Goal: Task Accomplishment & Management: Complete application form

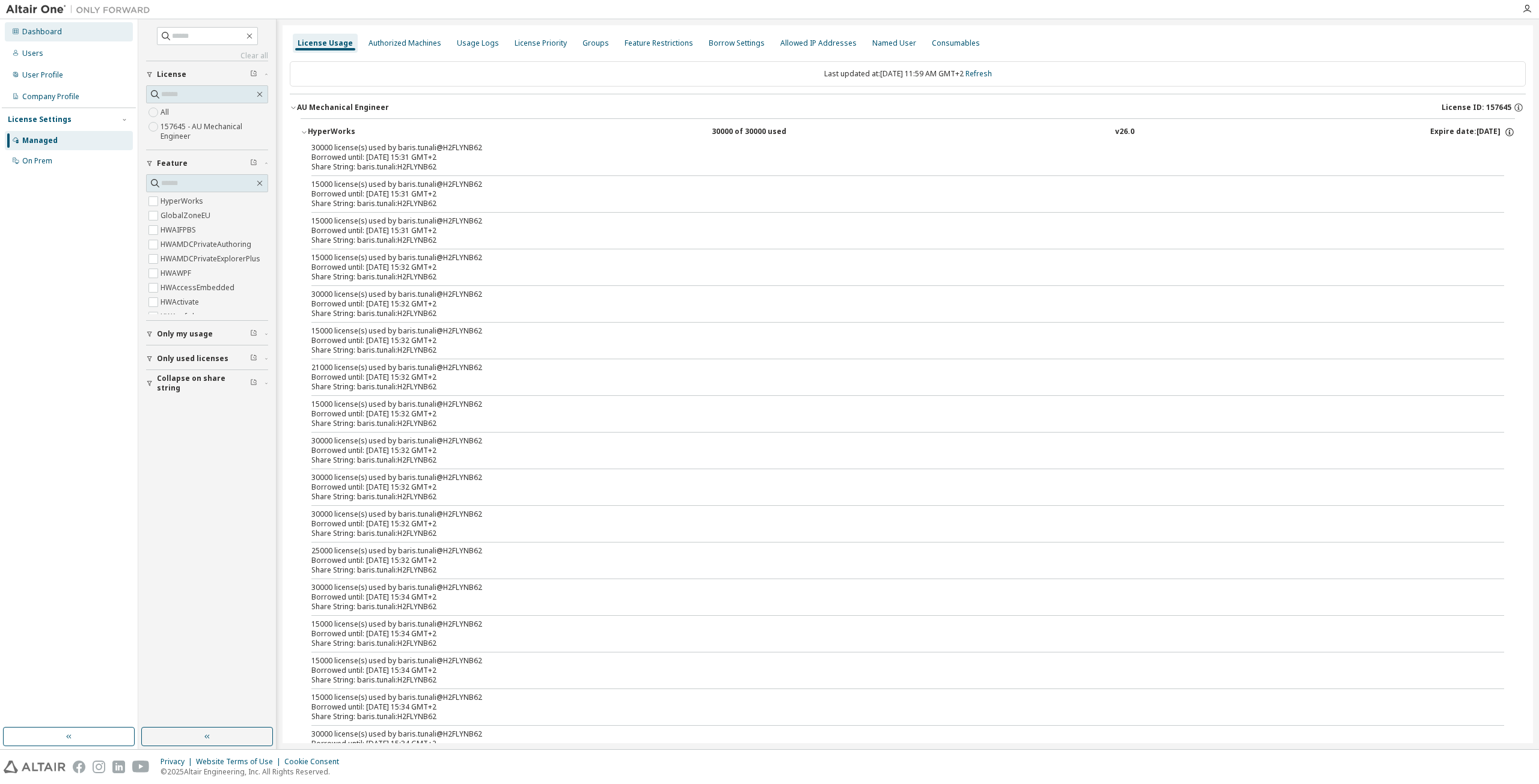
click at [70, 25] on div "Dashboard" at bounding box center [69, 31] width 128 height 20
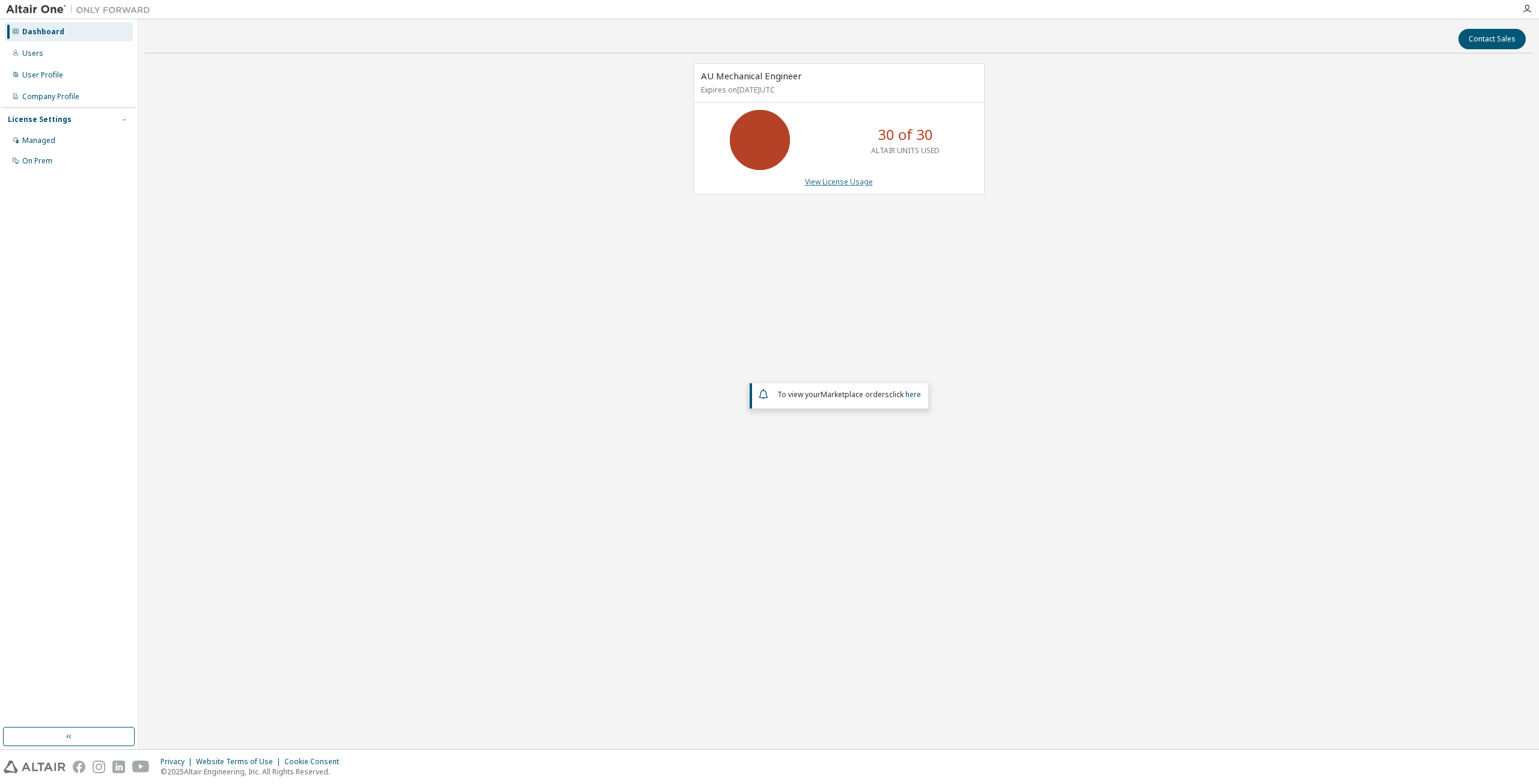
click at [815, 182] on link "View License Usage" at bounding box center [839, 182] width 68 height 10
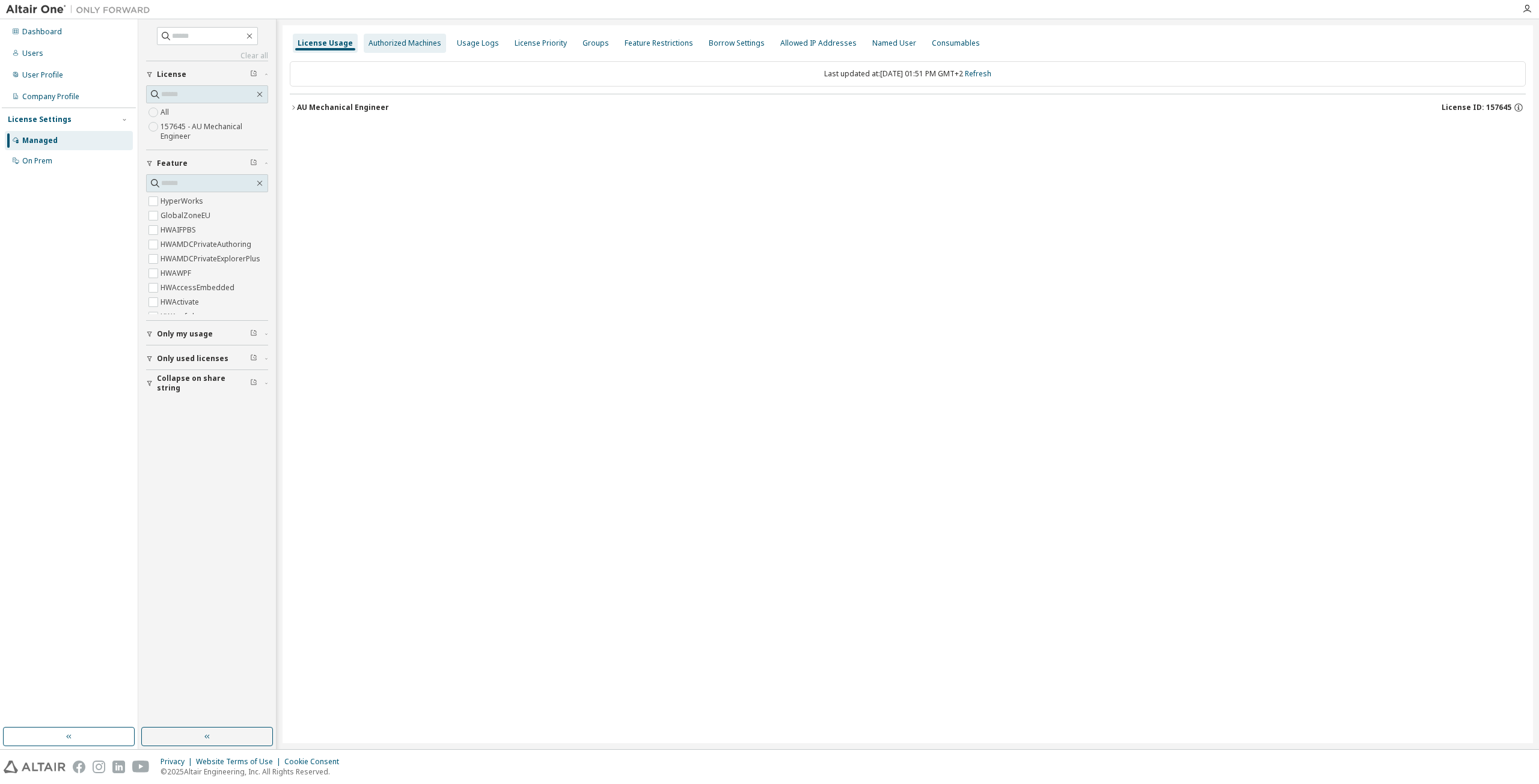
click at [423, 49] on div "Authorized Machines" at bounding box center [404, 43] width 83 height 20
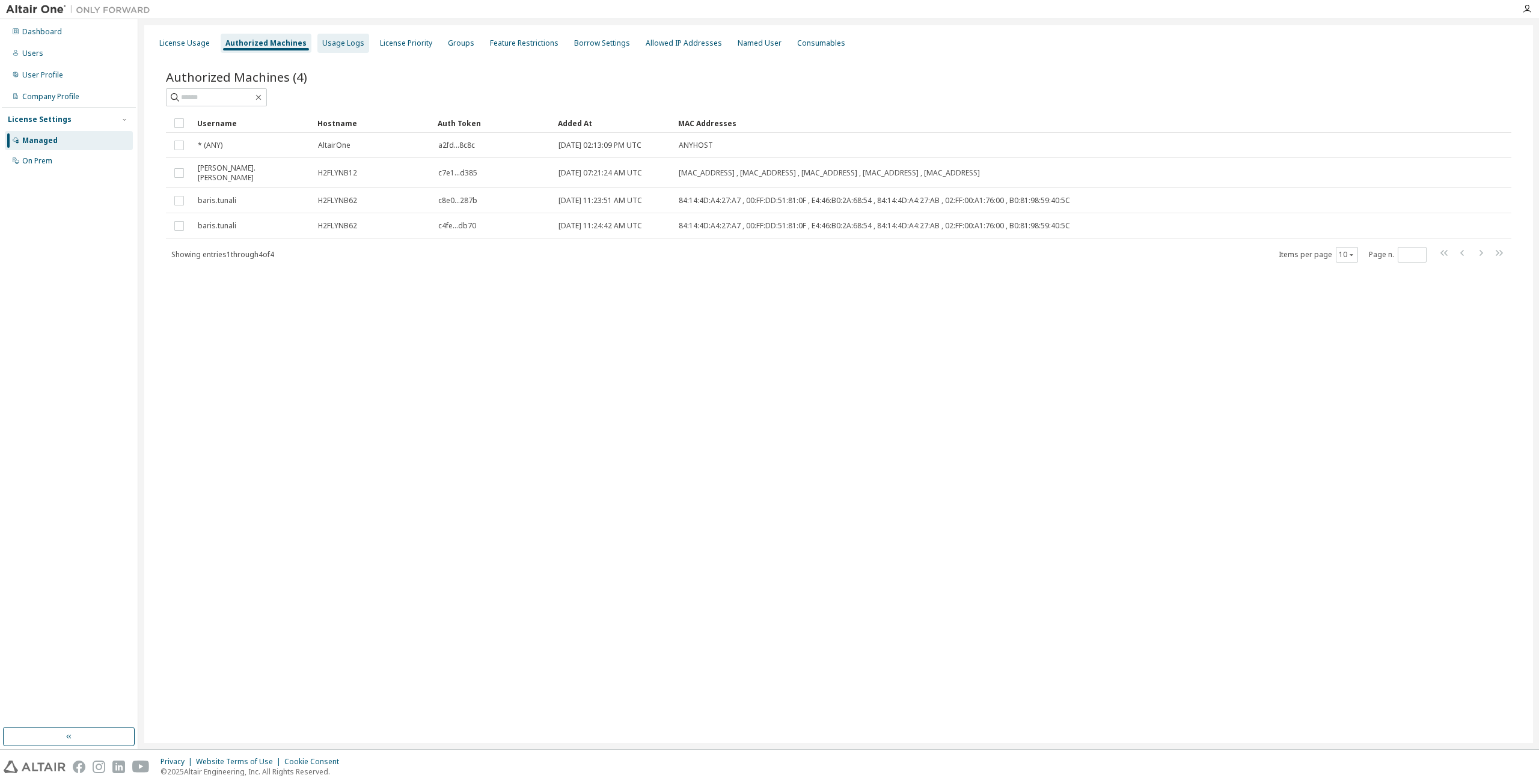
click at [337, 41] on div "Usage Logs" at bounding box center [343, 43] width 42 height 9
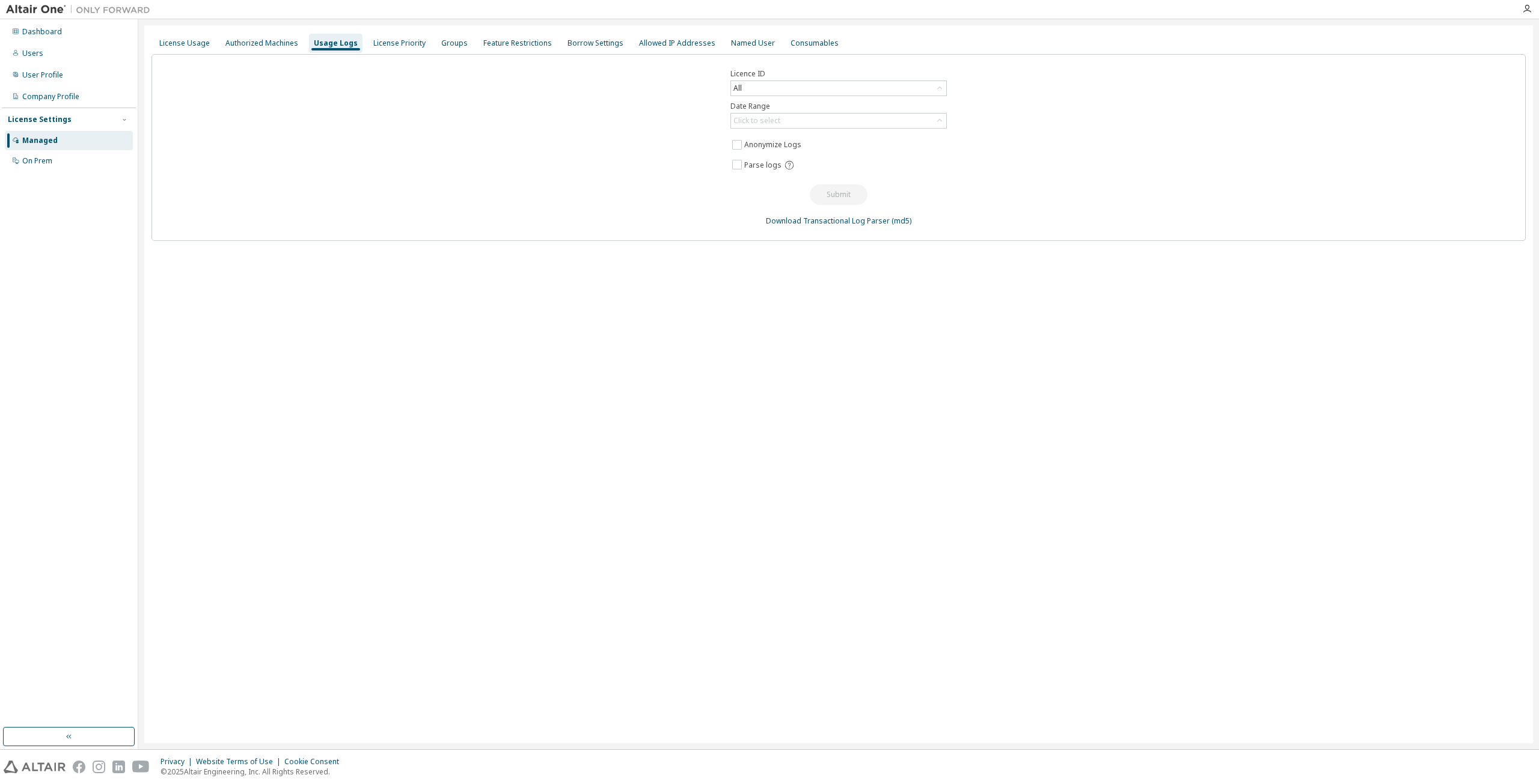
click at [547, 40] on div "License Usage Authorized Machines Usage Logs License Priority Groups Feature Re…" at bounding box center [838, 43] width 1374 height 21
click at [568, 40] on div "Borrow Settings" at bounding box center [595, 43] width 56 height 9
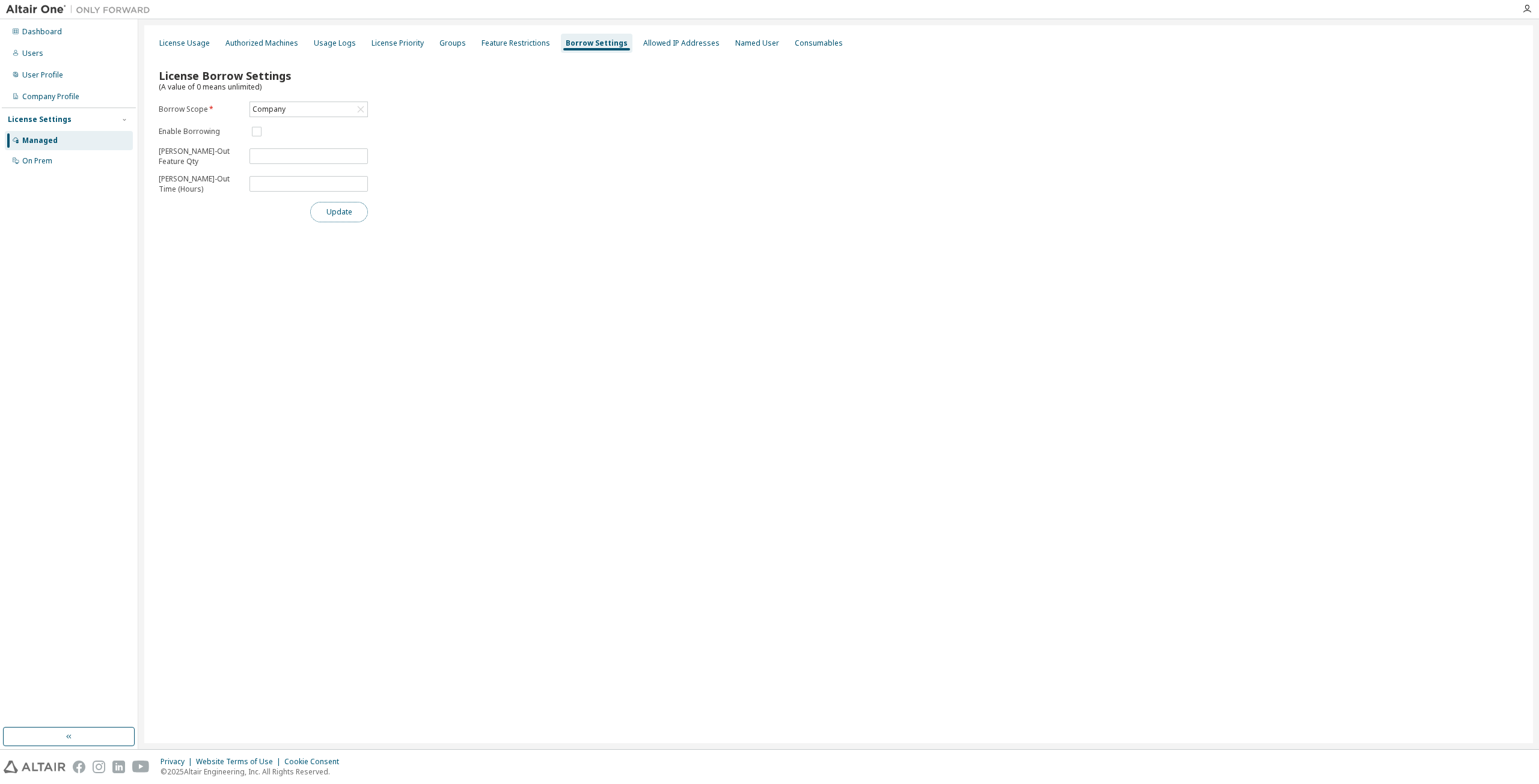
click at [341, 217] on button "Update" at bounding box center [339, 212] width 58 height 20
click at [732, 50] on div "Named User" at bounding box center [757, 43] width 54 height 20
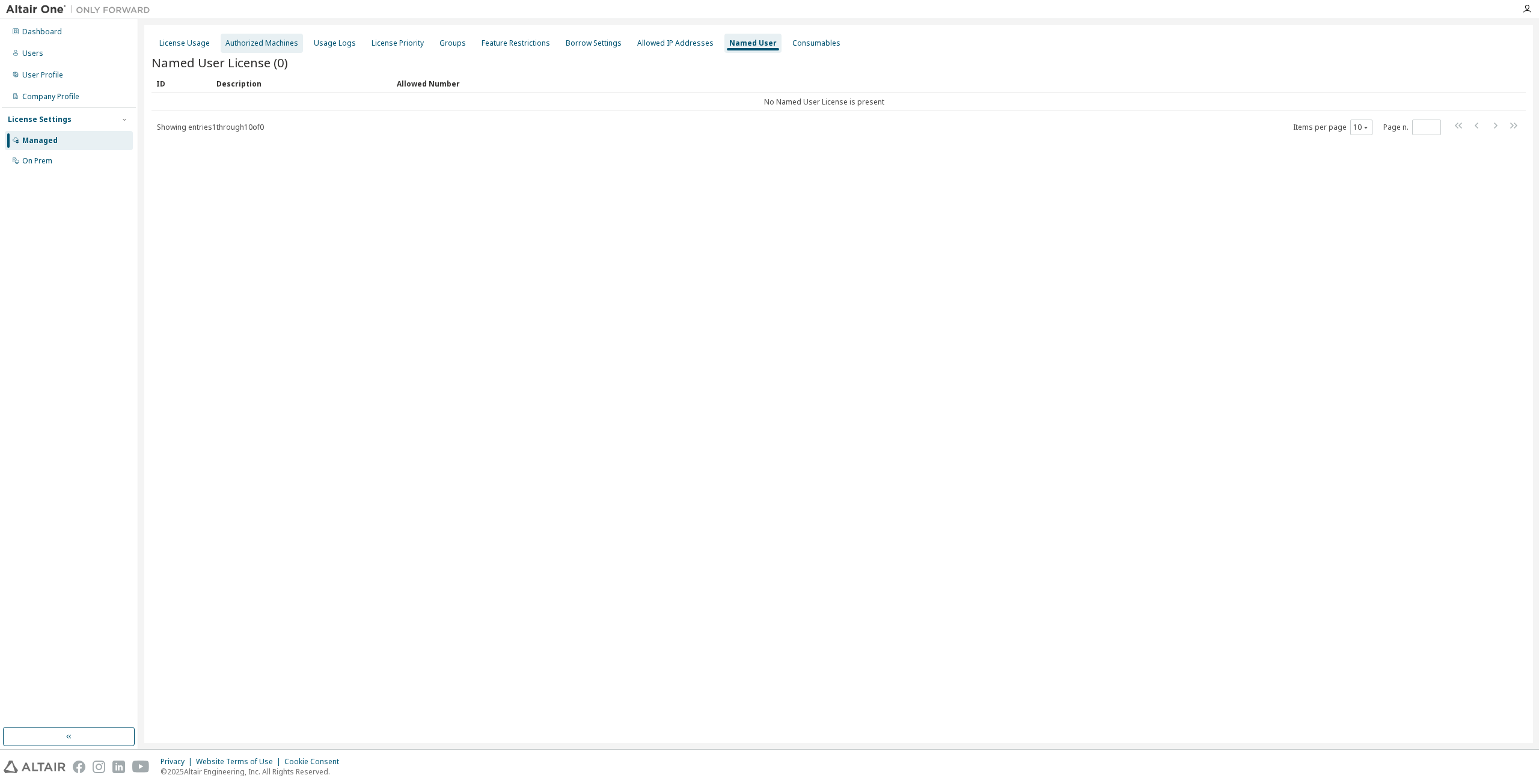
click at [266, 47] on div "Authorized Machines" at bounding box center [261, 43] width 72 height 9
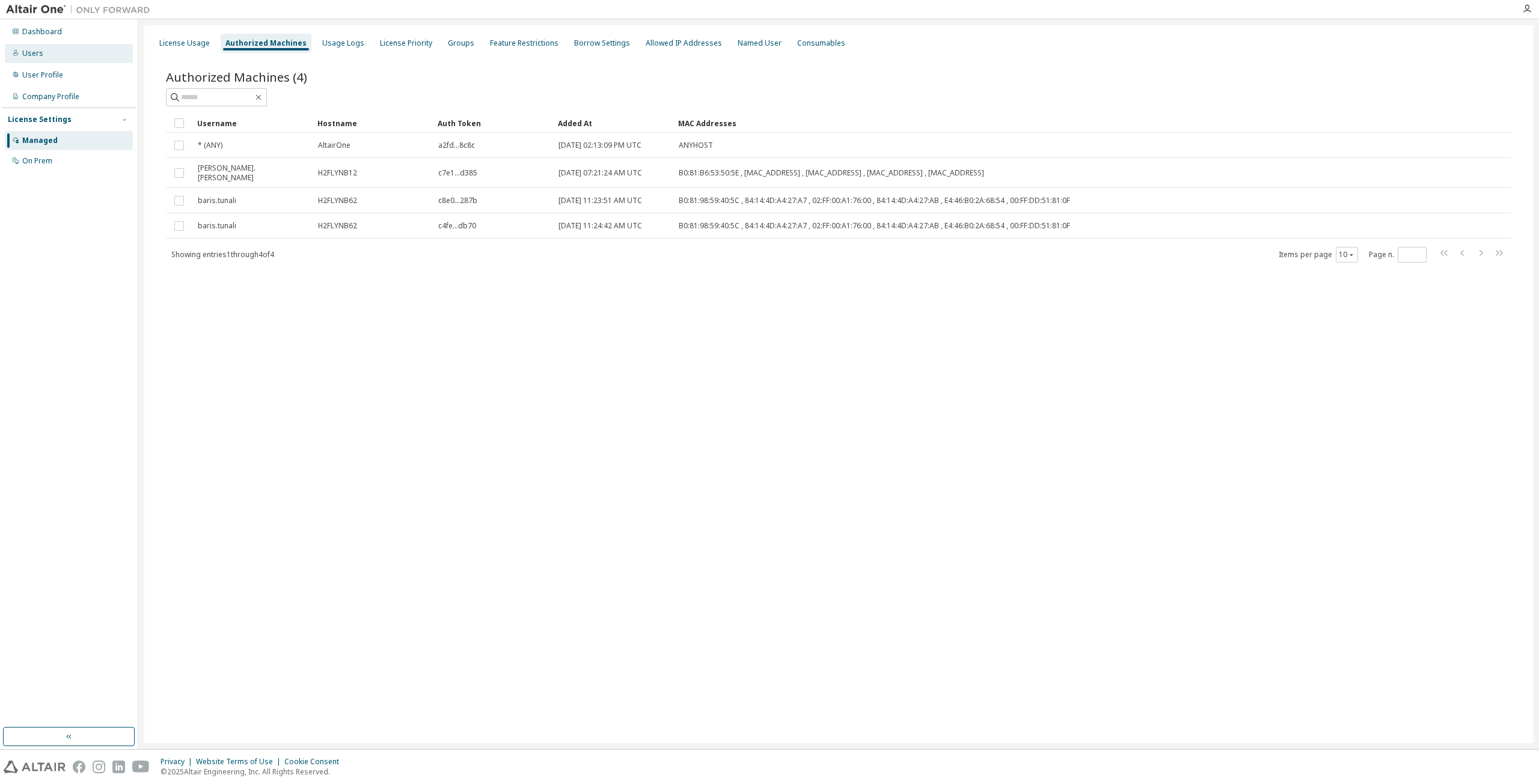
click at [46, 50] on div "Users" at bounding box center [69, 54] width 128 height 20
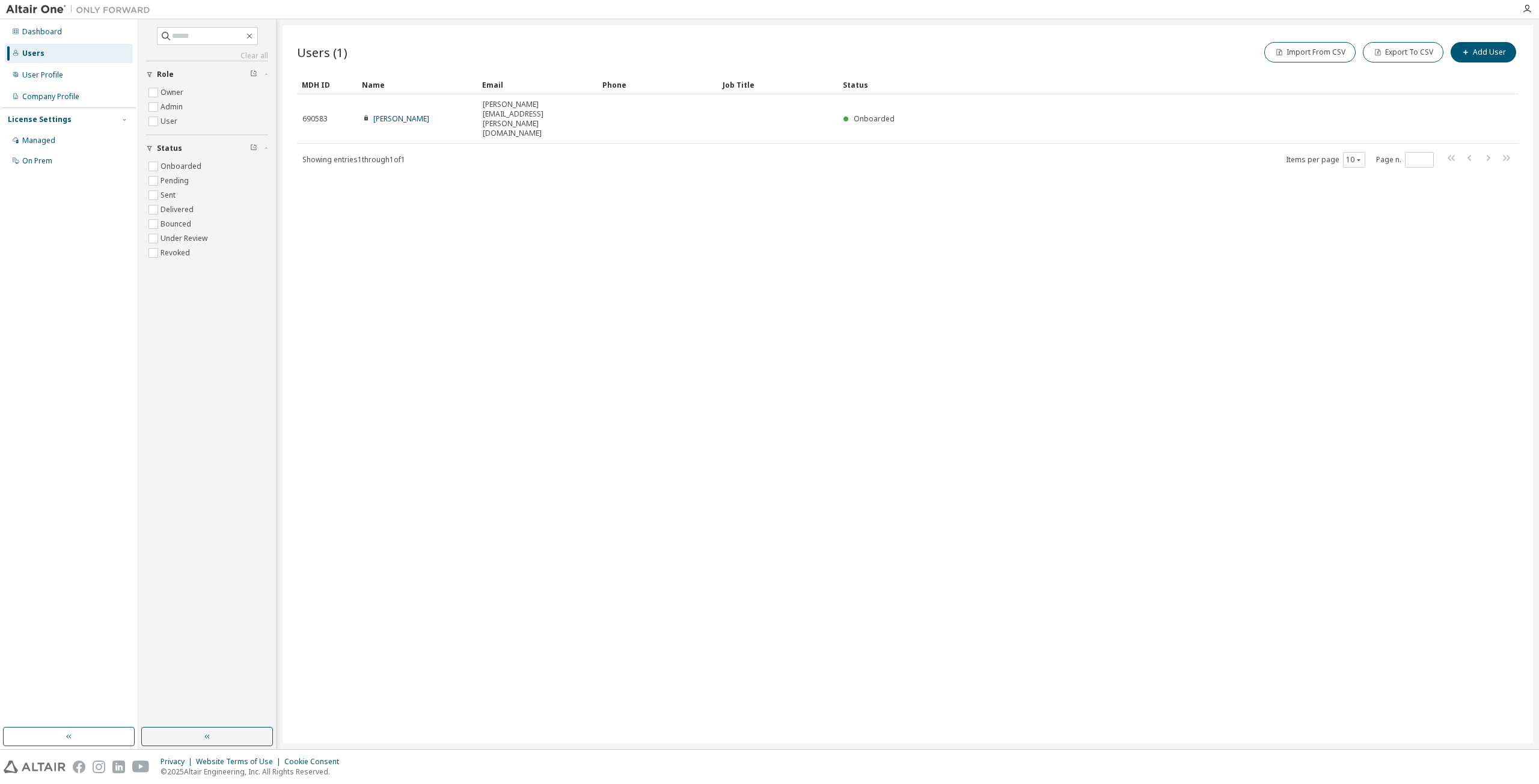
click at [386, 184] on div "Users (1) Import From CSV Export To CSV Add User Clear Load Save Save As Field …" at bounding box center [907, 384] width 1250 height 718
click at [62, 79] on div "User Profile" at bounding box center [69, 75] width 128 height 20
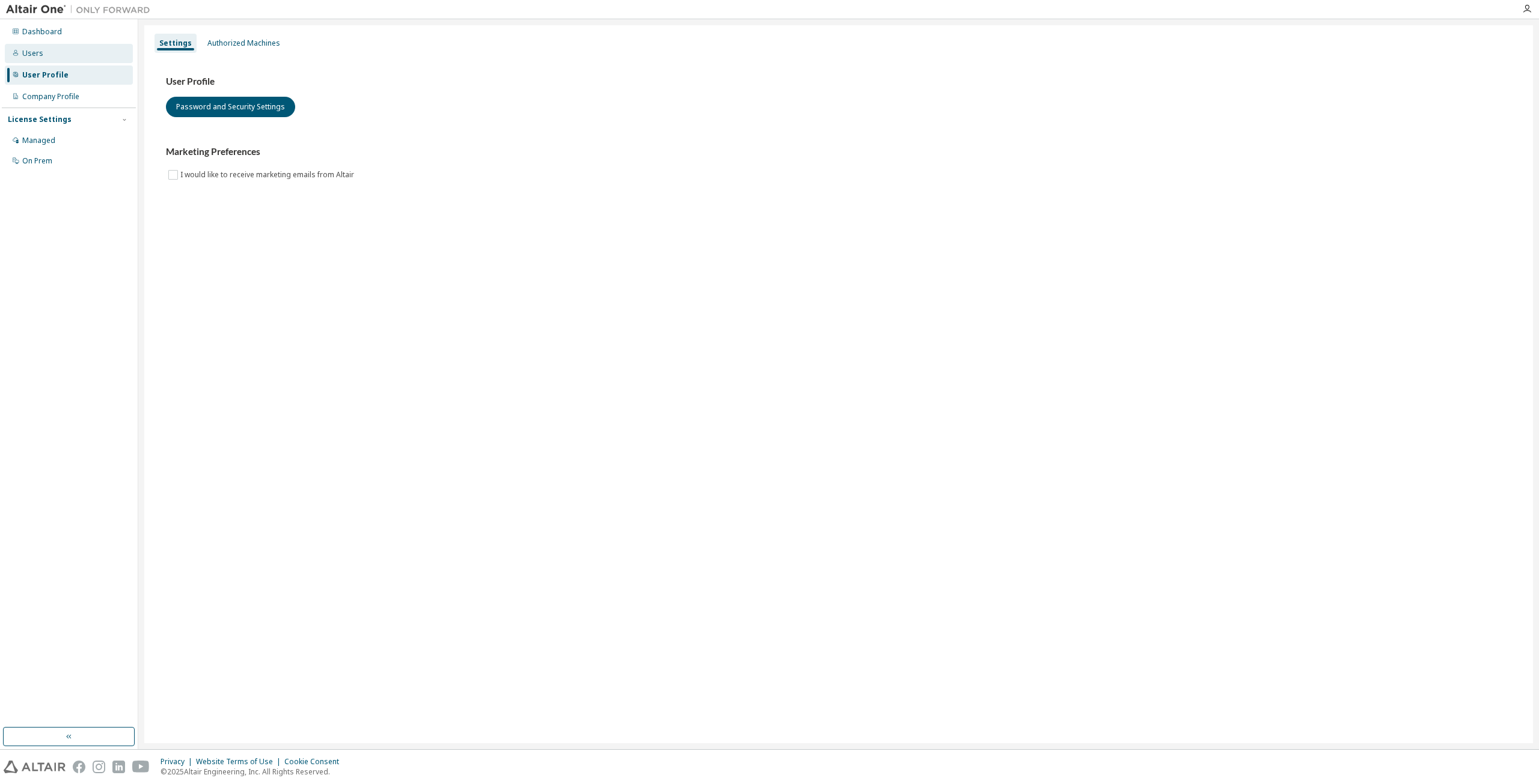
click at [52, 55] on div "Users" at bounding box center [69, 54] width 128 height 20
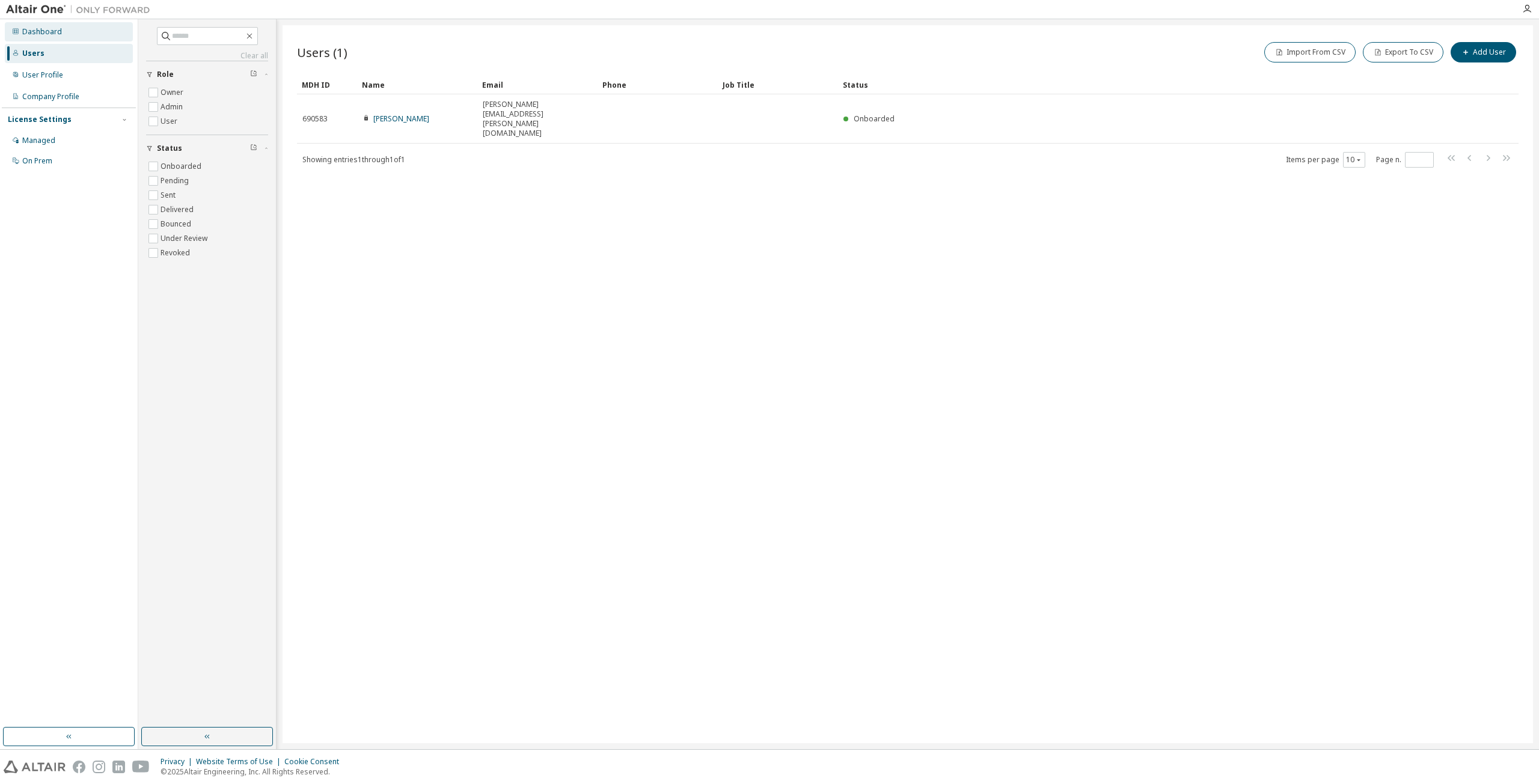
click at [47, 29] on div "Dashboard" at bounding box center [42, 31] width 40 height 9
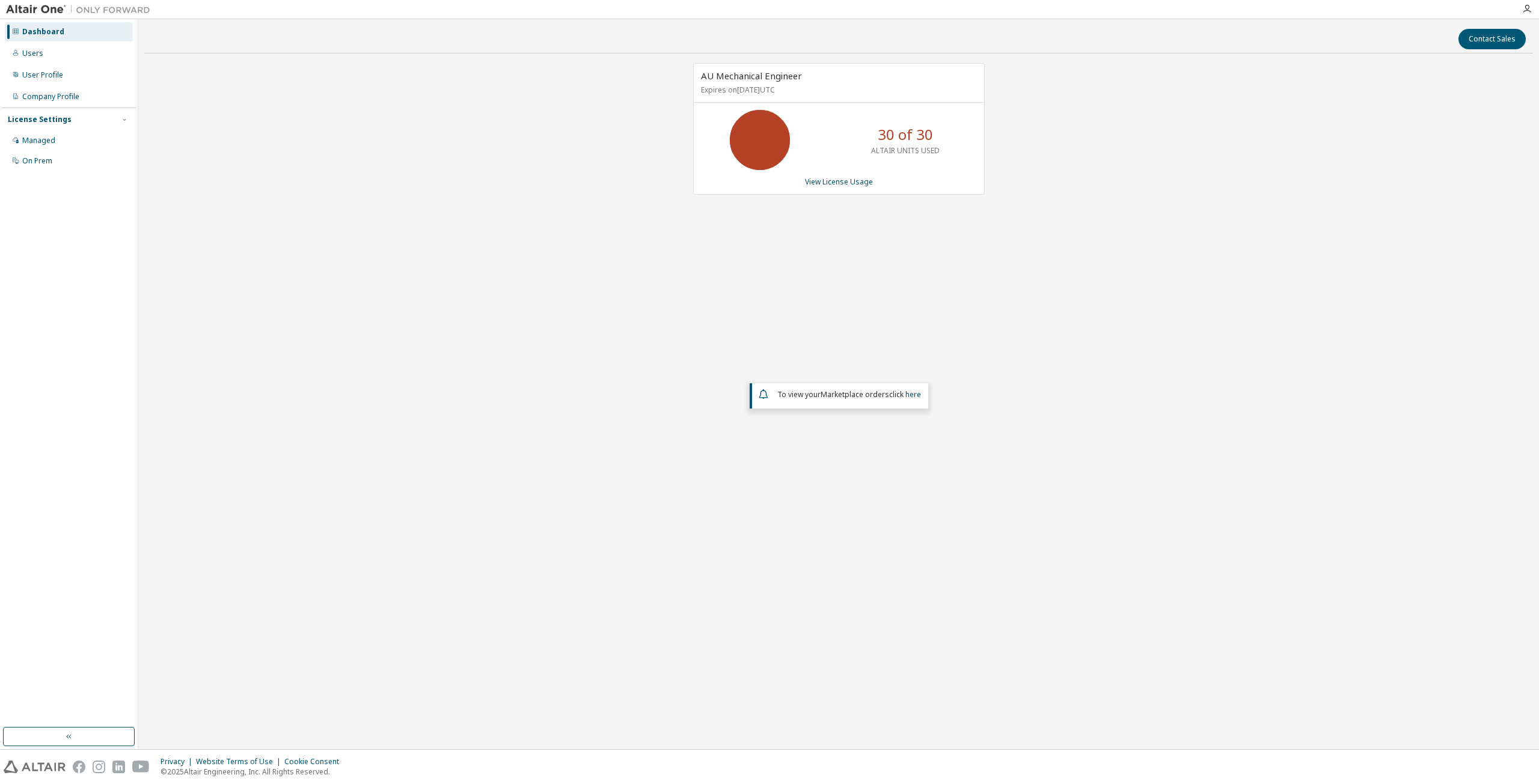
click at [895, 137] on p "30 of 30" at bounding box center [905, 135] width 55 height 20
click at [796, 100] on div "AU Mechanical Engineer Expires on September 15, 2026 UTC" at bounding box center [838, 83] width 290 height 39
click at [795, 75] on span "AU Mechanical Engineer" at bounding box center [752, 76] width 101 height 12
click at [852, 179] on link "View License Usage" at bounding box center [839, 182] width 68 height 10
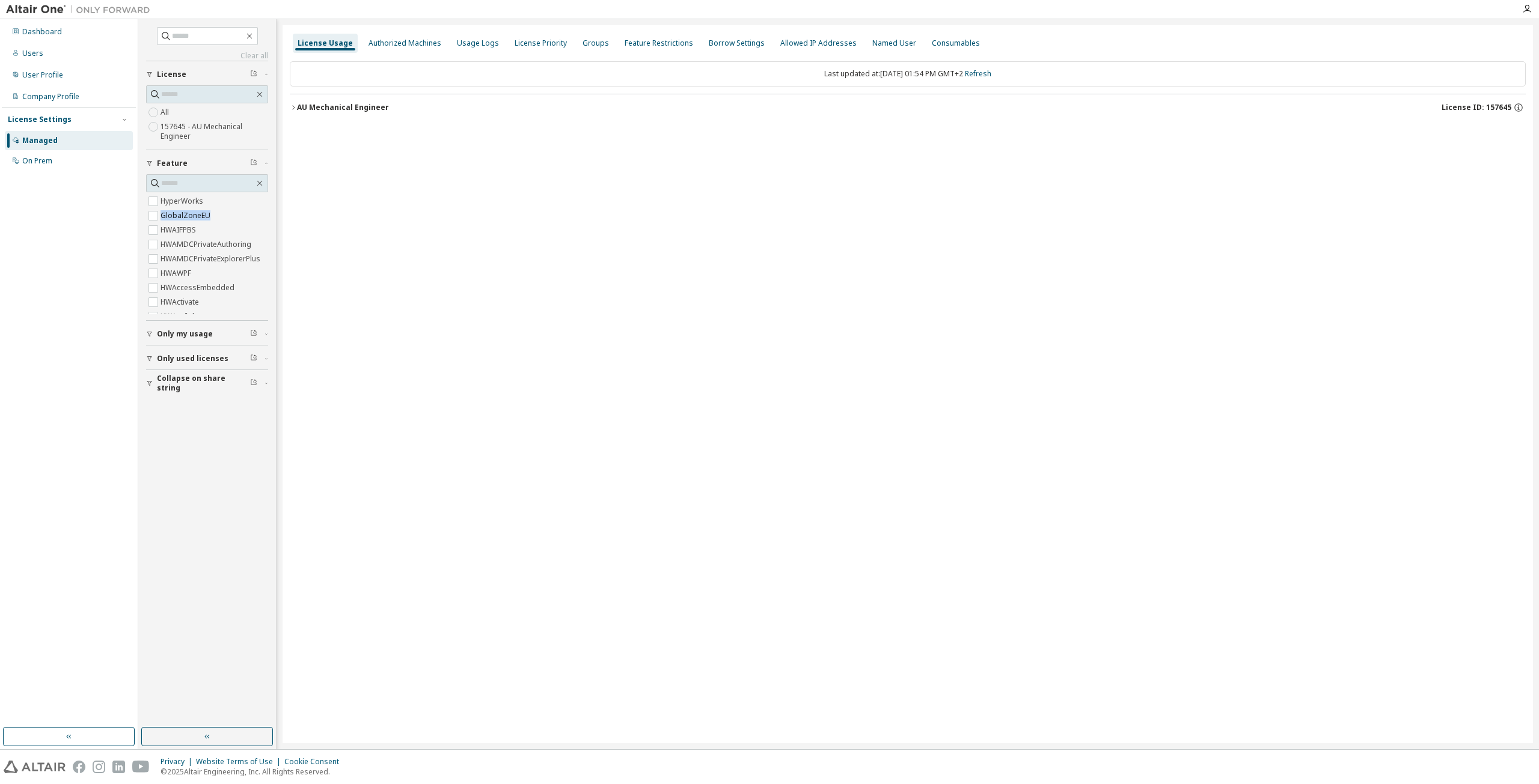
scroll to position [0, 17]
drag, startPoint x: 260, startPoint y: 197, endPoint x: 265, endPoint y: 162, distance: 35.4
click at [265, 162] on div "Feature HyperWorks GlobalZoneEU HWAIFPBS HWAMDCPrivateAuthoring HWAMDCPrivateEx…" at bounding box center [207, 235] width 122 height 171
click at [146, 358] on icon "button" at bounding box center [149, 358] width 7 height 7
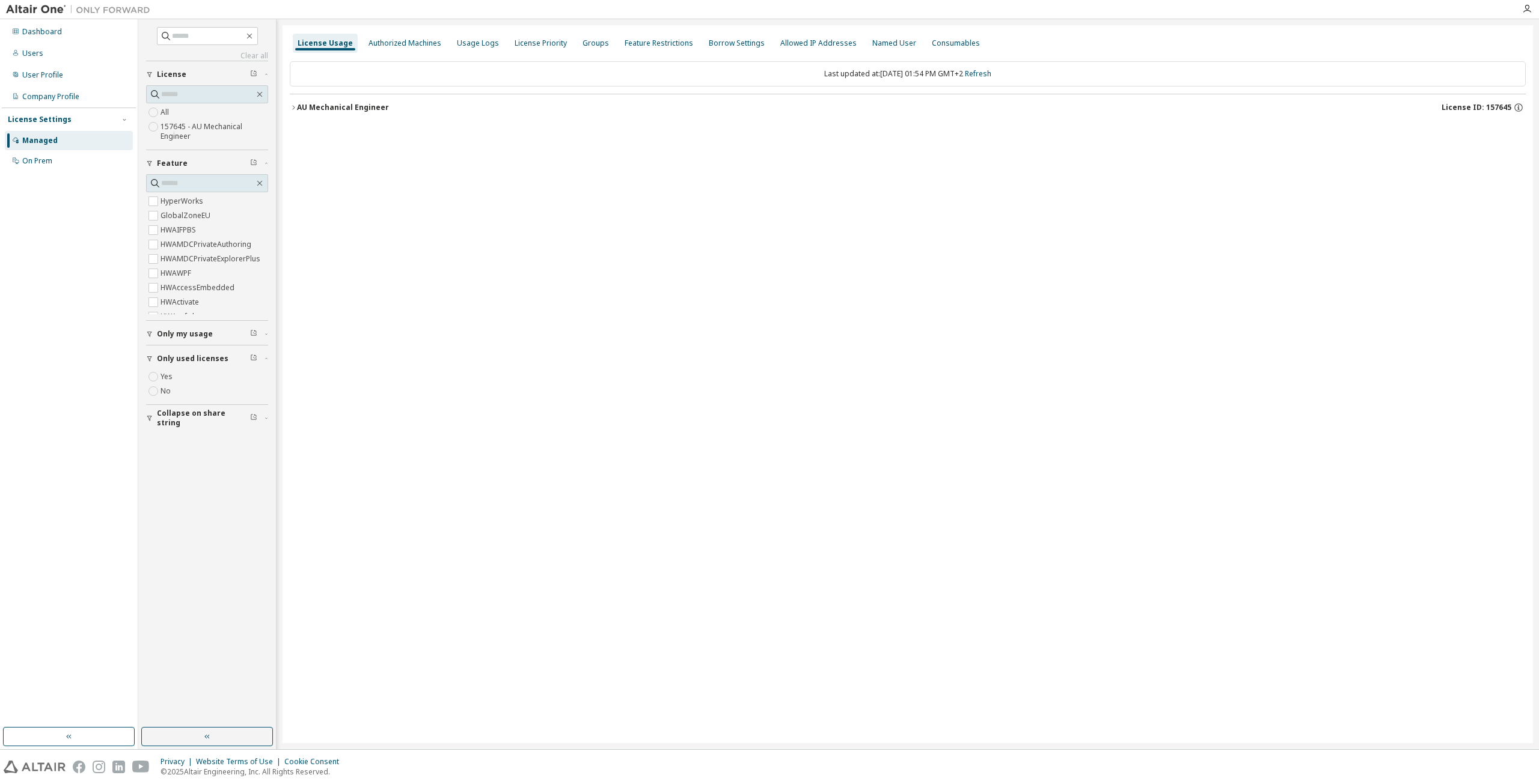
click at [461, 130] on div "License Usage Authorized Machines Usage Logs License Priority Groups Feature Re…" at bounding box center [907, 384] width 1250 height 718
click at [306, 105] on div "AU Mechanical Engineer" at bounding box center [343, 107] width 92 height 9
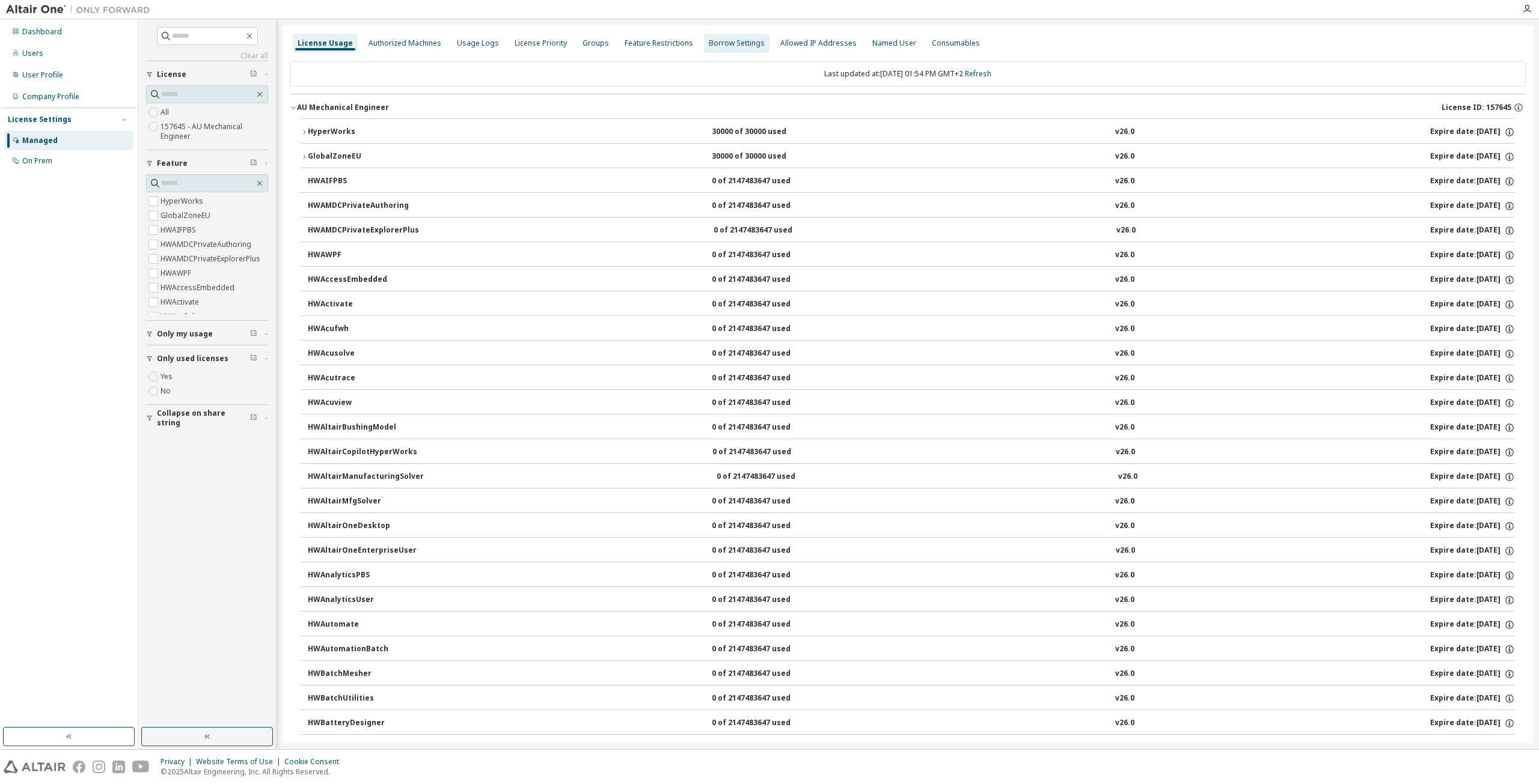
click at [730, 45] on div "Borrow Settings" at bounding box center [736, 43] width 56 height 9
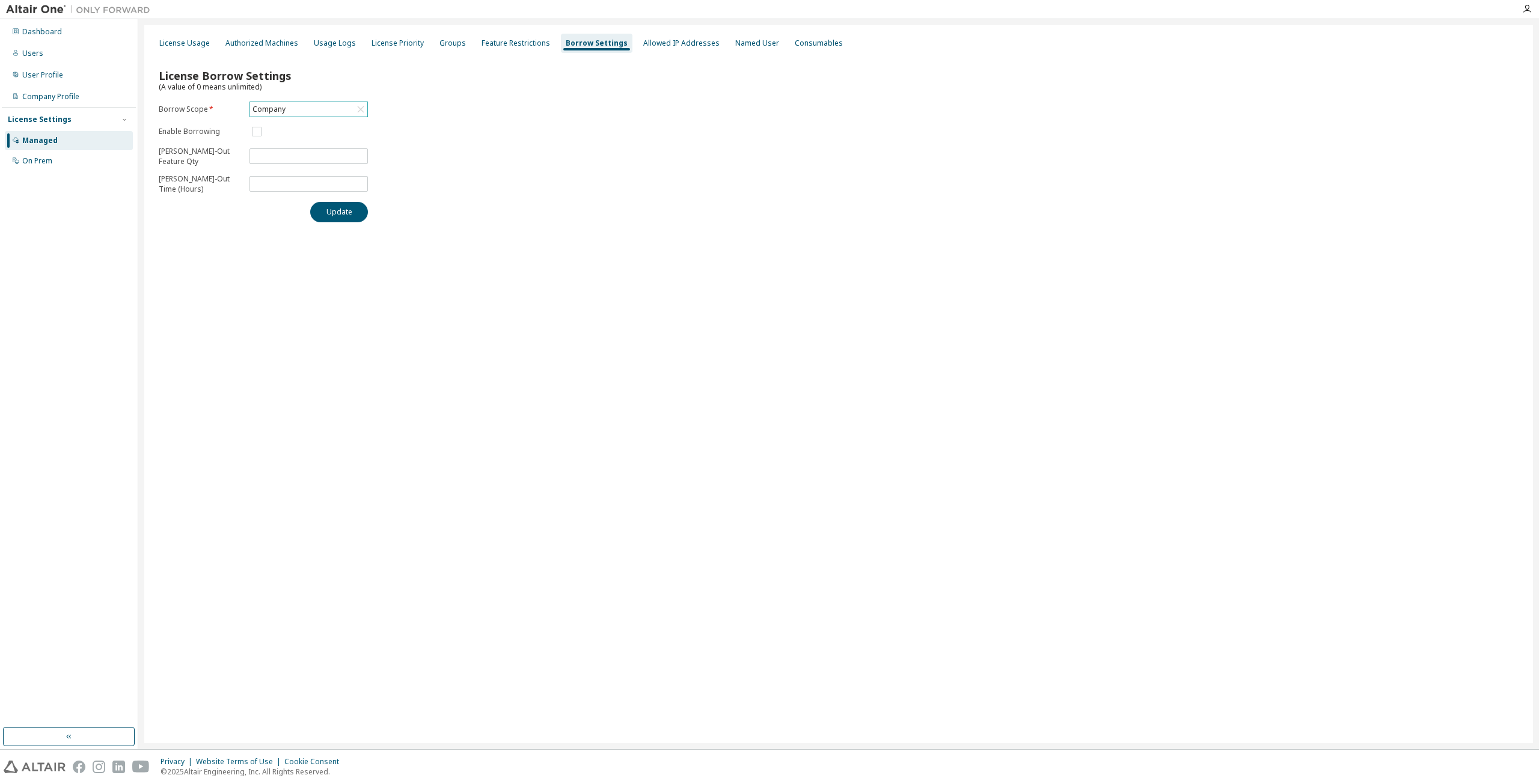
click at [330, 110] on div "Company" at bounding box center [309, 109] width 117 height 14
click at [308, 159] on li "157645 - AU Mechanical Engineer" at bounding box center [308, 163] width 115 height 25
click at [353, 115] on div "157645 - AU Mechanical Engineer" at bounding box center [302, 114] width 104 height 23
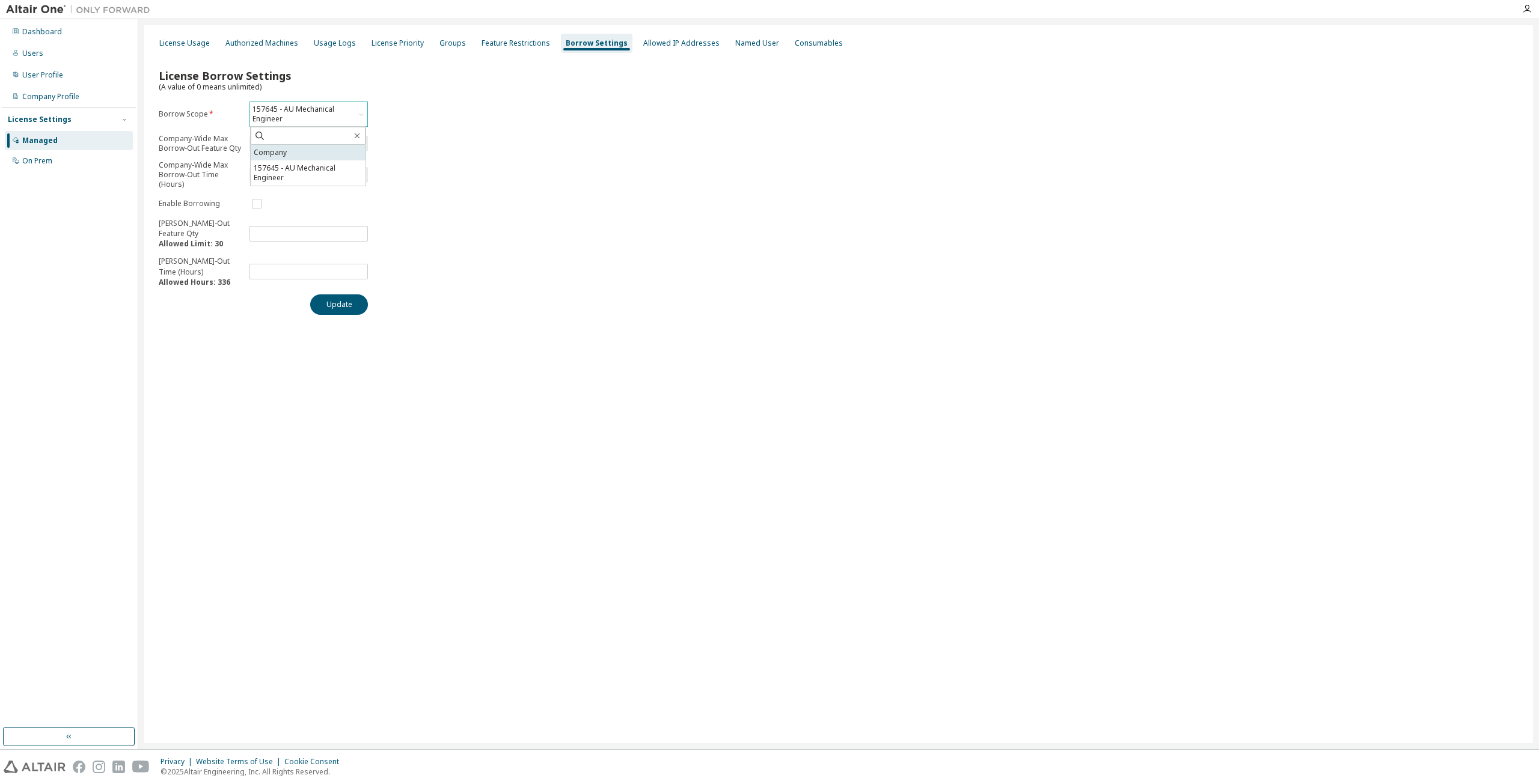
click at [314, 152] on li "Company" at bounding box center [308, 152] width 115 height 16
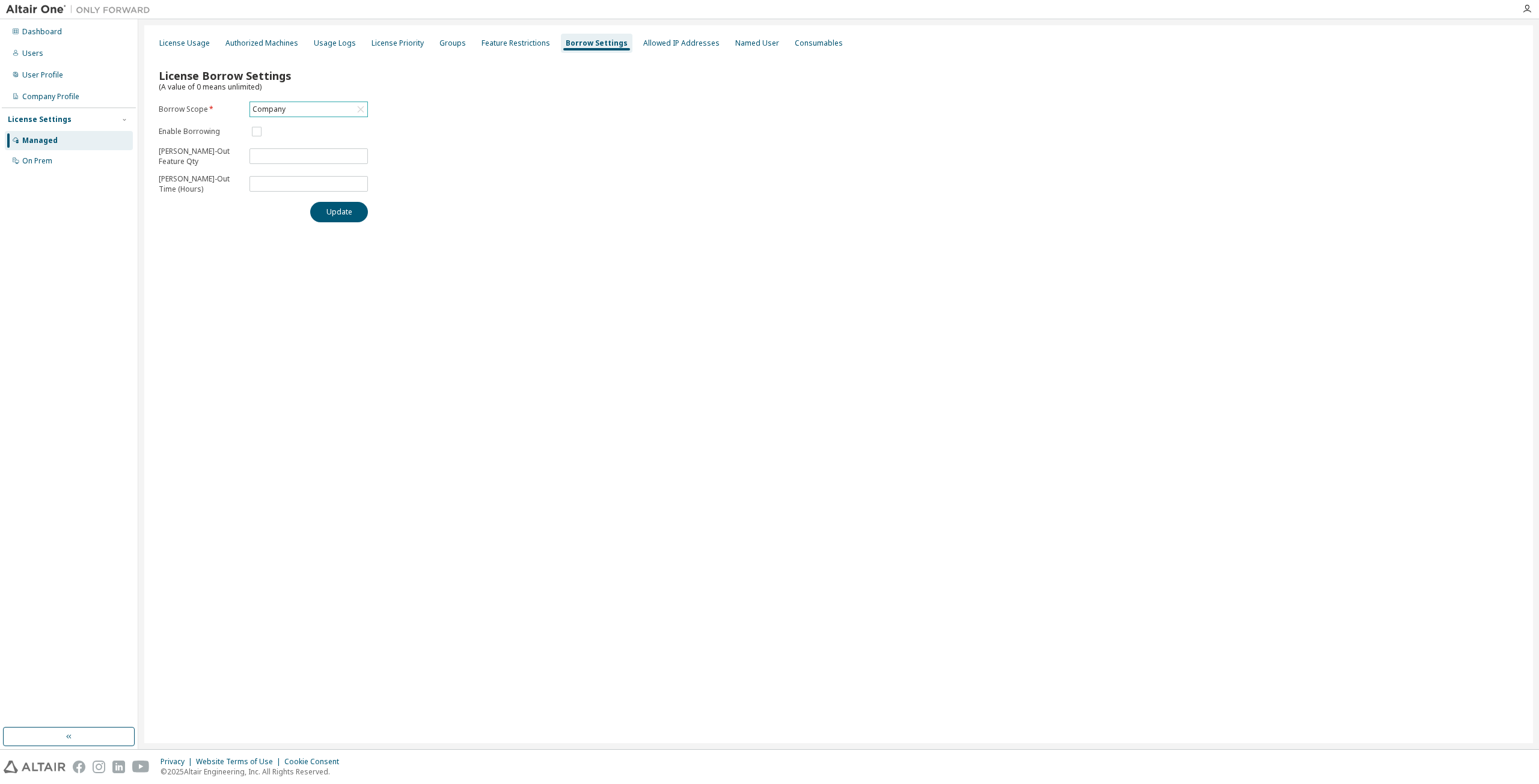
click at [319, 105] on div "Company" at bounding box center [309, 109] width 117 height 14
click at [302, 163] on li "157645 - AU Mechanical Engineer" at bounding box center [308, 163] width 115 height 25
click at [309, 227] on span "**" at bounding box center [309, 234] width 118 height 16
click at [308, 234] on input "**" at bounding box center [309, 234] width 112 height 9
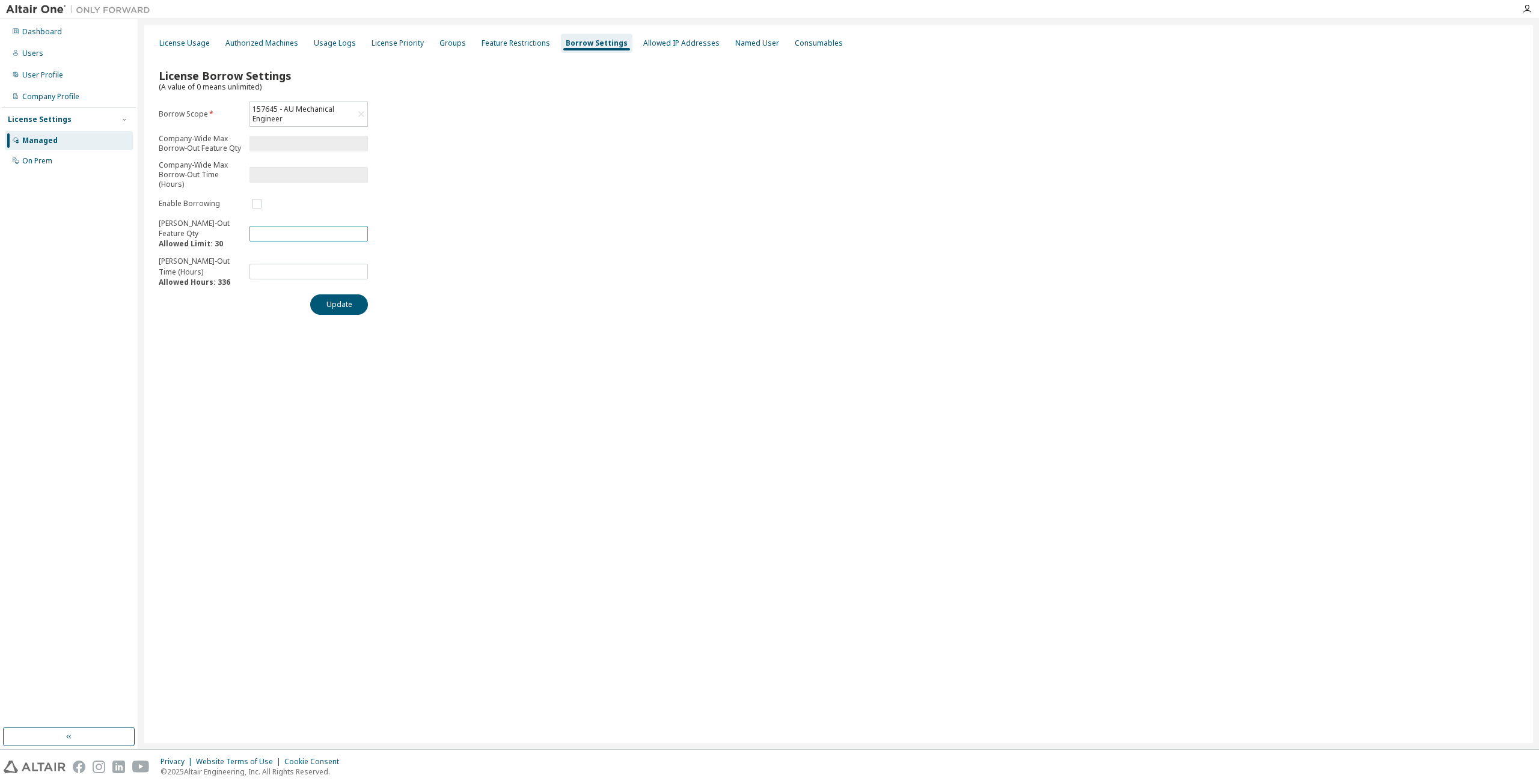
click at [308, 234] on input "**" at bounding box center [309, 234] width 112 height 9
drag, startPoint x: 308, startPoint y: 234, endPoint x: 161, endPoint y: 248, distance: 147.7
click at [176, 248] on form "Borrow Scope * 157645 - AU Mechanical Engineer Company-Wide Max Borrow-Out Feat…" at bounding box center [263, 194] width 209 height 186
type input "*"
drag, startPoint x: 484, startPoint y: 263, endPoint x: 469, endPoint y: 259, distance: 15.5
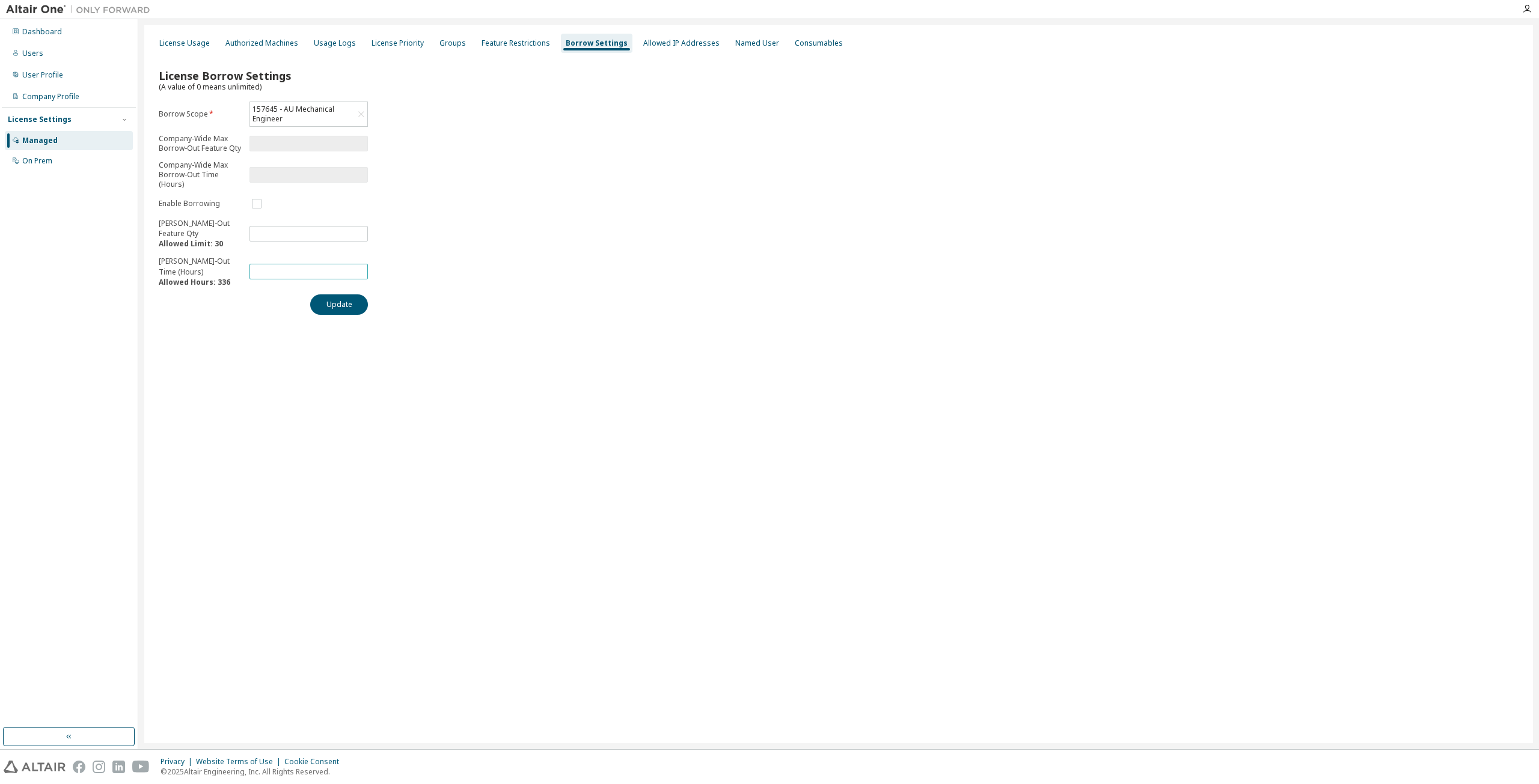
click at [484, 261] on div "License Borrow Settings (A value of 0 means unlimited) Borrow Scope * 157645 - …" at bounding box center [838, 188] width 1374 height 268
click at [341, 310] on button "Update" at bounding box center [339, 305] width 58 height 20
click at [180, 39] on div "License Usage" at bounding box center [185, 43] width 50 height 9
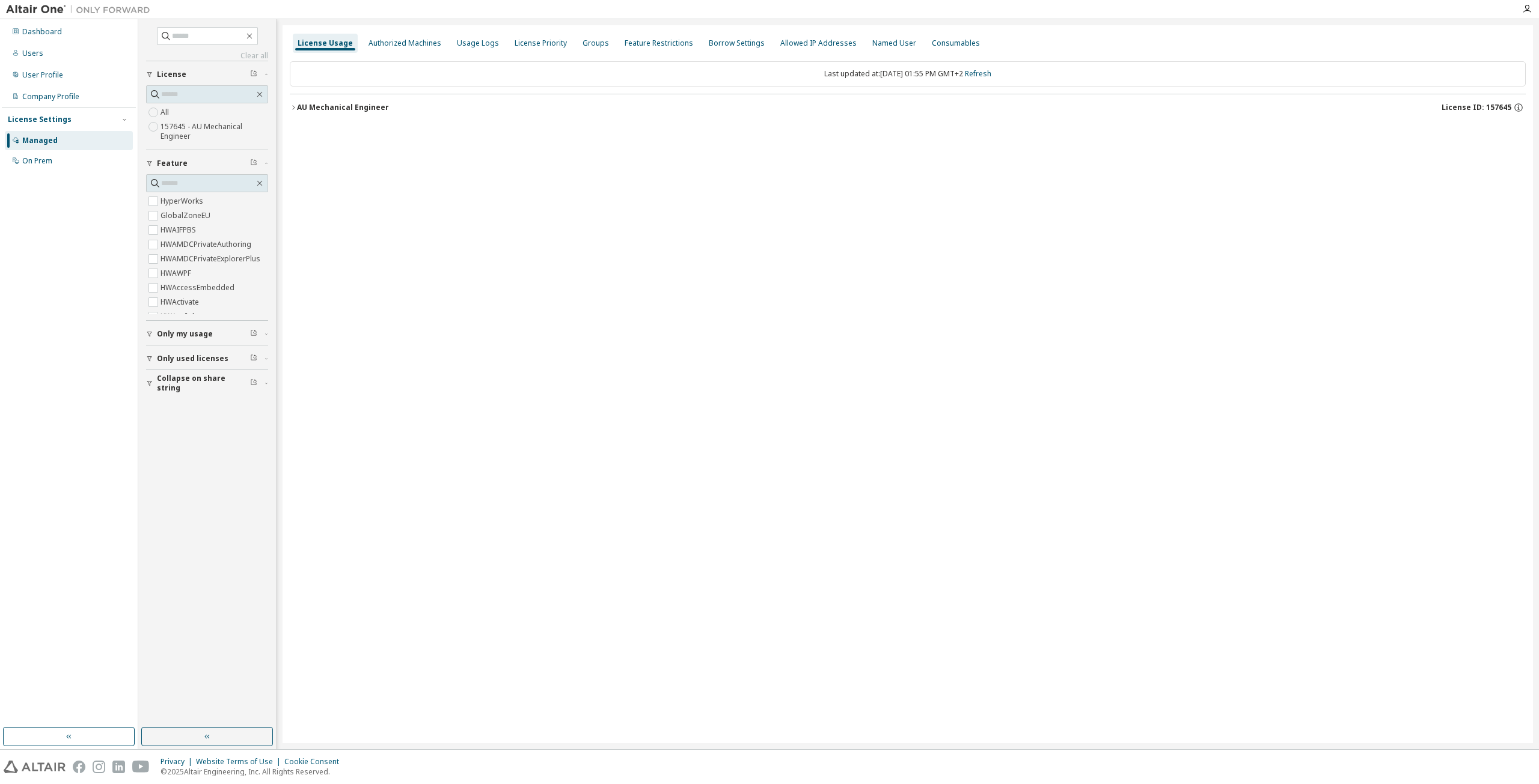
click at [294, 105] on icon "button" at bounding box center [293, 107] width 7 height 7
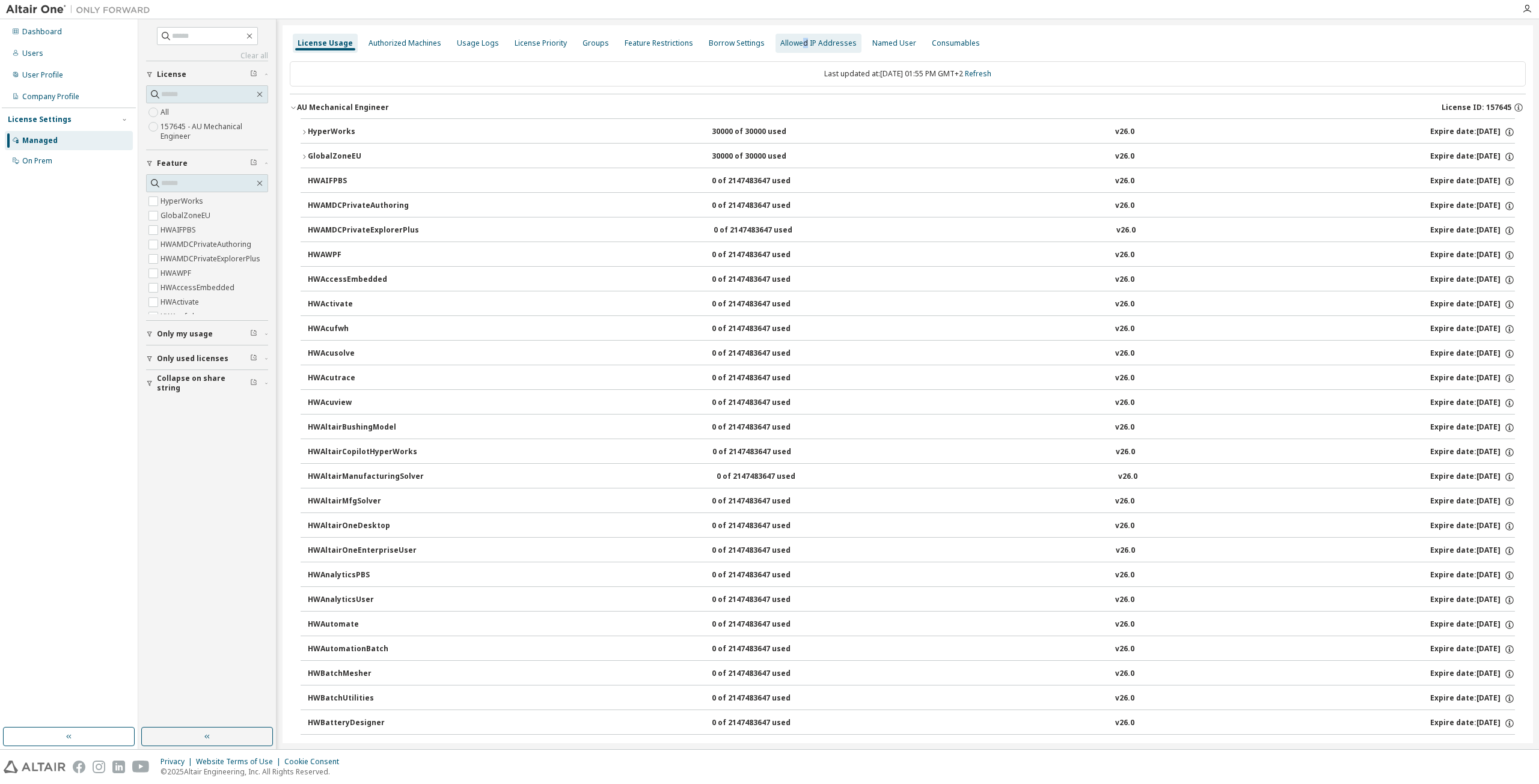
click at [791, 45] on div "Allowed IP Addresses" at bounding box center [818, 43] width 76 height 9
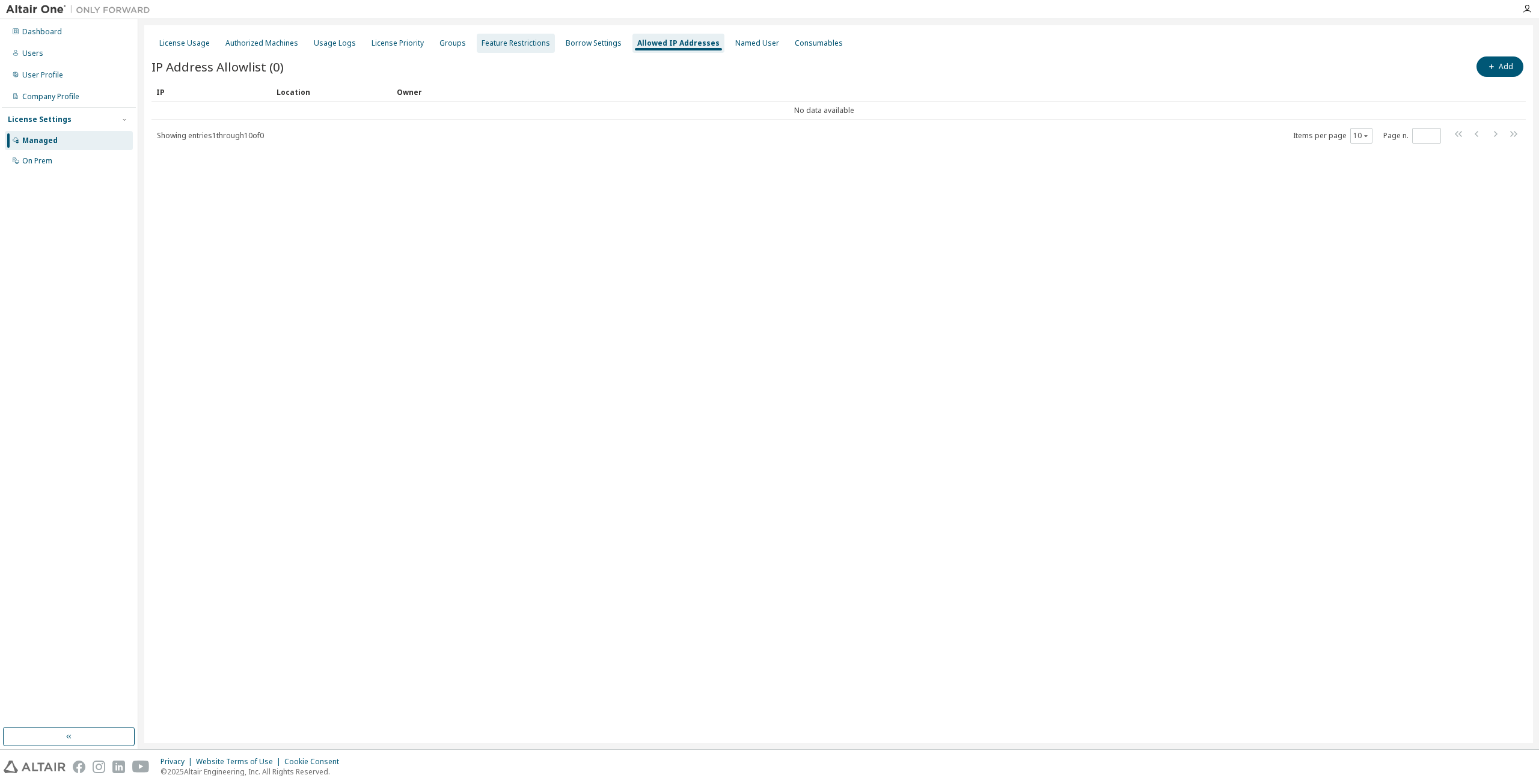
click at [491, 45] on div "Feature Restrictions" at bounding box center [515, 43] width 69 height 9
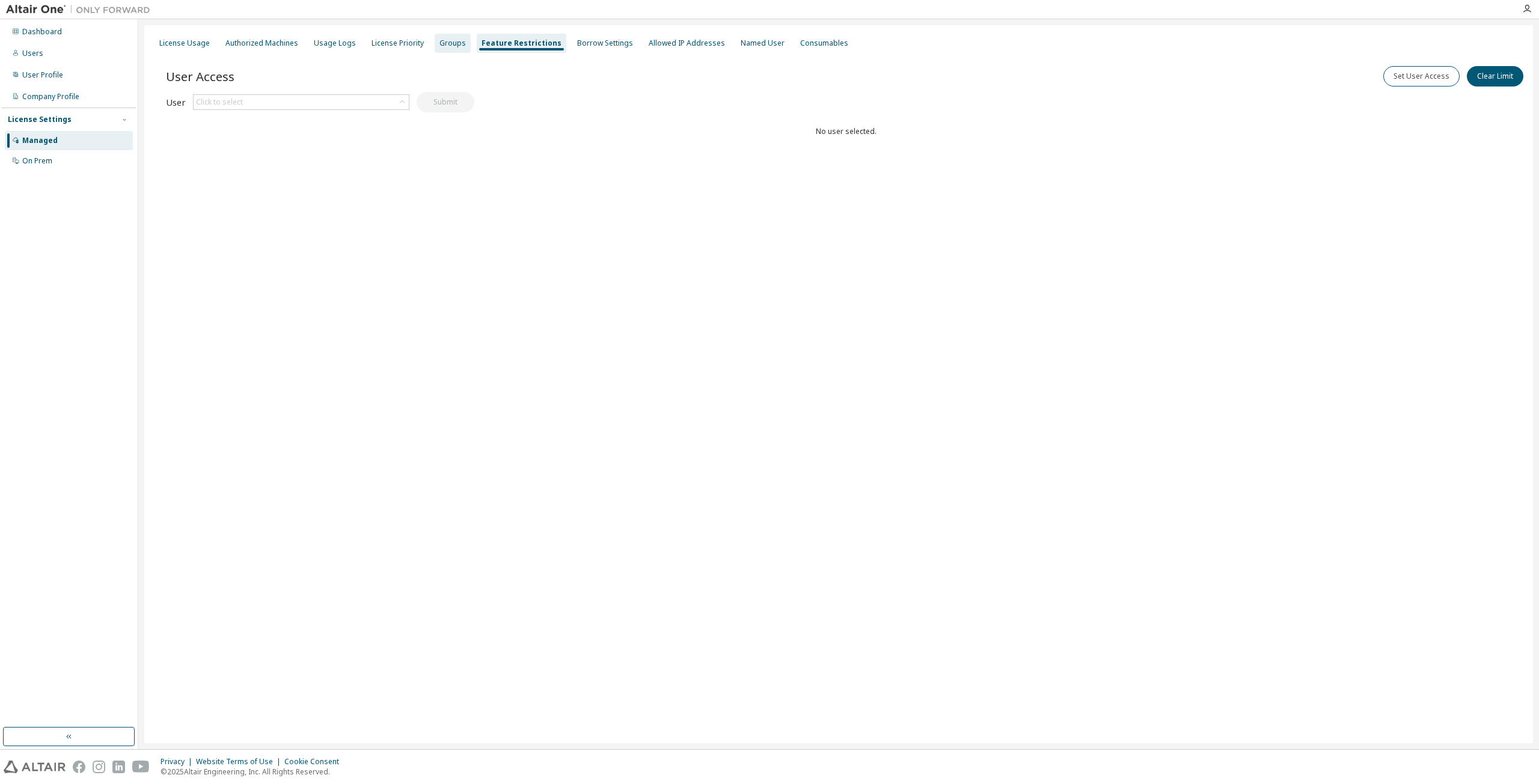
click at [447, 43] on div "Groups" at bounding box center [452, 43] width 26 height 9
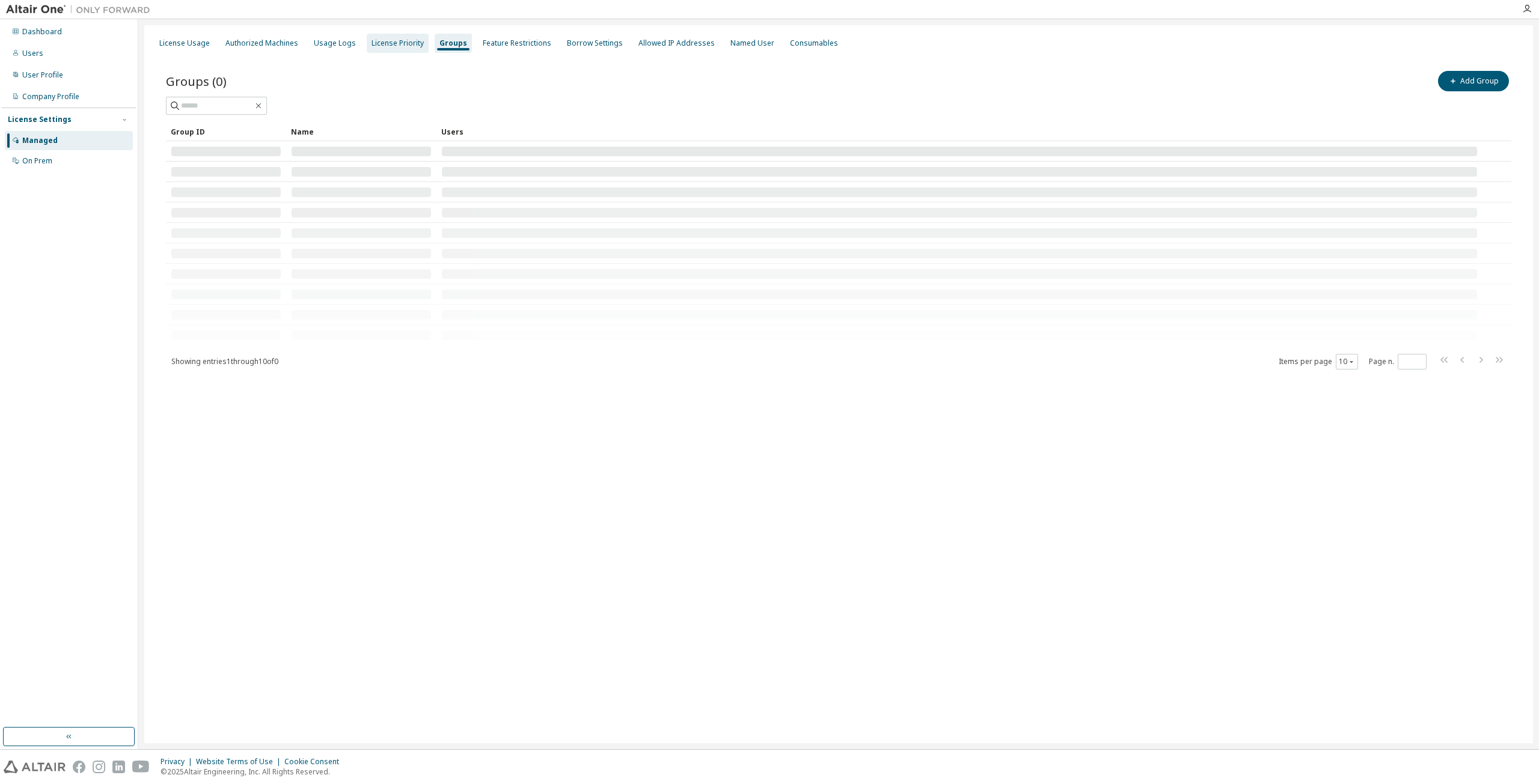
click at [387, 43] on div "License Priority" at bounding box center [398, 43] width 52 height 9
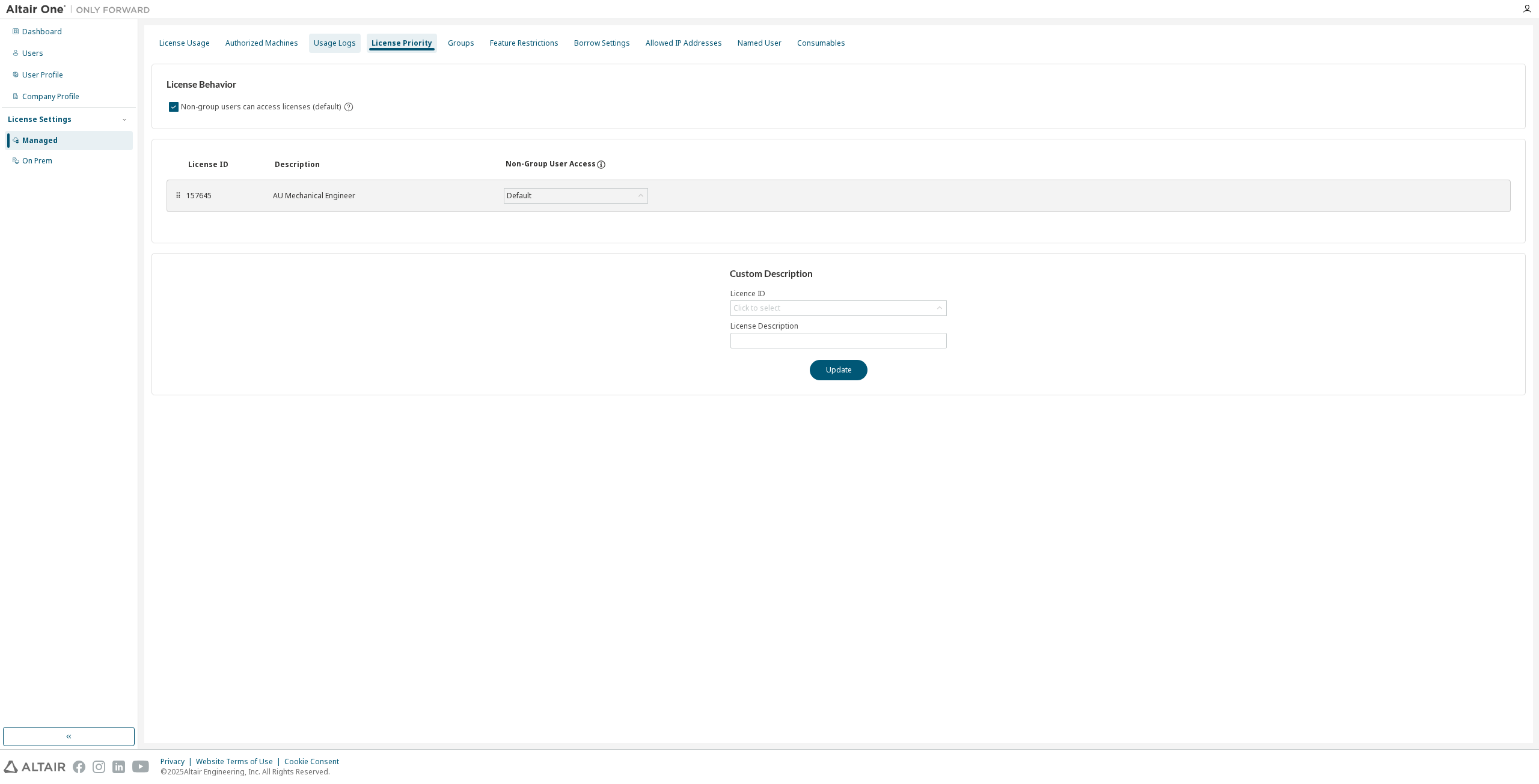
click at [340, 43] on div "Usage Logs" at bounding box center [335, 43] width 42 height 9
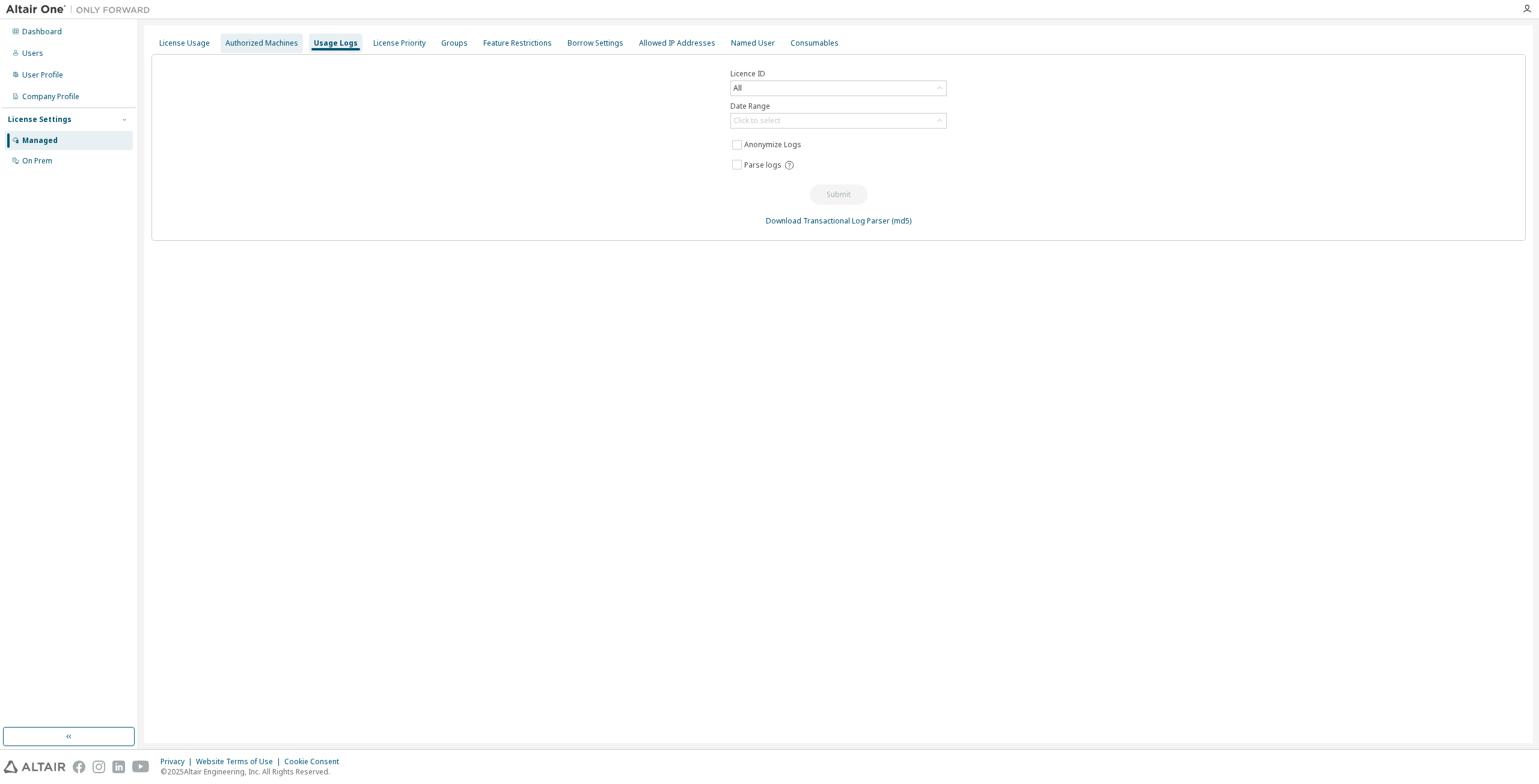
click at [290, 42] on div "Authorized Machines" at bounding box center [261, 43] width 72 height 9
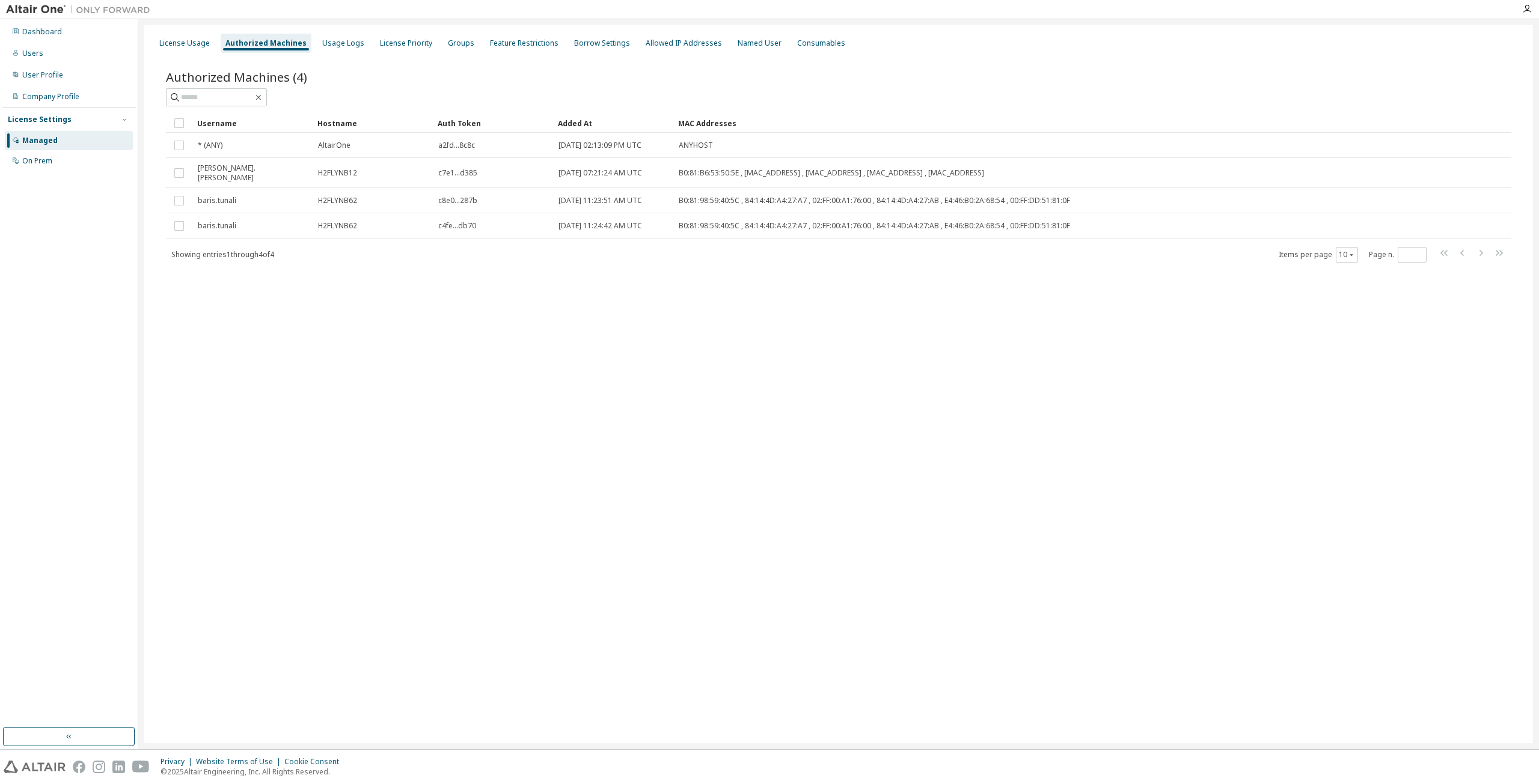
click at [391, 496] on div "License Usage Authorized Machines Usage Logs License Priority Groups Feature Re…" at bounding box center [838, 384] width 1388 height 718
click at [45, 30] on div "Dashboard" at bounding box center [42, 31] width 40 height 9
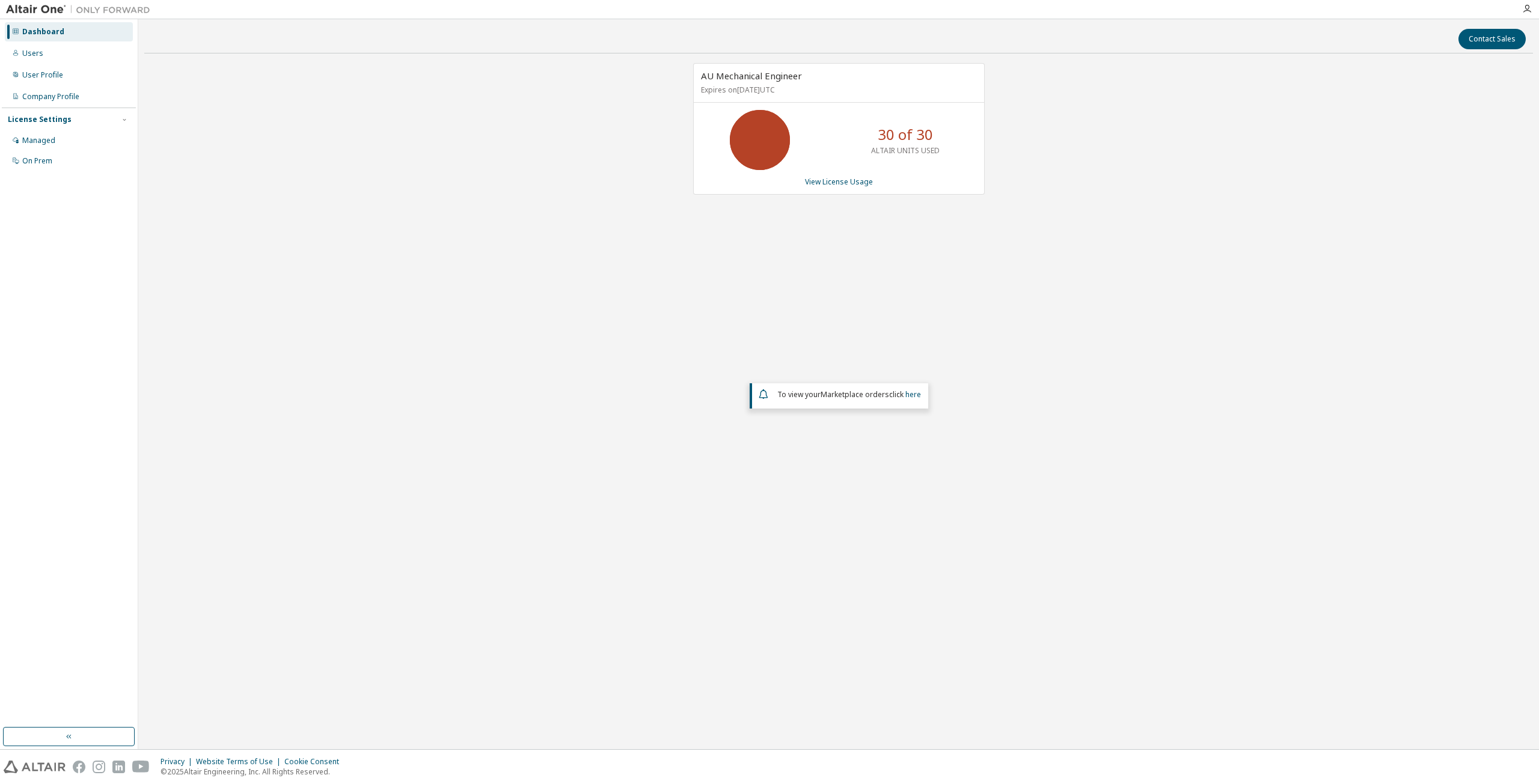
click at [907, 152] on p "ALTAIR UNITS USED" at bounding box center [905, 151] width 69 height 10
click at [875, 132] on div "30 of 30 ALTAIR UNITS USED" at bounding box center [905, 140] width 96 height 60
click at [746, 125] on icon at bounding box center [760, 140] width 30 height 30
click at [810, 178] on link "View License Usage" at bounding box center [839, 182] width 68 height 10
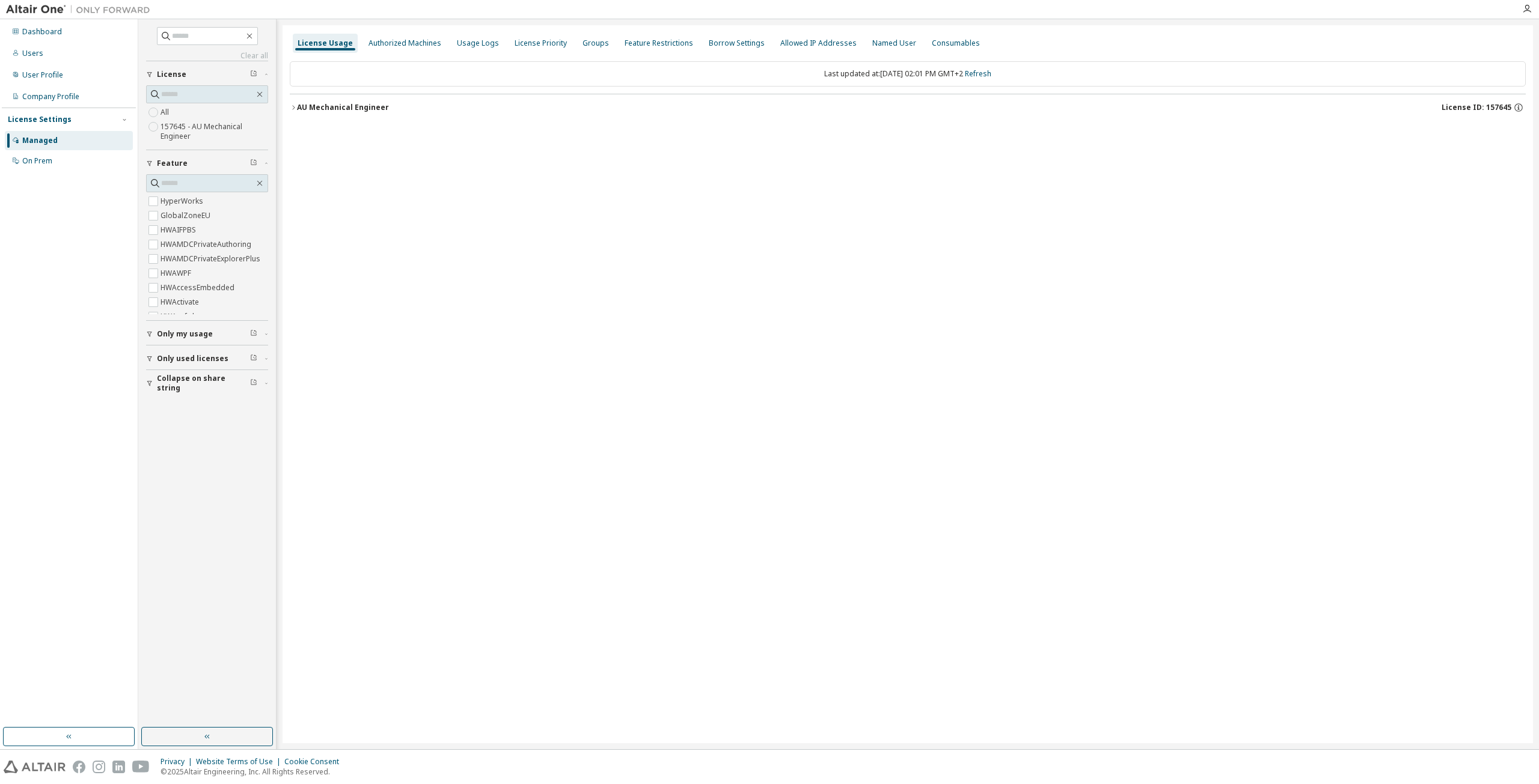
click at [290, 107] on icon "button" at bounding box center [293, 107] width 7 height 7
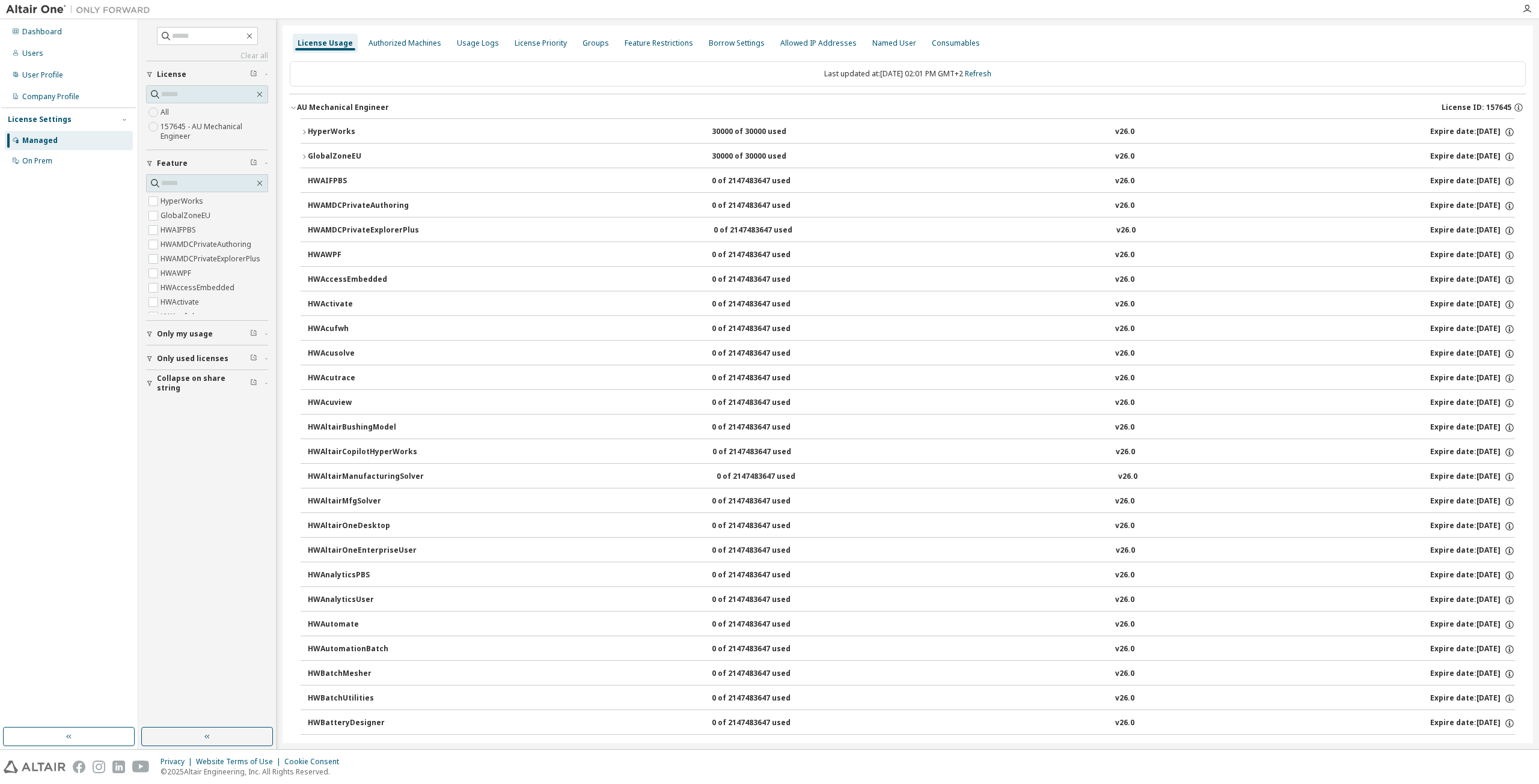
click at [306, 128] on icon "button" at bounding box center [304, 132] width 7 height 7
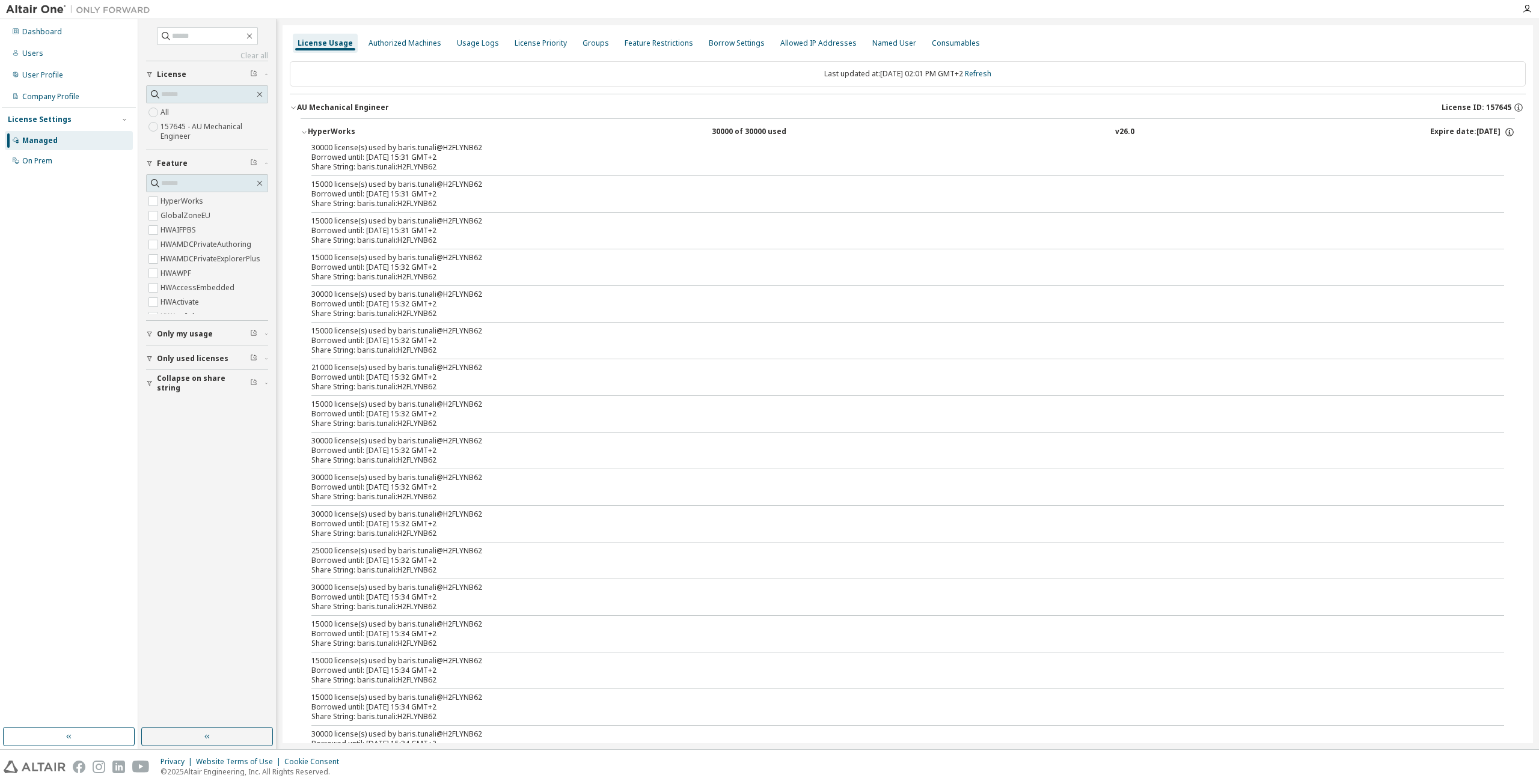
click at [311, 132] on div "HyperWorks" at bounding box center [362, 132] width 108 height 11
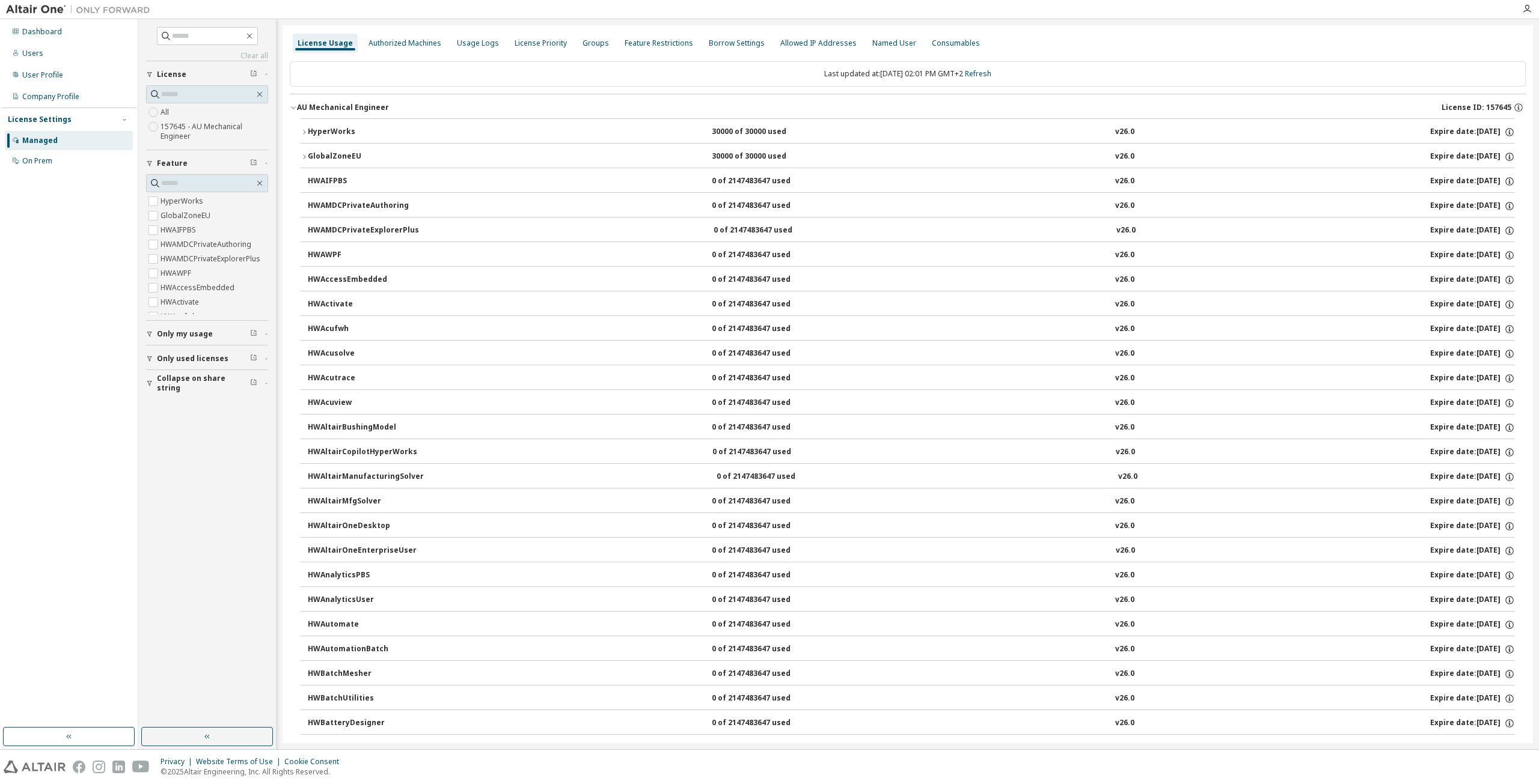
click at [311, 154] on div "GlobalZoneEU" at bounding box center [362, 156] width 108 height 11
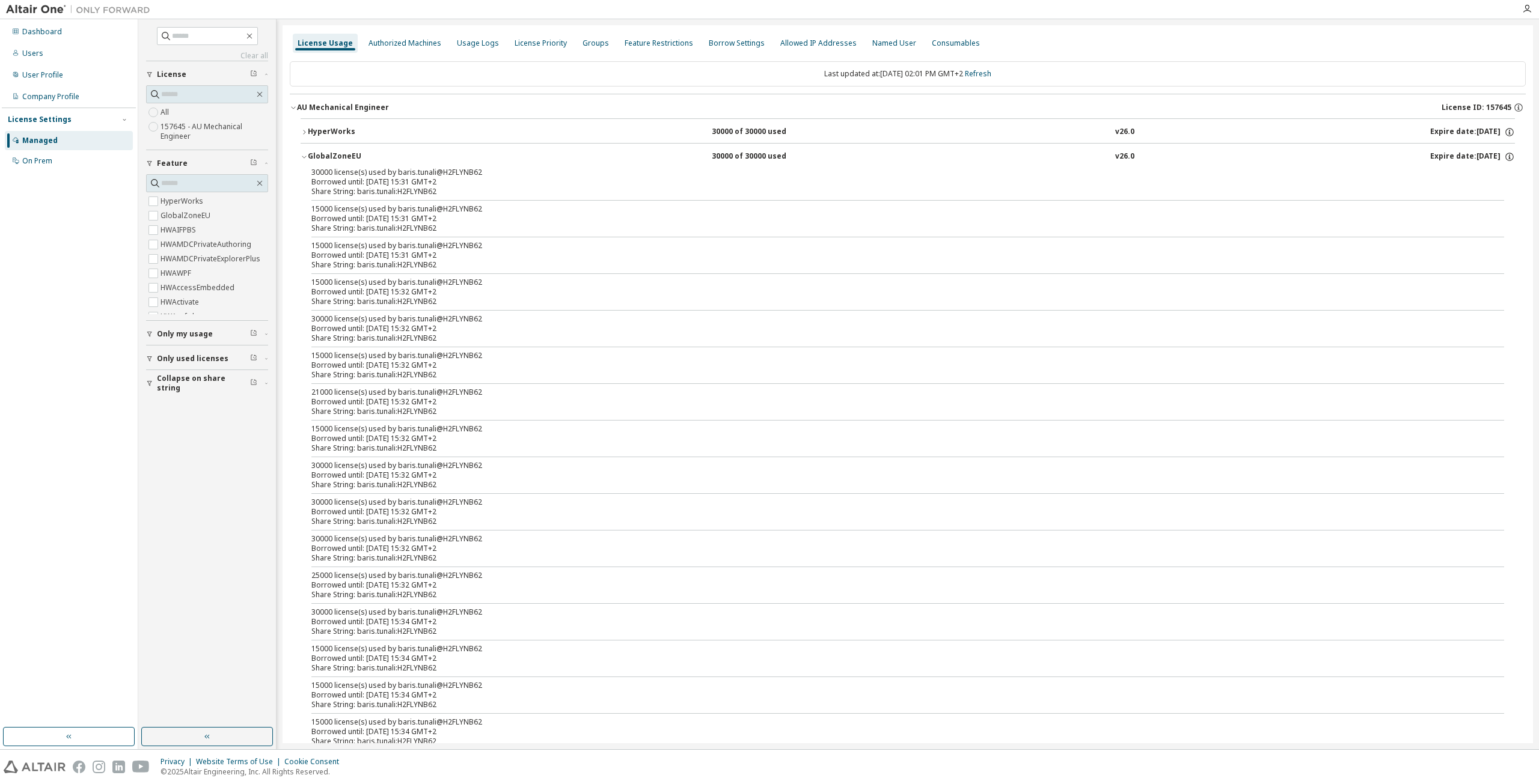
click at [311, 154] on div "GlobalZoneEU" at bounding box center [362, 156] width 108 height 11
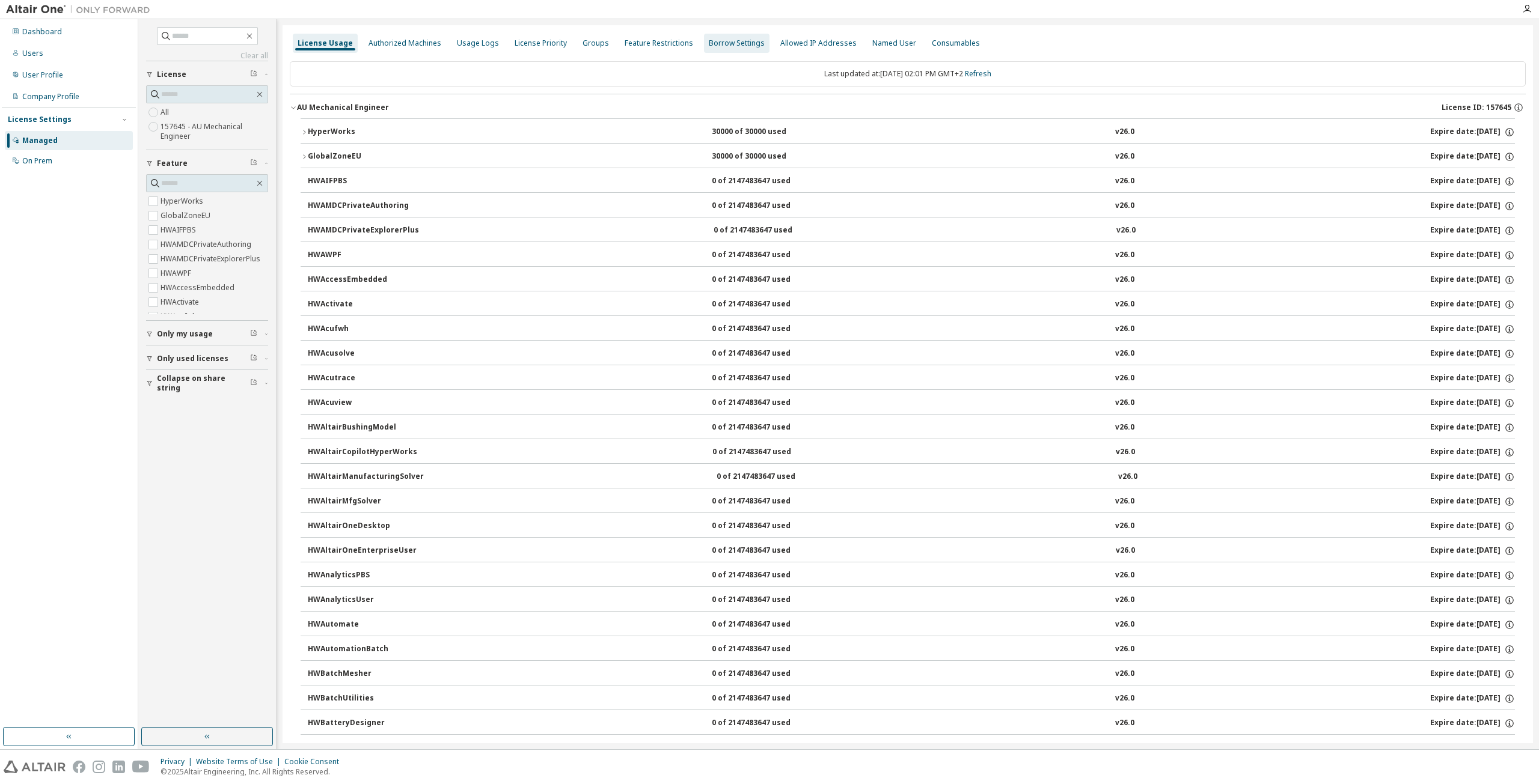
click at [730, 46] on div "Borrow Settings" at bounding box center [736, 43] width 56 height 9
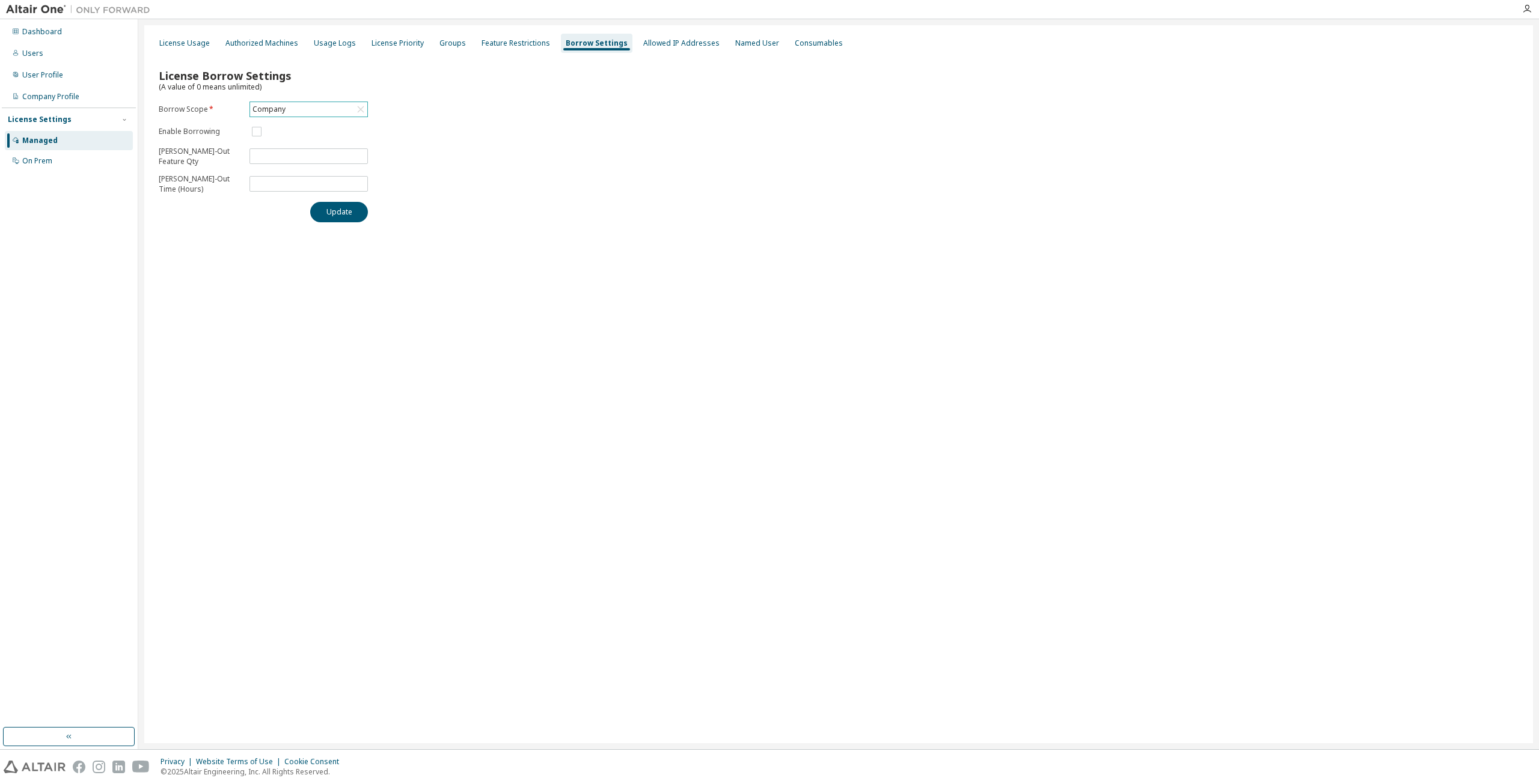
click at [360, 109] on icon at bounding box center [361, 110] width 6 height 6
click at [307, 168] on li "157645 - AU Mechanical Engineer" at bounding box center [308, 163] width 115 height 25
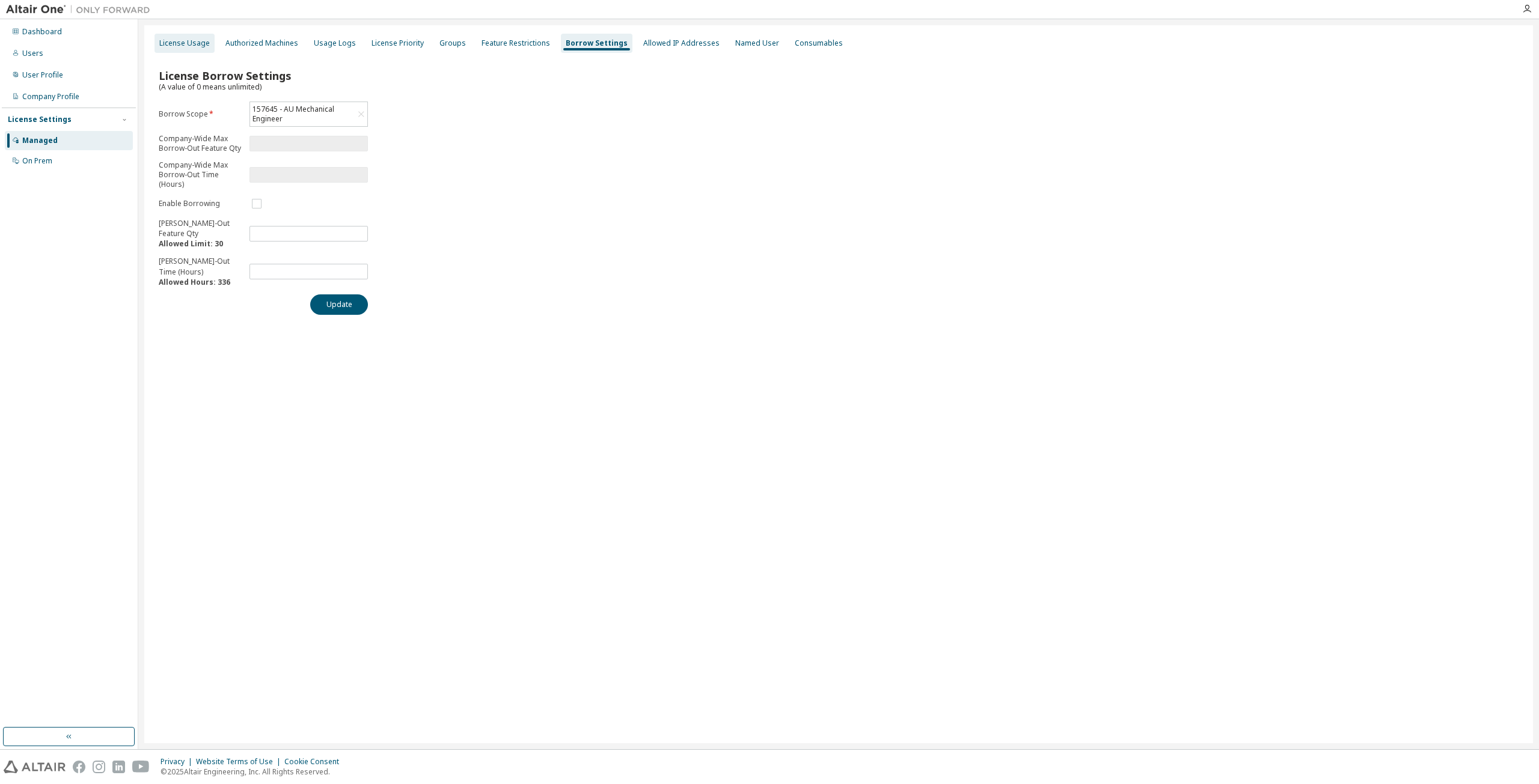
click at [186, 45] on div "License Usage" at bounding box center [185, 43] width 50 height 9
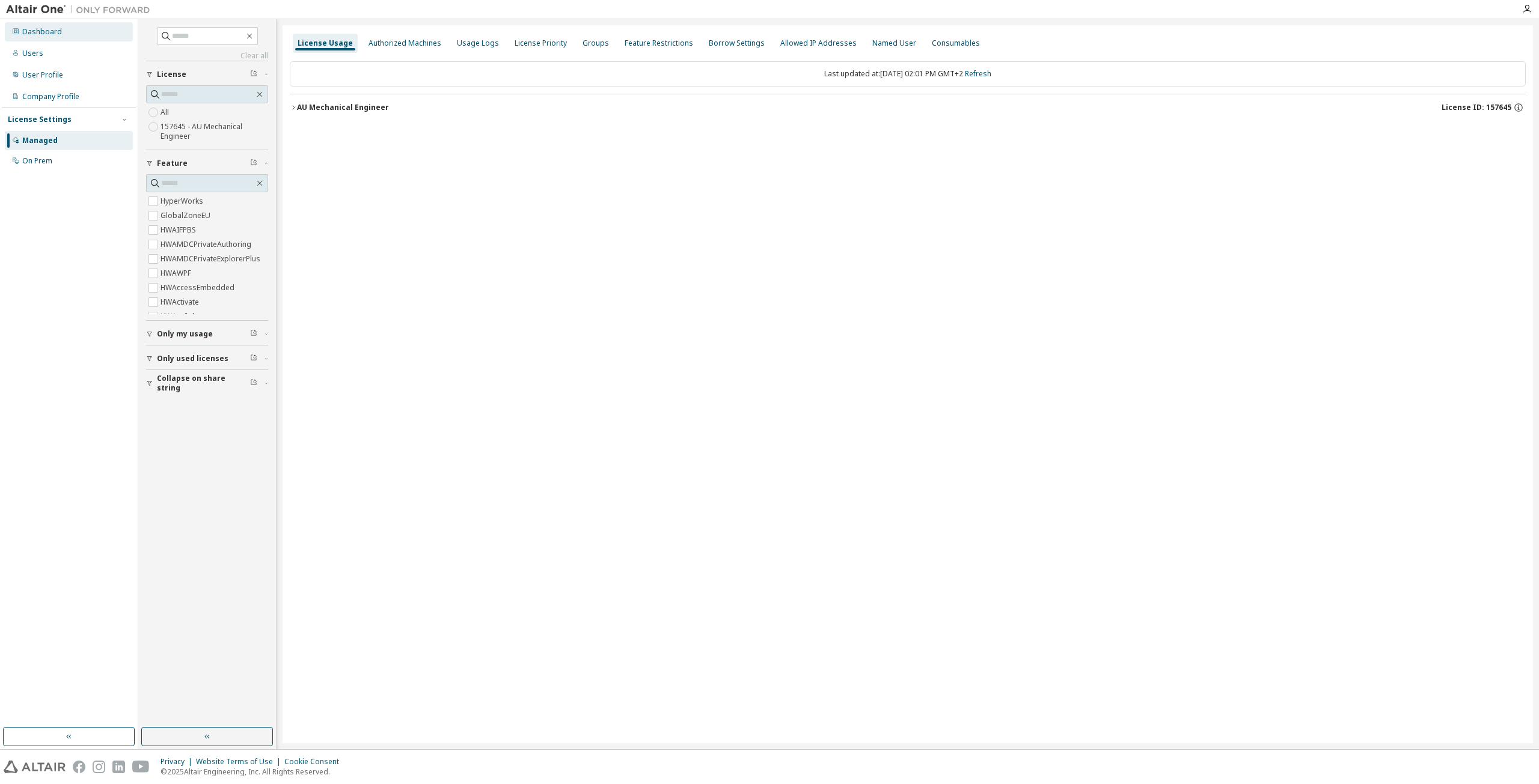
click at [49, 35] on div "Dashboard" at bounding box center [42, 31] width 40 height 9
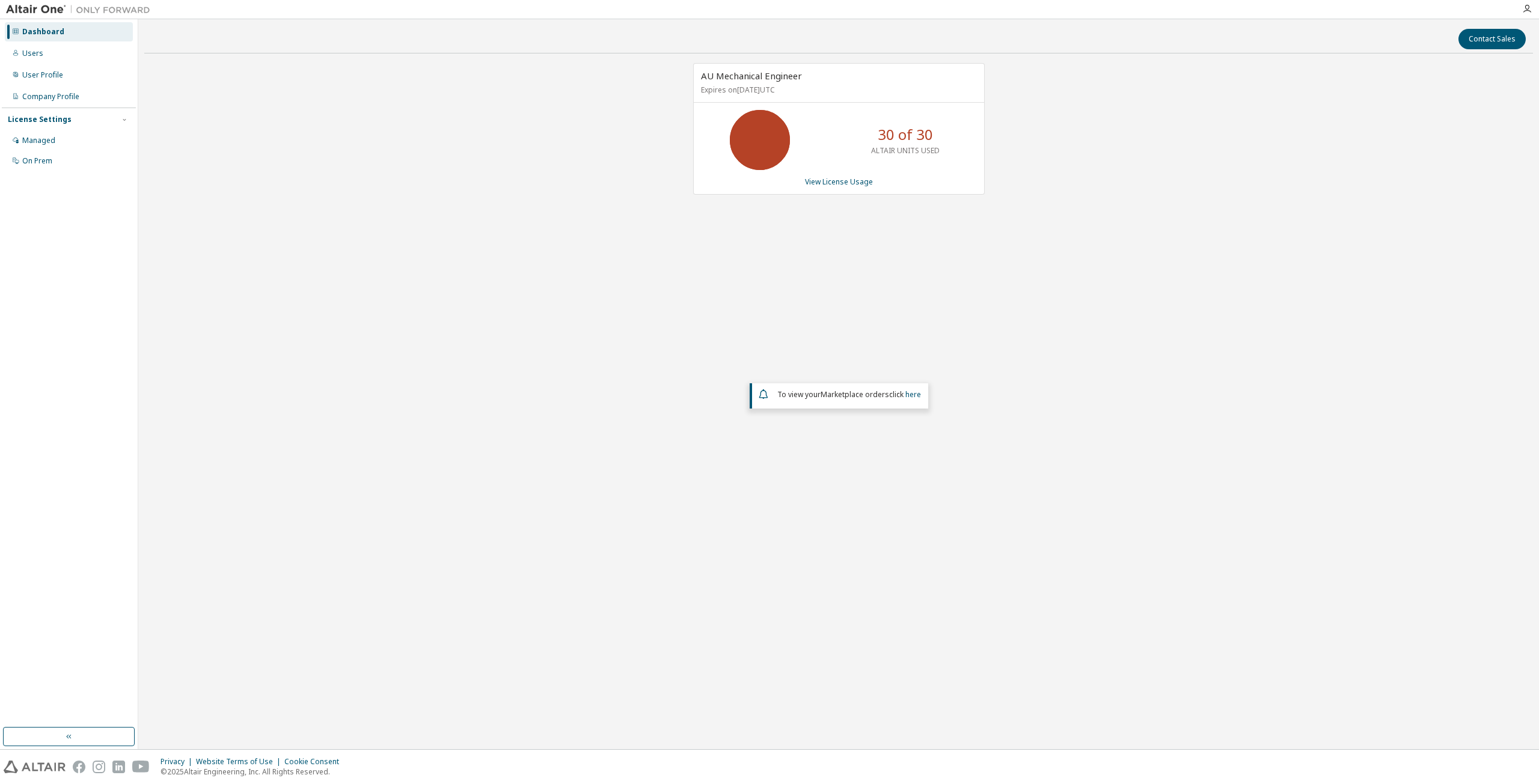
drag, startPoint x: 939, startPoint y: 135, endPoint x: 833, endPoint y: 134, distance: 106.0
click at [831, 135] on div "30 of 30 ALTAIR UNITS USED" at bounding box center [838, 140] width 290 height 60
click at [925, 217] on div "AU Mechanical Engineer Expires on September 15, 2026 UTC 30 of 30 ALTAIR UNITS …" at bounding box center [838, 317] width 1388 height 509
click at [836, 181] on link "View License Usage" at bounding box center [839, 182] width 68 height 10
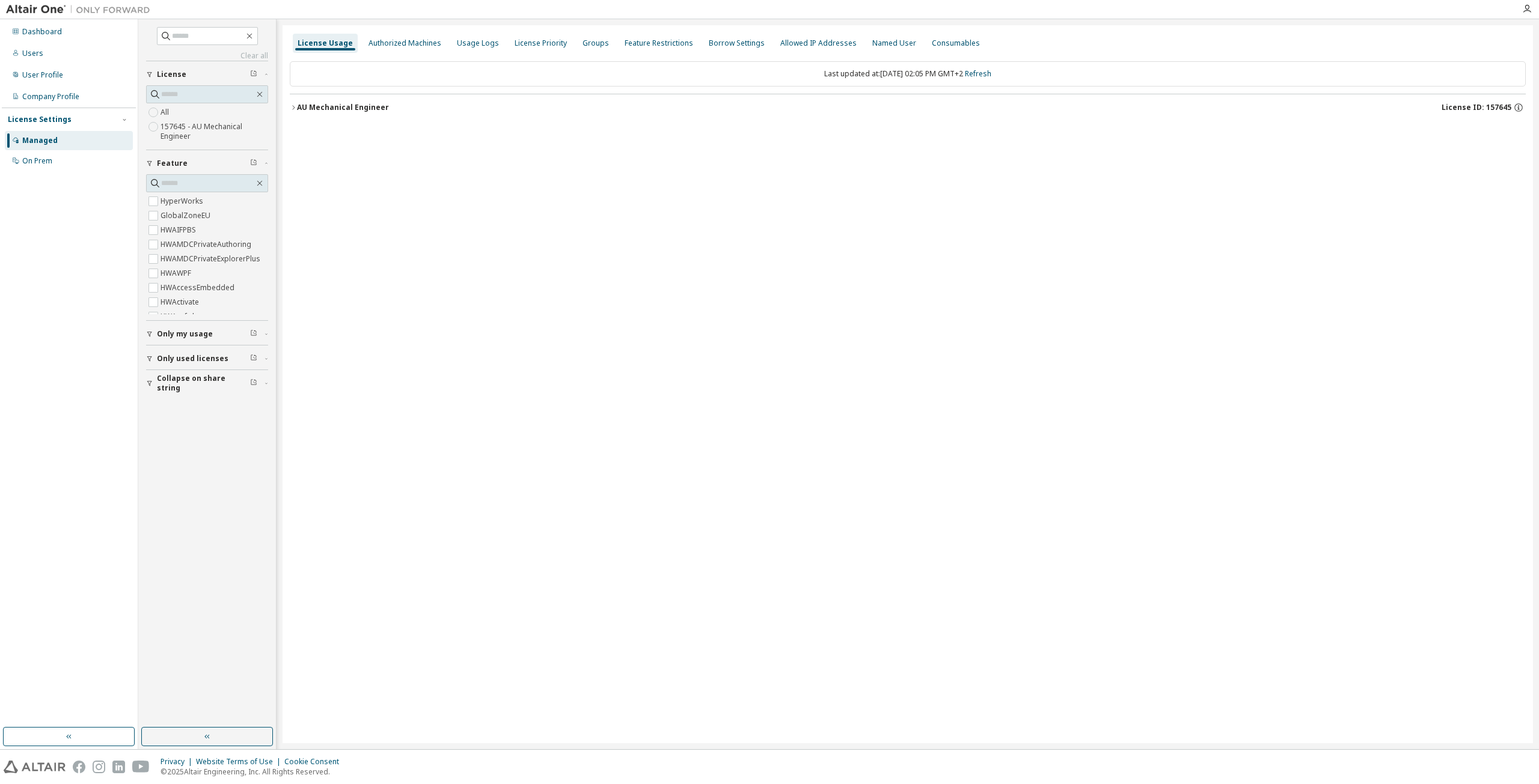
click at [320, 110] on div "AU Mechanical Engineer" at bounding box center [343, 107] width 92 height 9
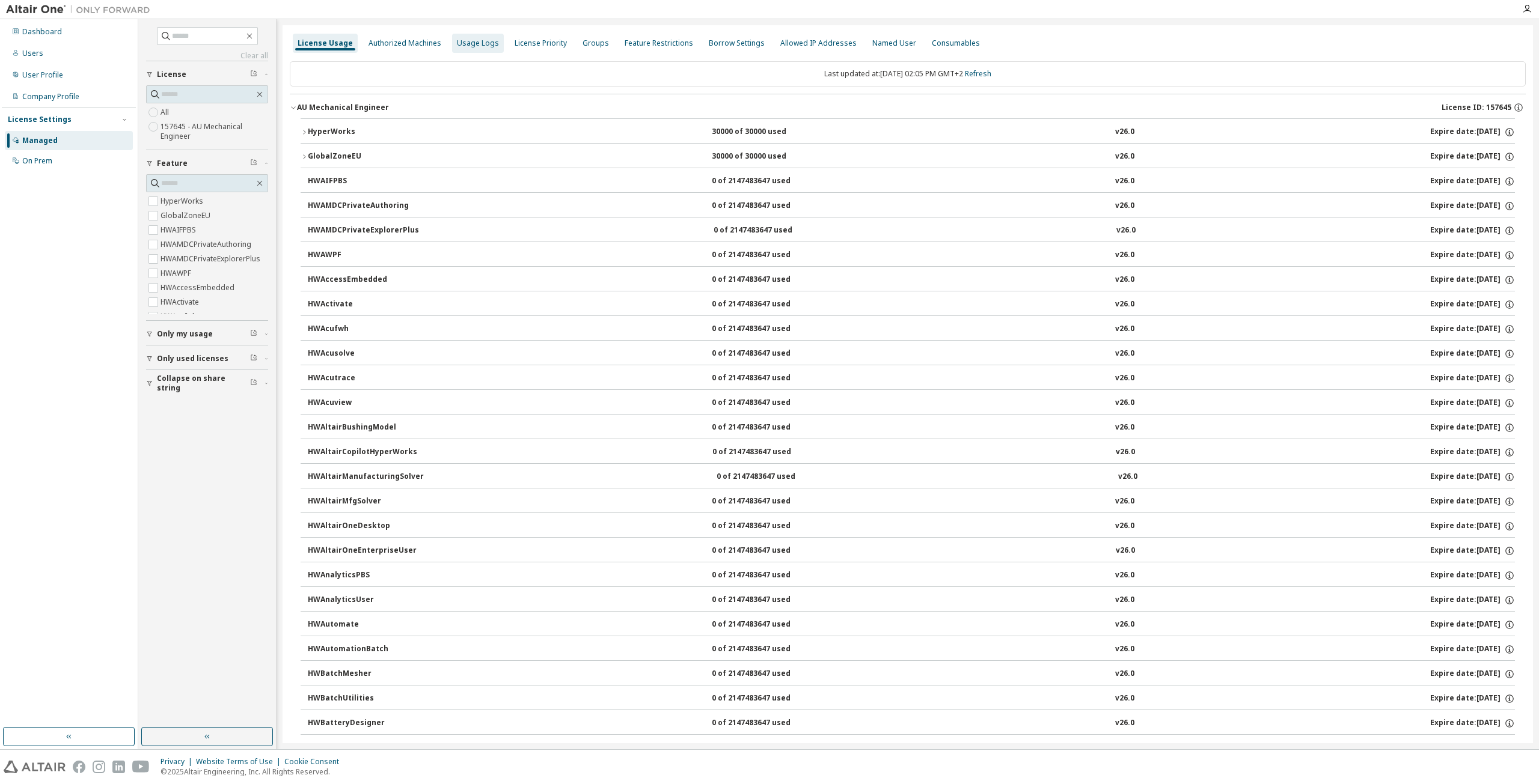
click at [485, 48] on div "Usage Logs" at bounding box center [478, 43] width 52 height 20
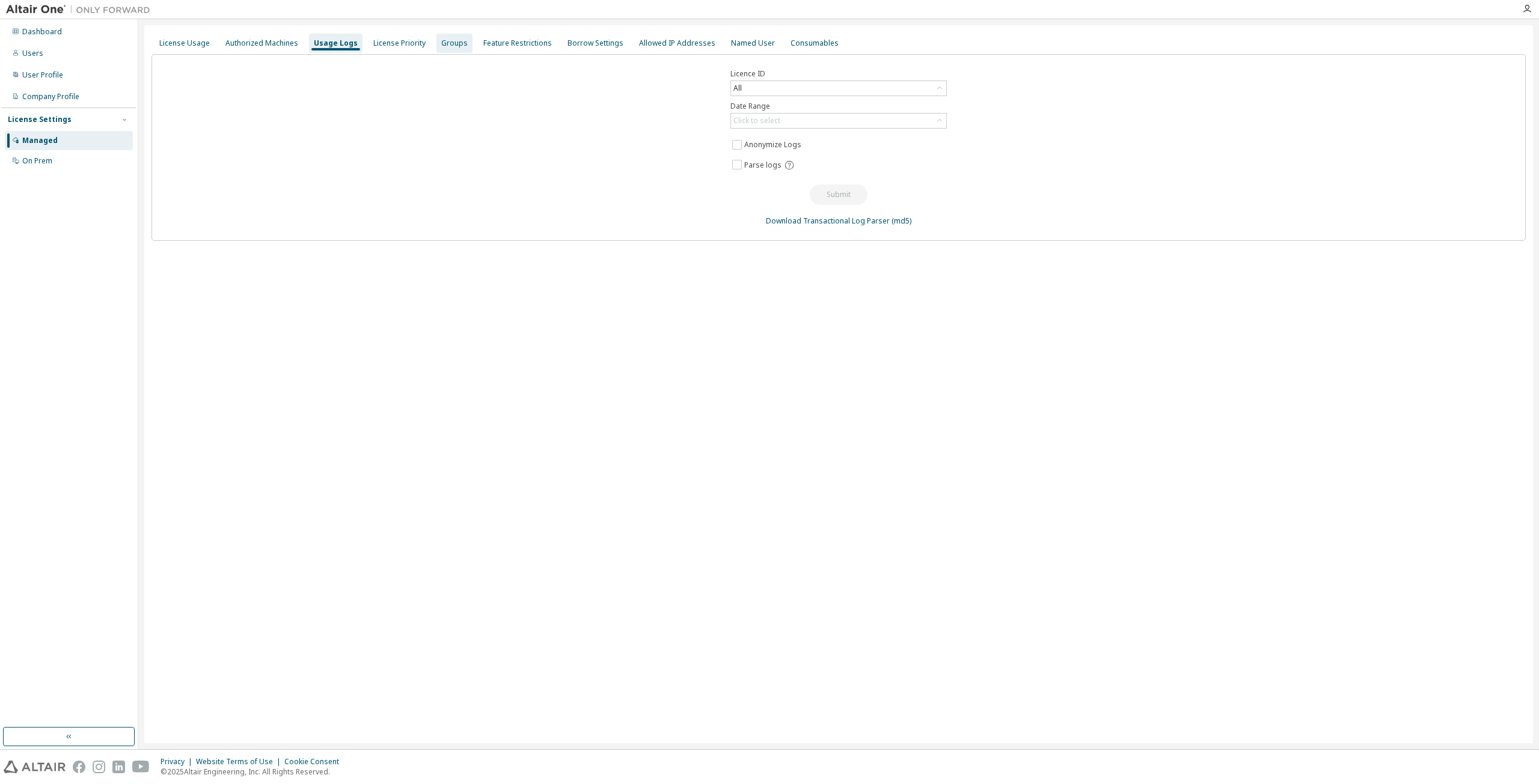
click at [440, 48] on div "Groups" at bounding box center [454, 43] width 36 height 20
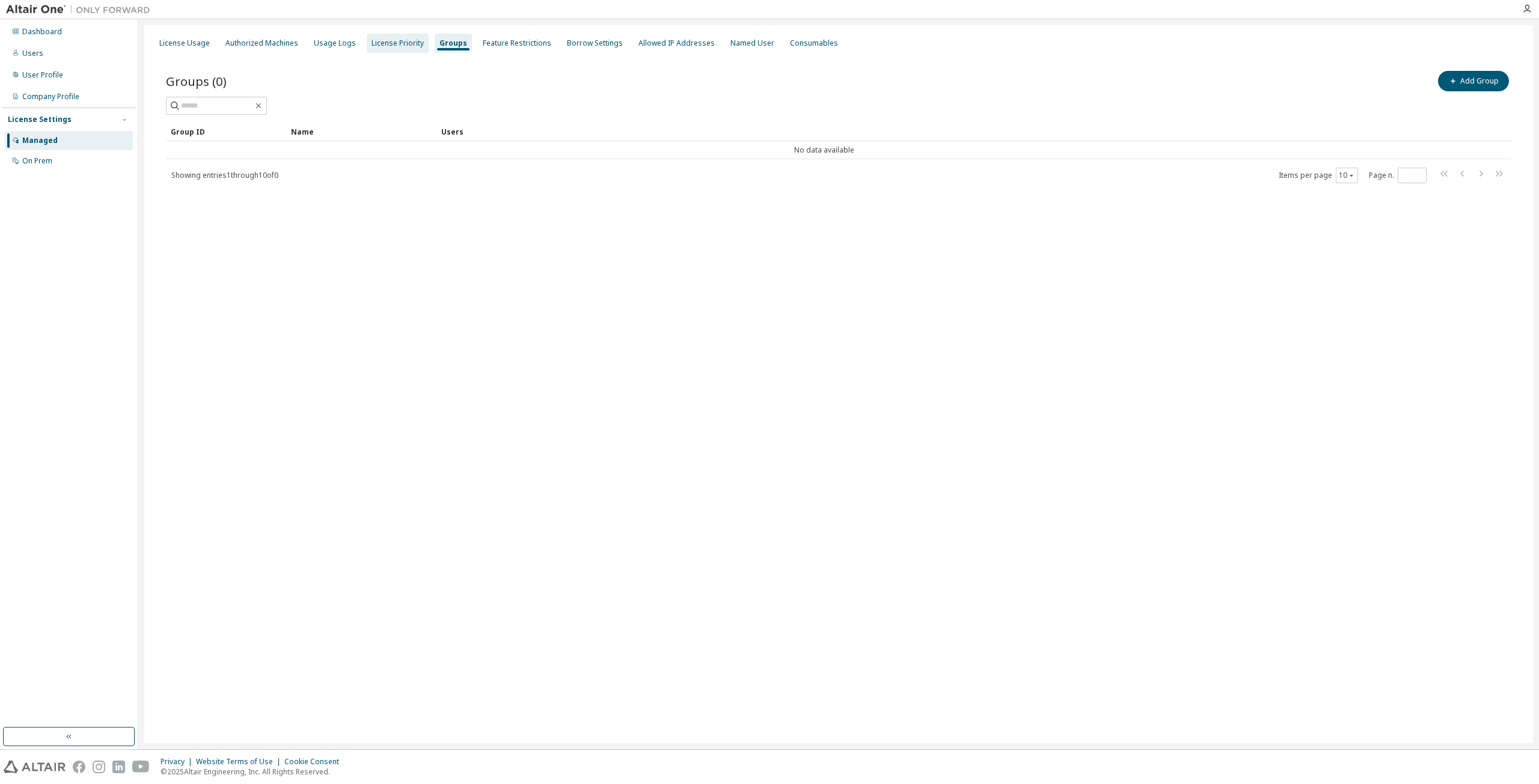
click at [375, 48] on div "License Priority" at bounding box center [398, 43] width 62 height 20
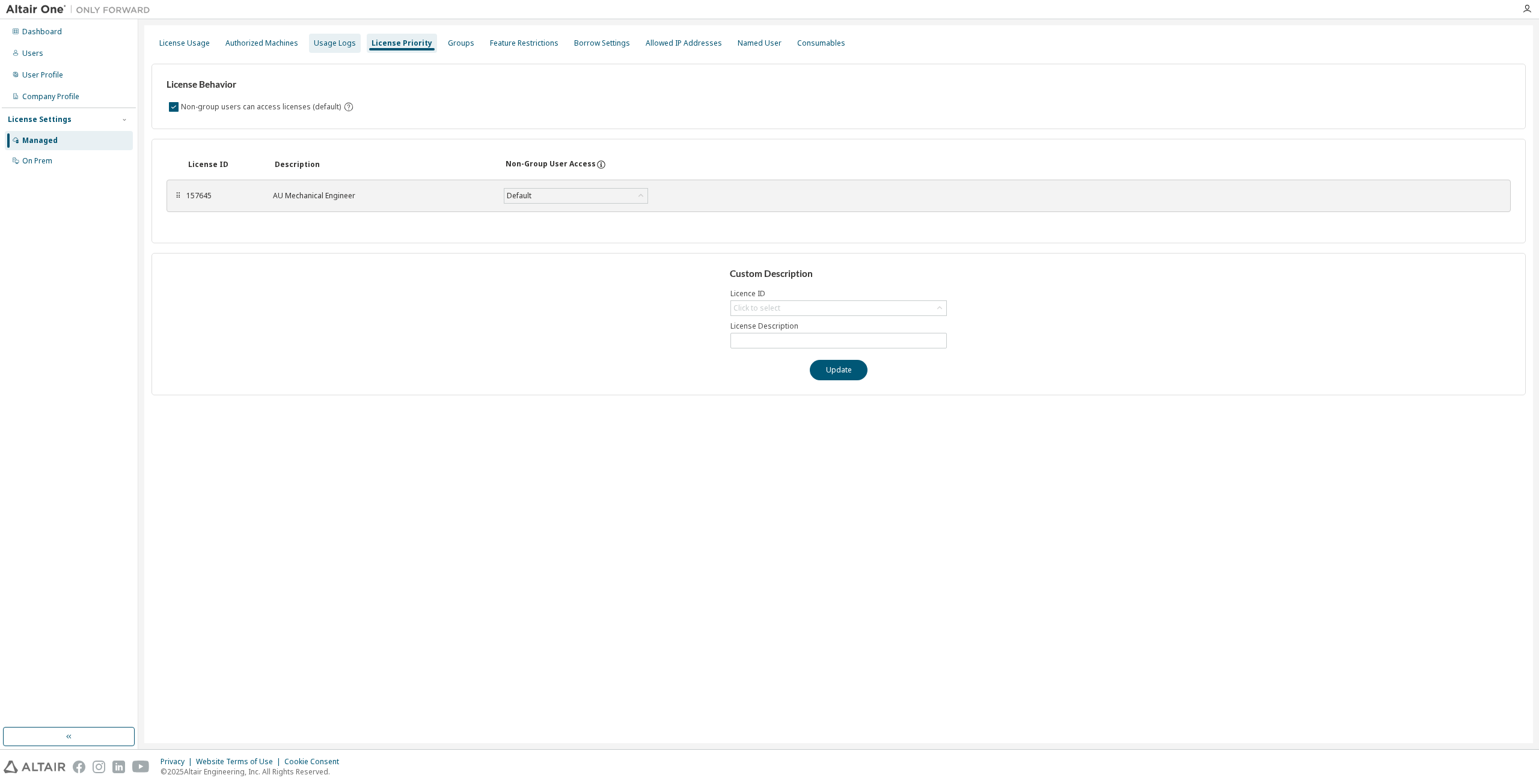
click at [314, 38] on div "Usage Logs" at bounding box center [335, 43] width 42 height 9
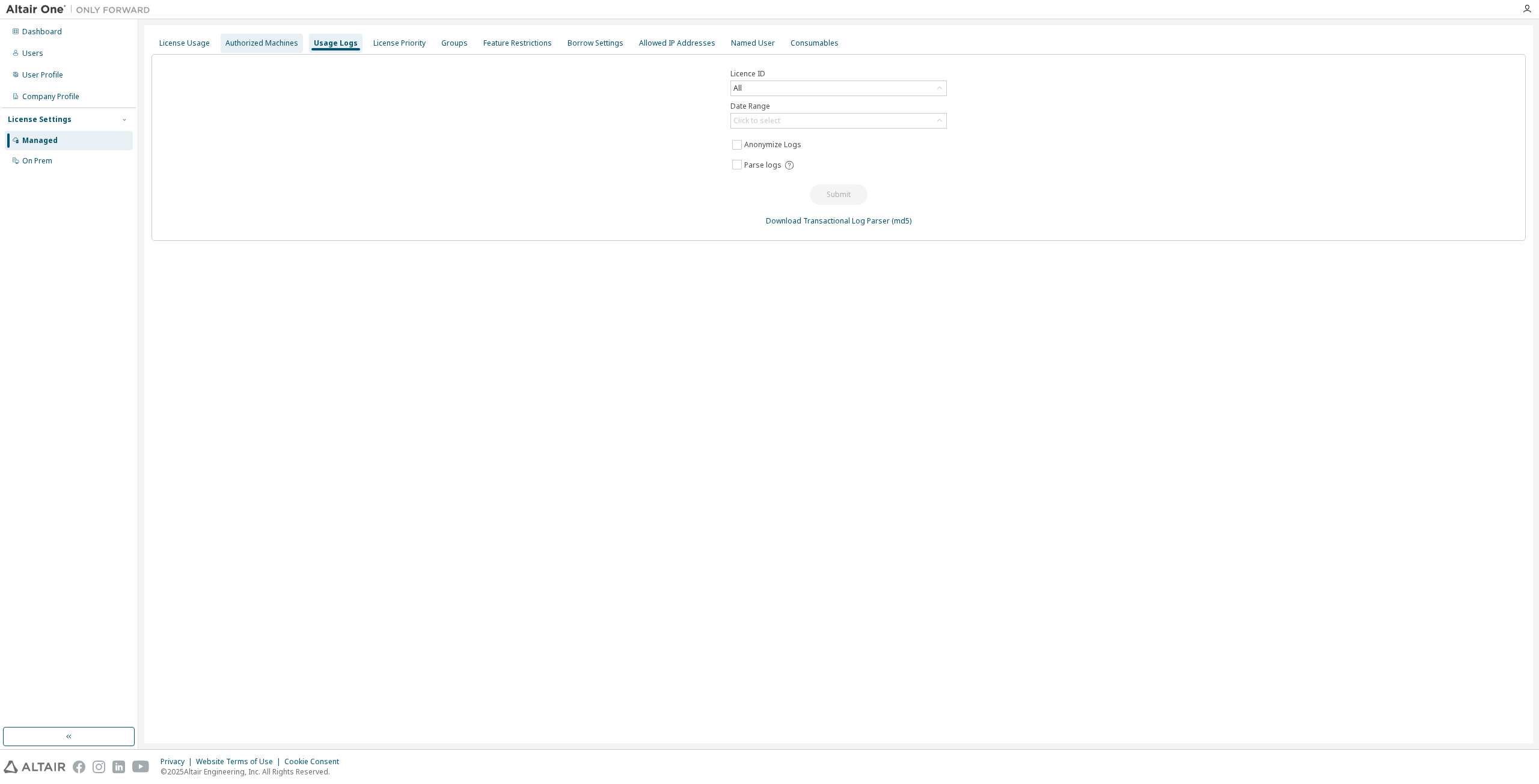
click at [270, 38] on div "Authorized Machines" at bounding box center [261, 43] width 72 height 9
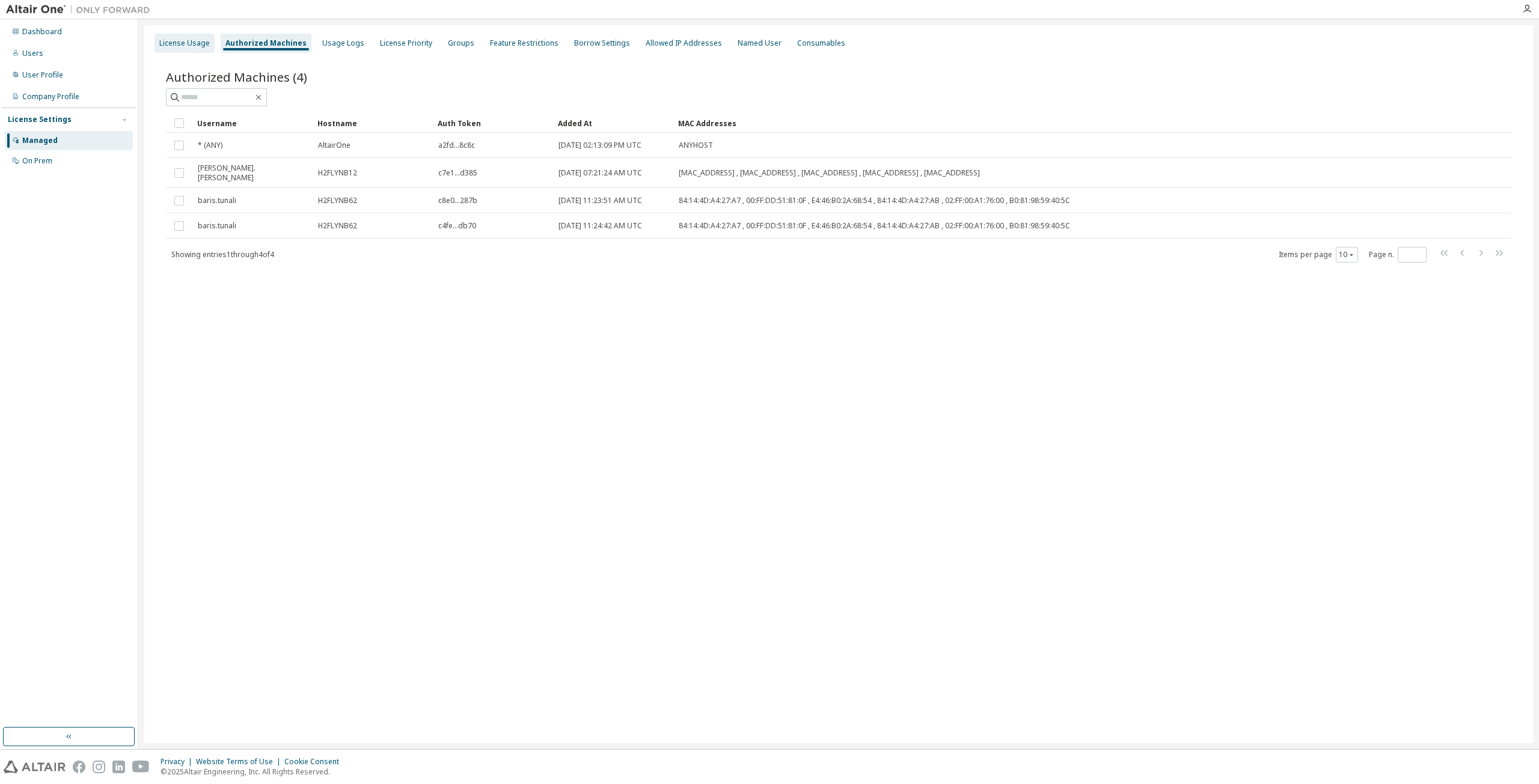
click at [179, 45] on div "License Usage" at bounding box center [185, 43] width 50 height 9
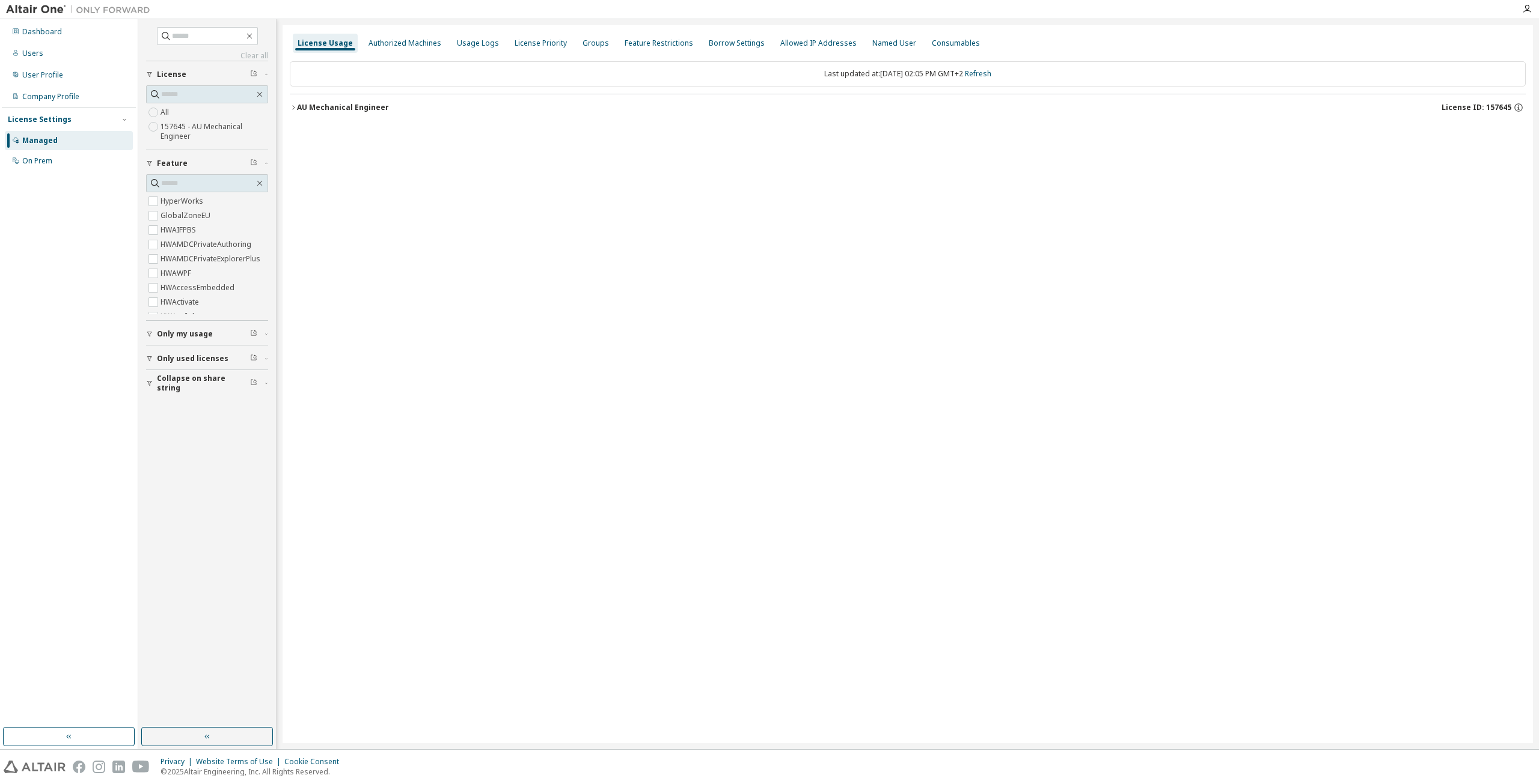
click at [299, 111] on div "AU Mechanical Engineer" at bounding box center [343, 107] width 92 height 9
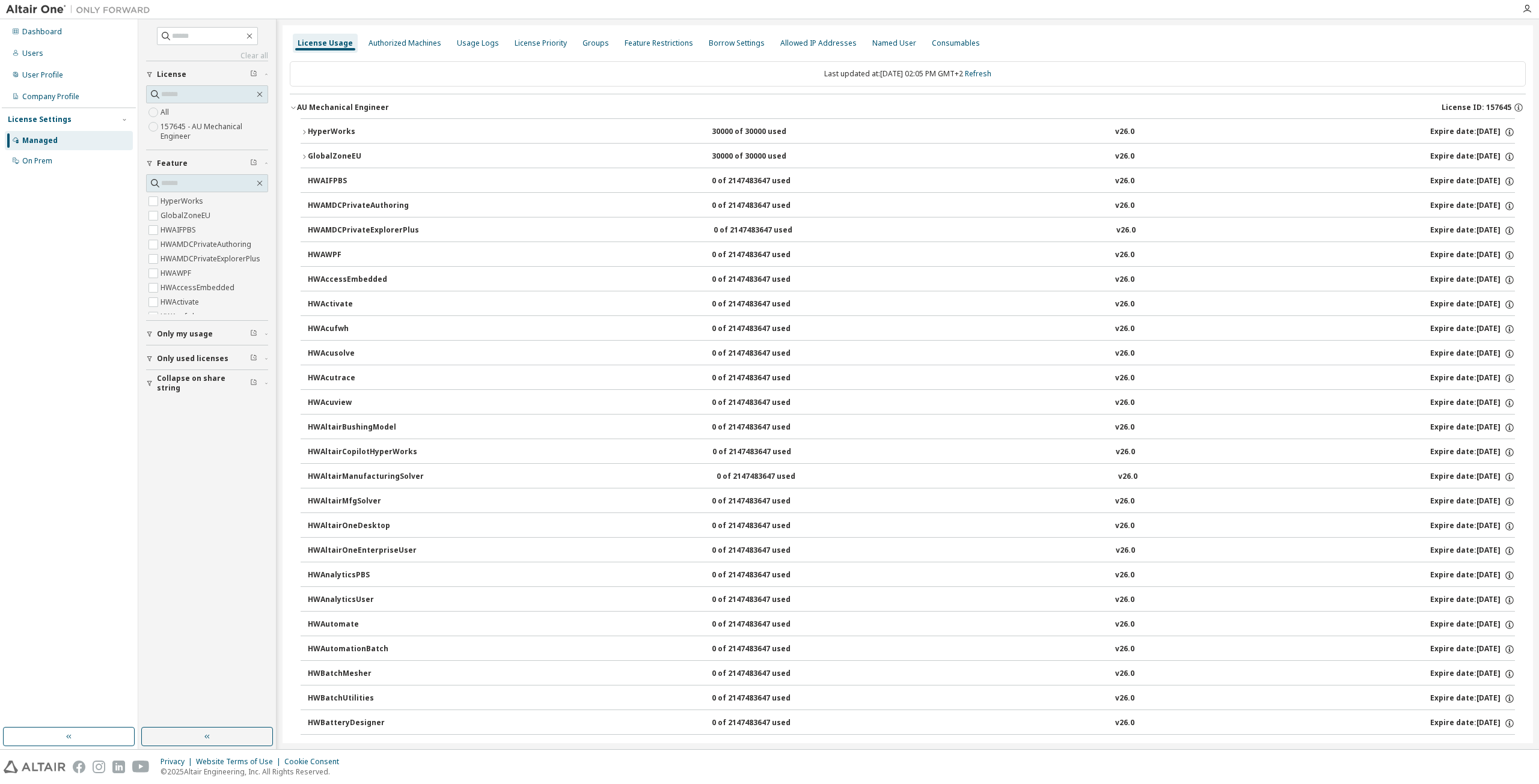
click at [301, 128] on icon "button" at bounding box center [304, 132] width 7 height 7
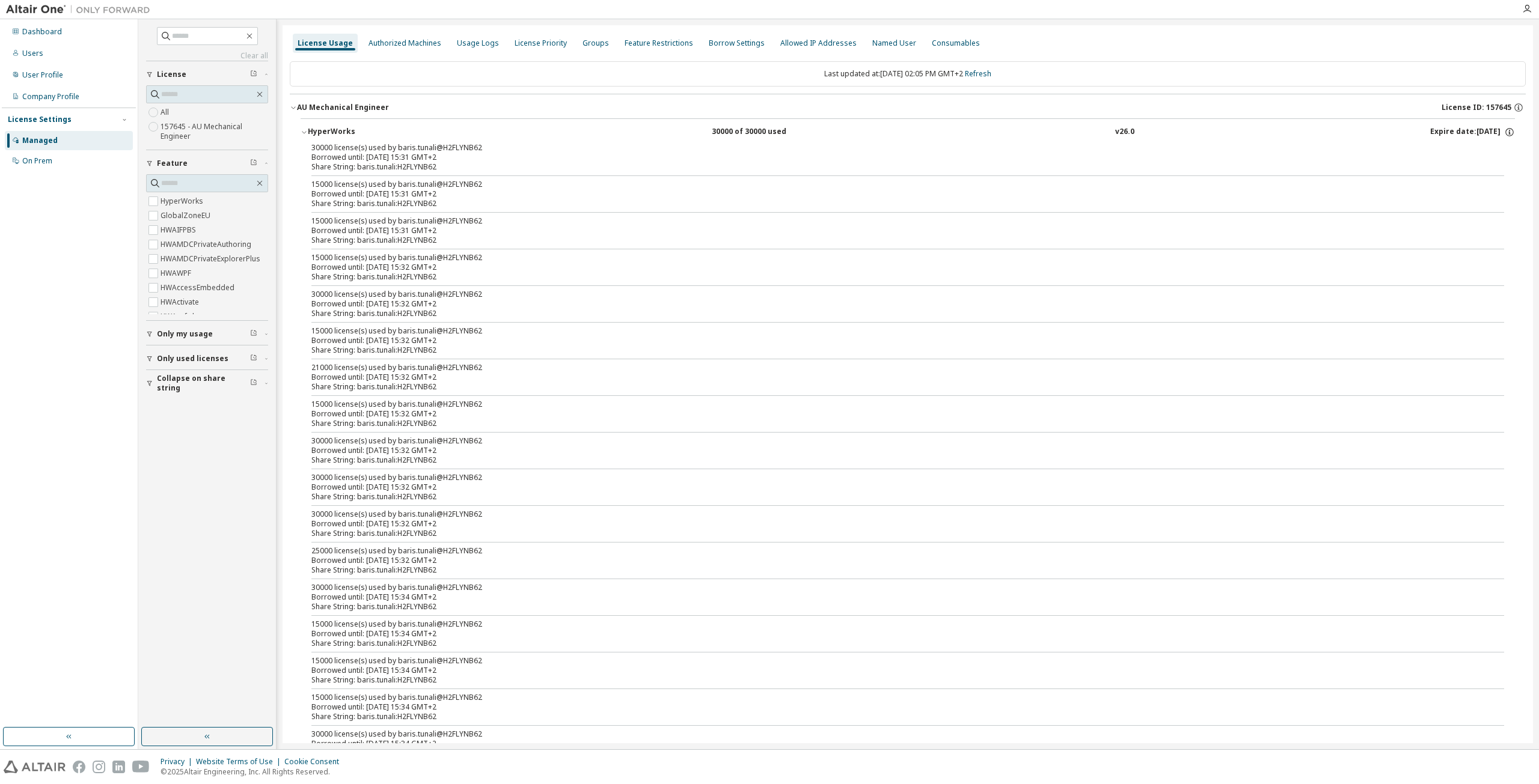
click at [301, 128] on icon "button" at bounding box center [304, 132] width 7 height 7
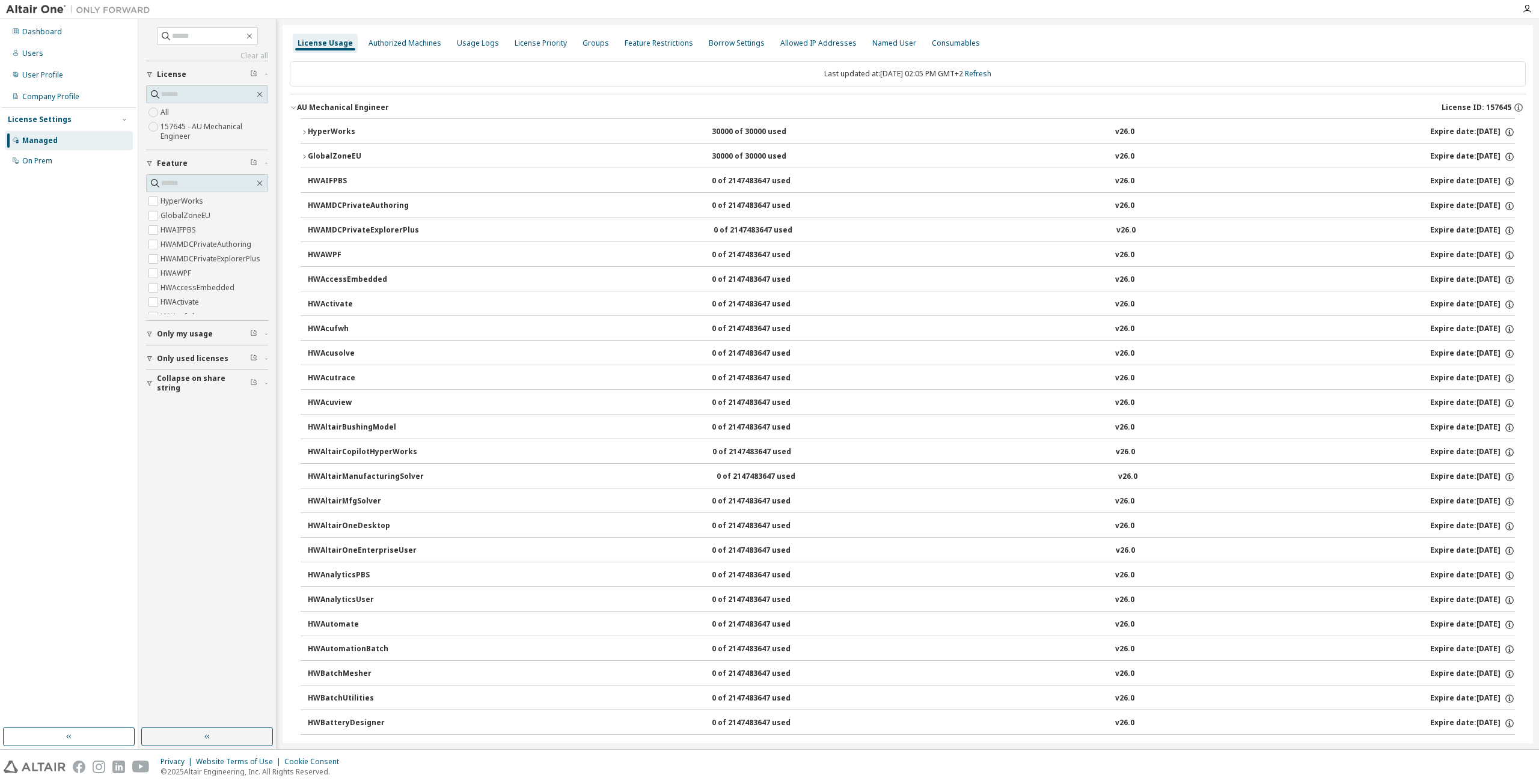
click at [303, 156] on icon "button" at bounding box center [304, 156] width 7 height 7
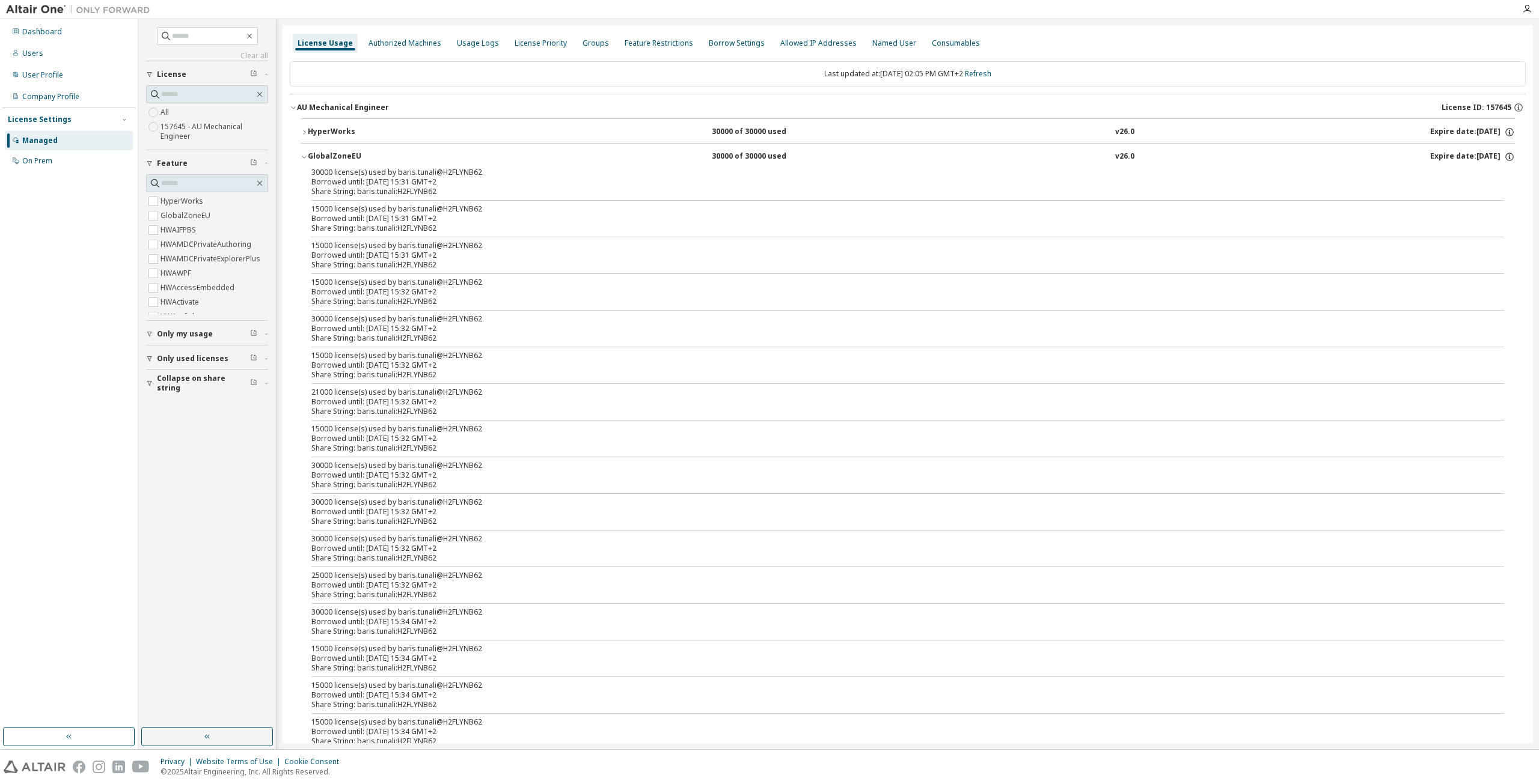
click at [303, 156] on icon "button" at bounding box center [304, 156] width 7 height 7
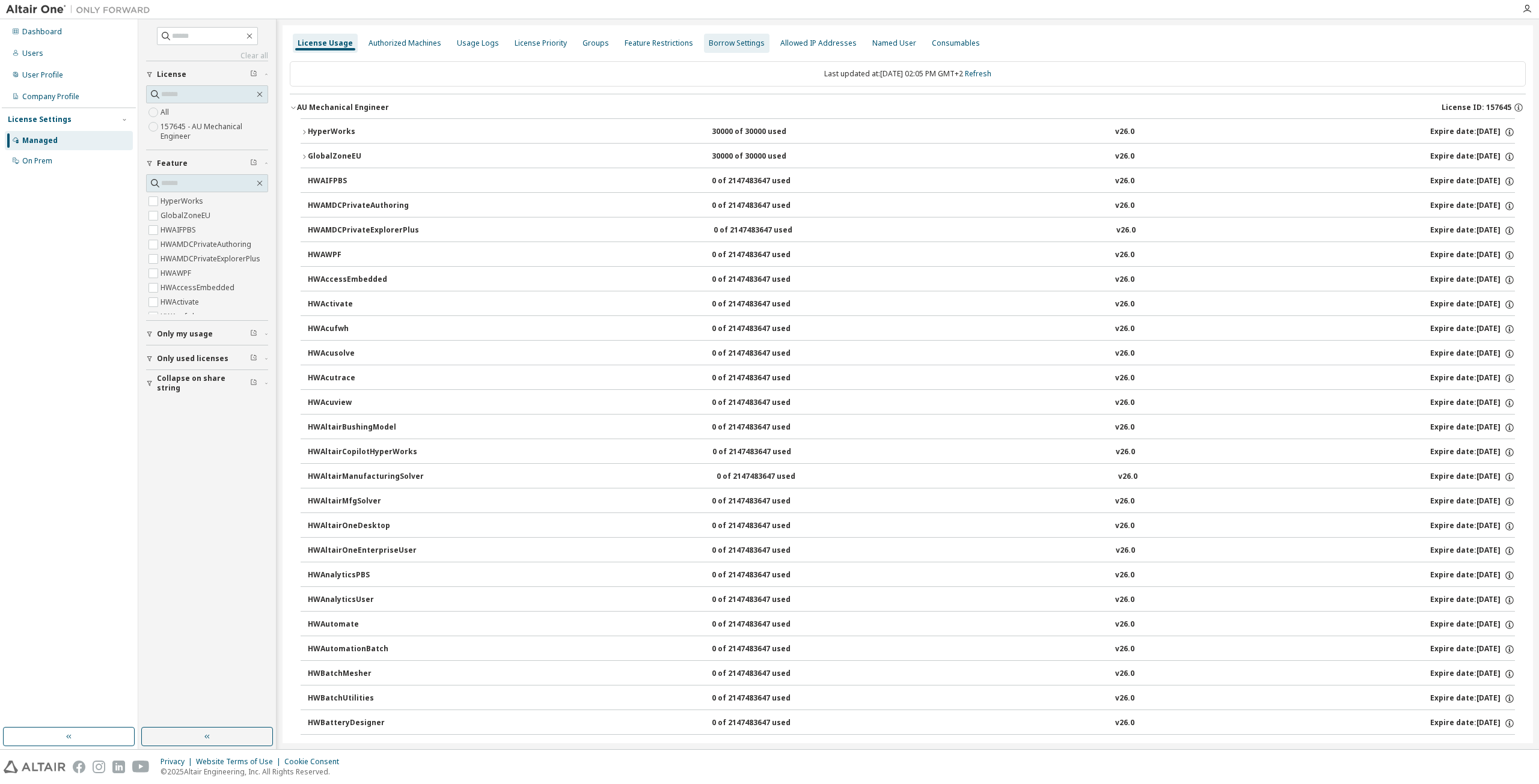
click at [729, 49] on div "Borrow Settings" at bounding box center [736, 43] width 66 height 20
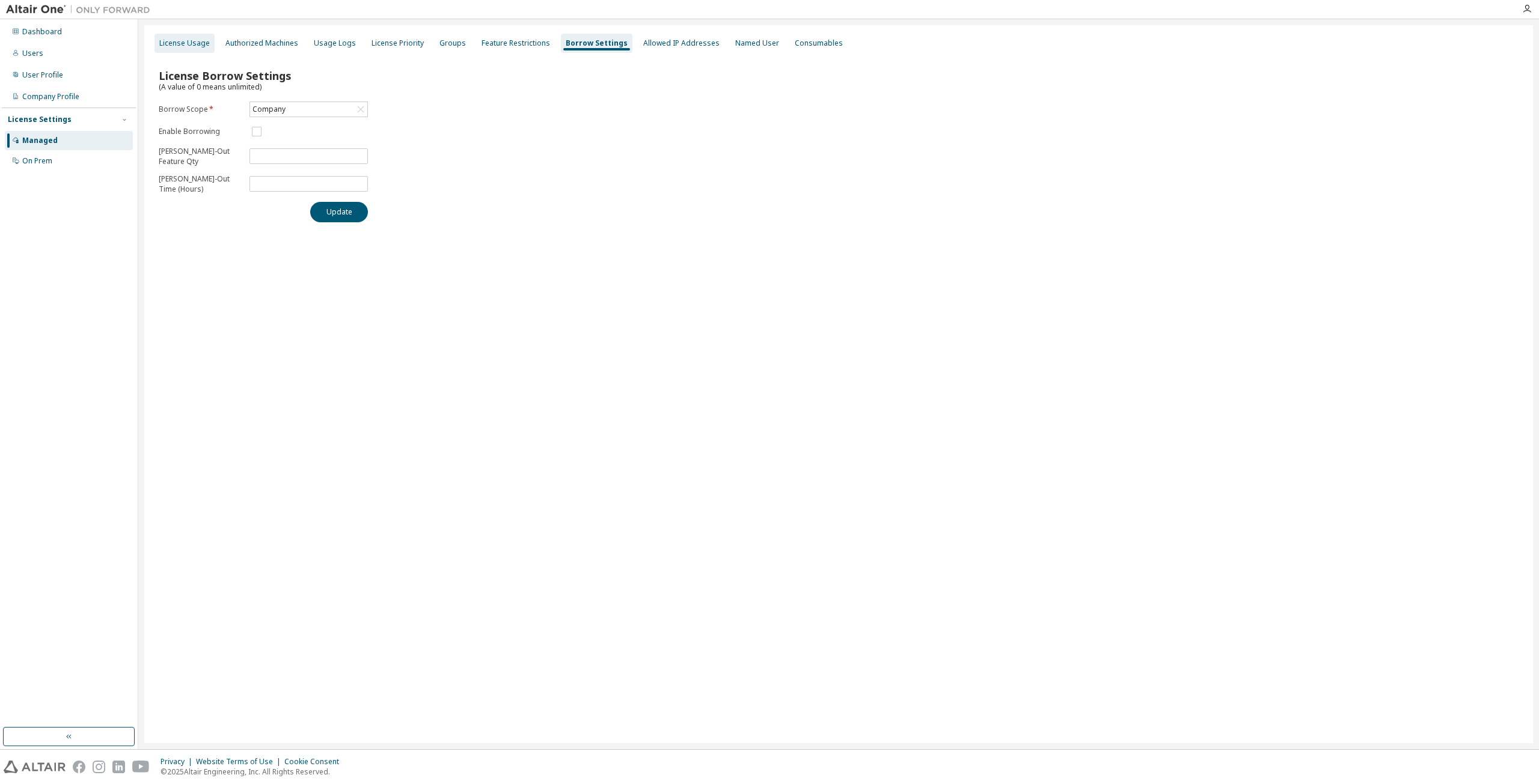
drag, startPoint x: 199, startPoint y: 55, endPoint x: 191, endPoint y: 48, distance: 10.6
click at [45, 38] on div "Dashboard" at bounding box center [69, 31] width 128 height 20
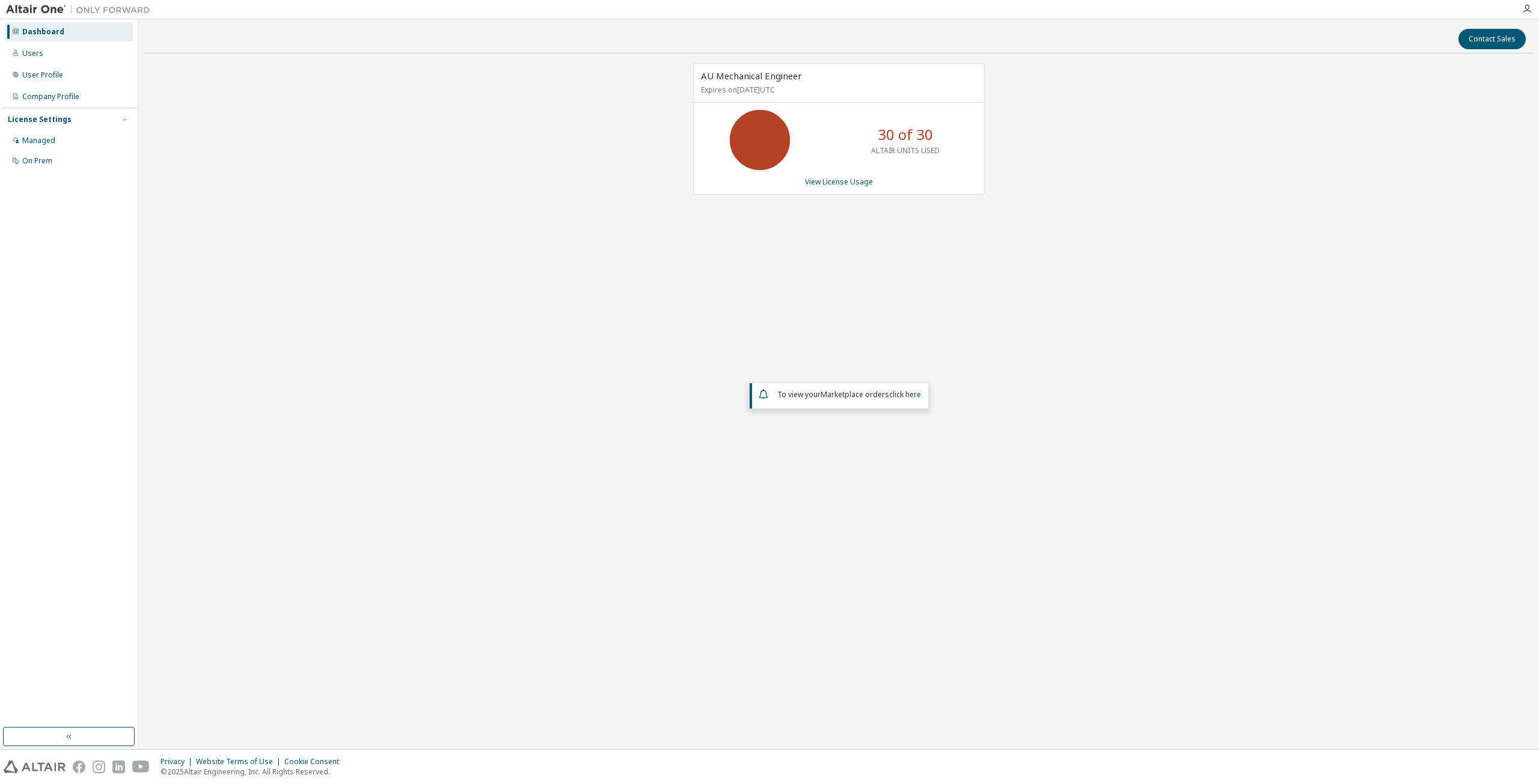
click at [870, 188] on div "AU Mechanical Engineer Expires on September 15, 2026 UTC 30 of 30 ALTAIR UNITS …" at bounding box center [838, 128] width 292 height 132
click at [864, 182] on link "View License Usage" at bounding box center [839, 182] width 68 height 10
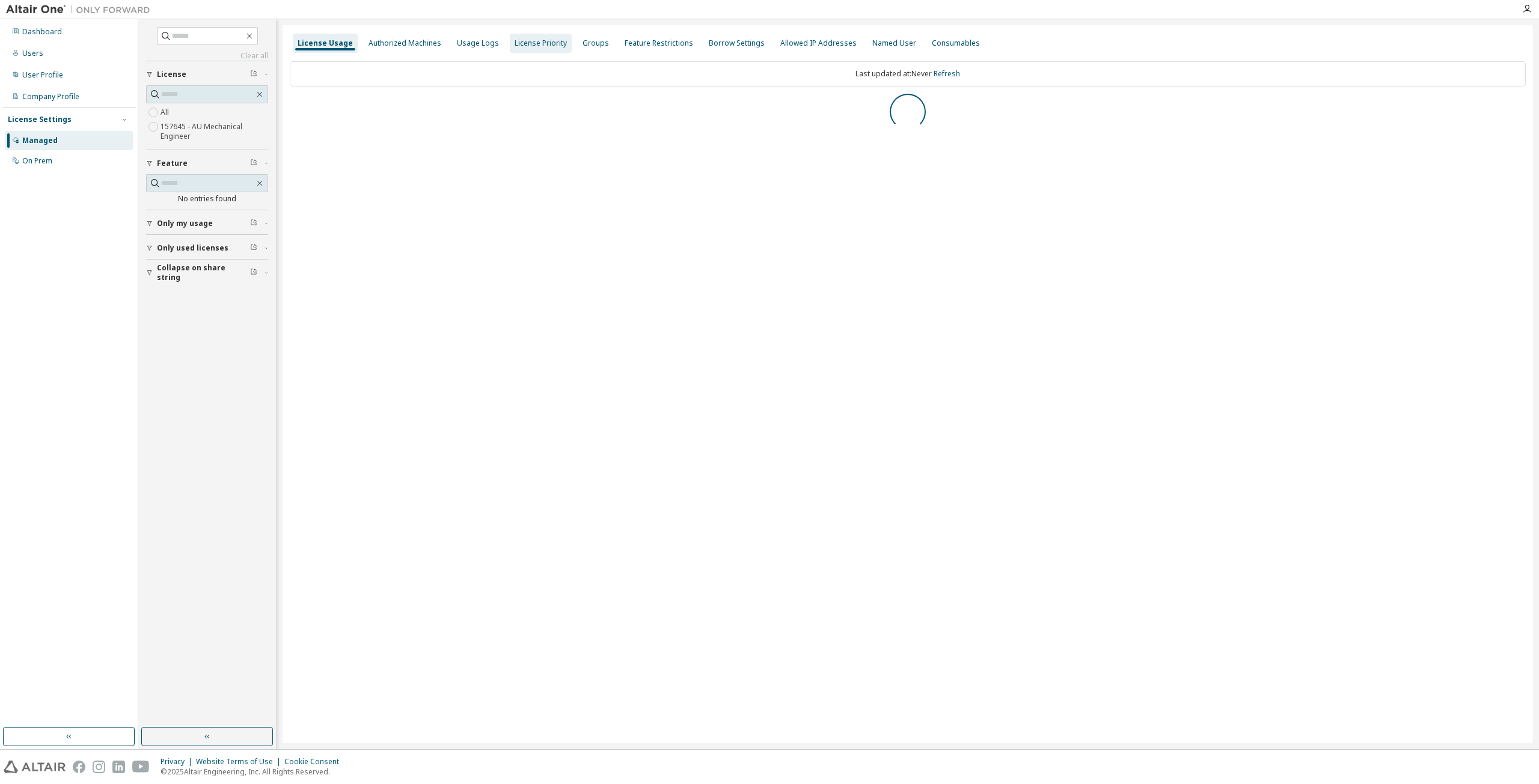
click at [555, 47] on div "License Priority" at bounding box center [541, 43] width 52 height 9
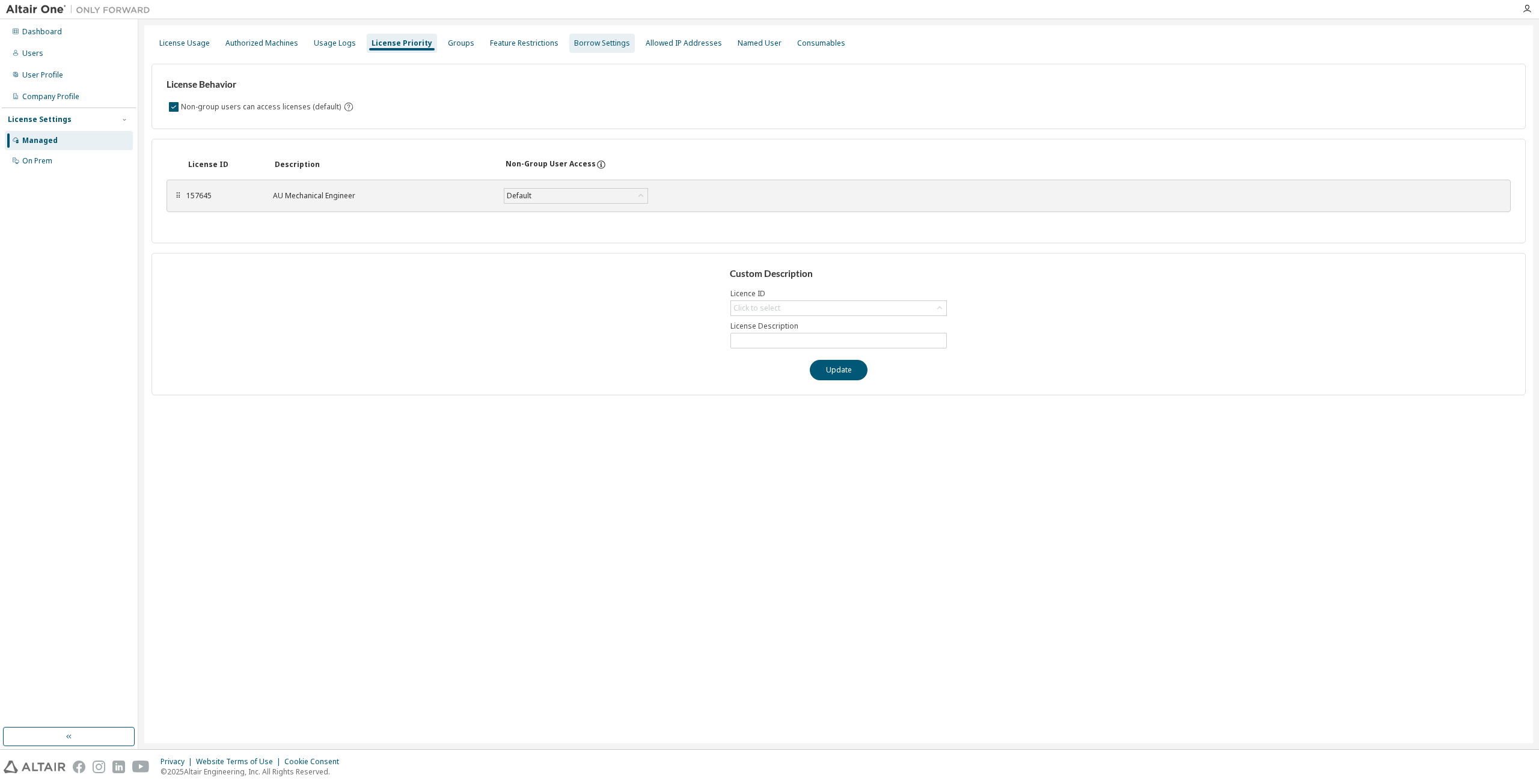
click at [586, 46] on div "Borrow Settings" at bounding box center [602, 43] width 56 height 9
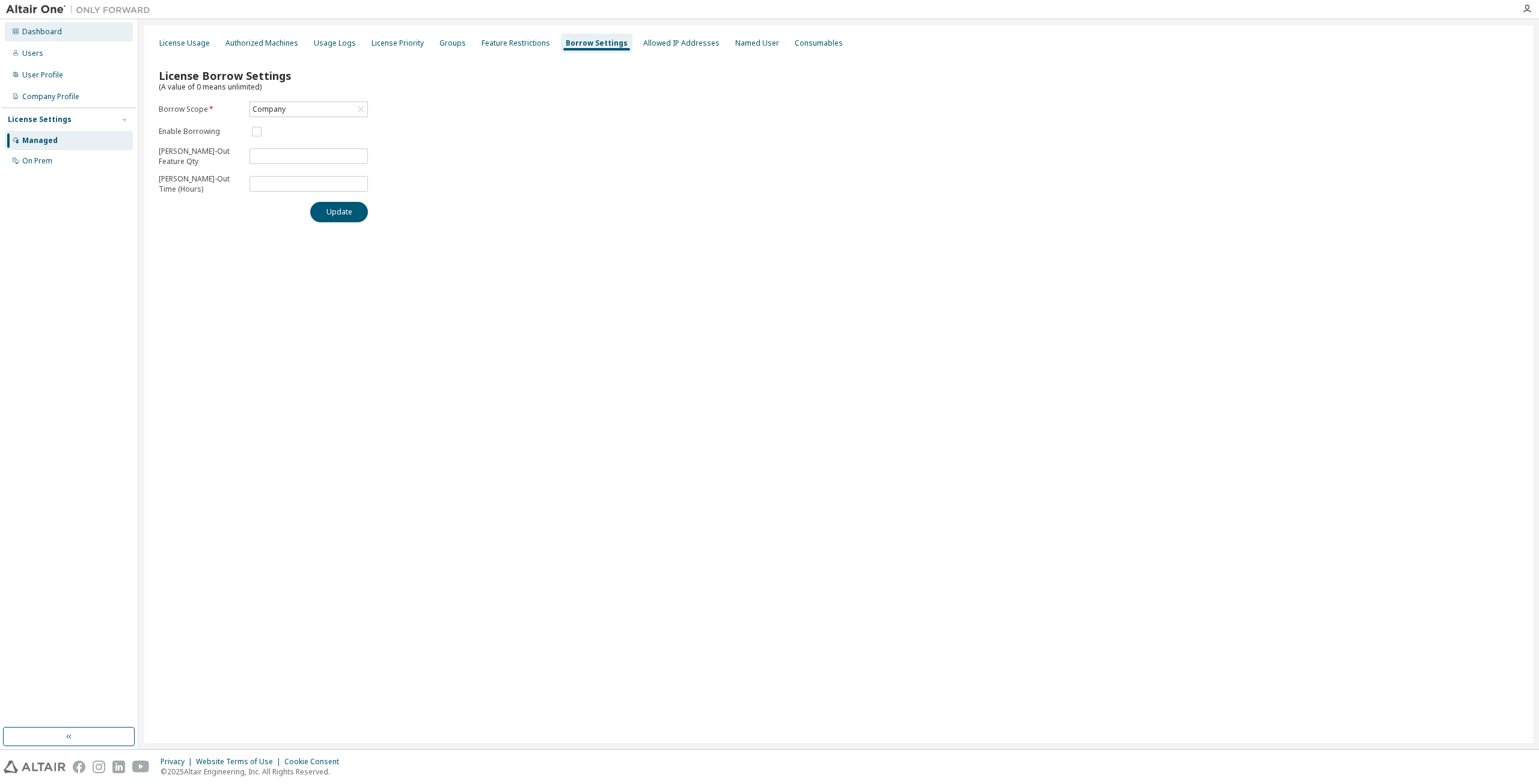
click at [35, 31] on div "Dashboard" at bounding box center [42, 31] width 40 height 9
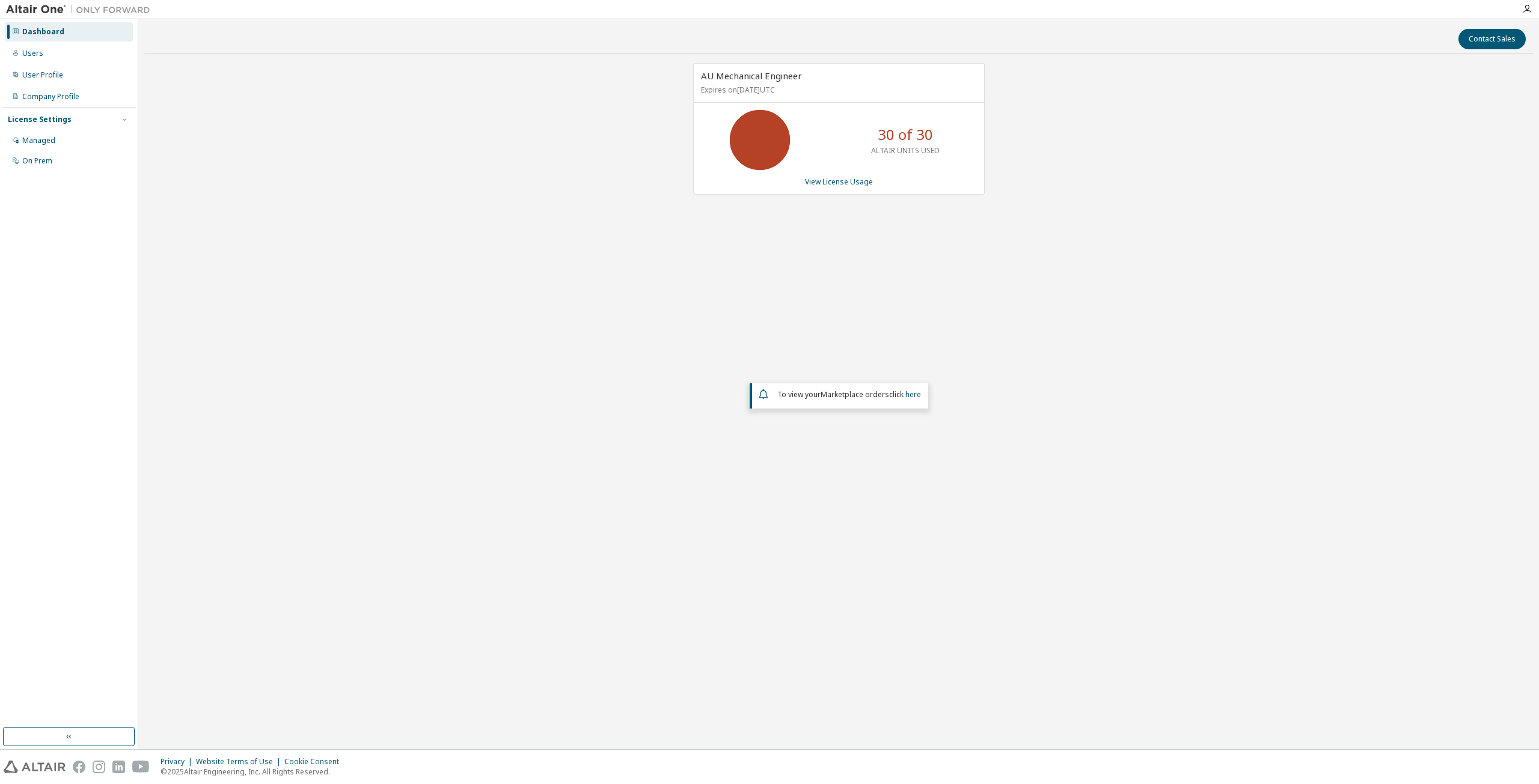
drag, startPoint x: 801, startPoint y: 132, endPoint x: 884, endPoint y: 137, distance: 83.2
click at [801, 132] on div "30 of 30 ALTAIR UNITS USED" at bounding box center [838, 140] width 290 height 60
click at [955, 135] on div "30 of 30 ALTAIR UNITS USED" at bounding box center [838, 140] width 290 height 60
click at [59, 45] on div "Users" at bounding box center [69, 54] width 128 height 20
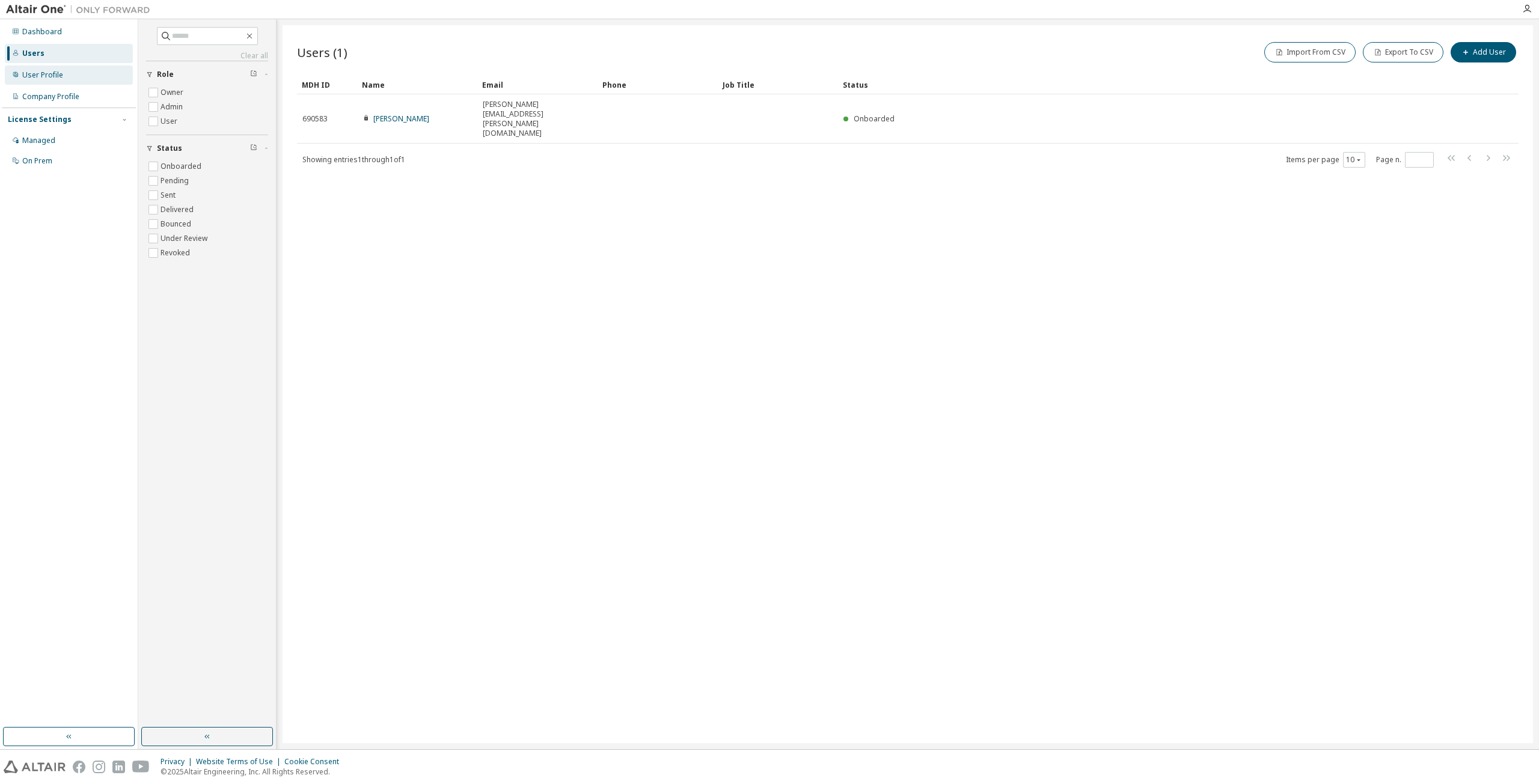
click at [60, 80] on div "User Profile" at bounding box center [69, 75] width 128 height 20
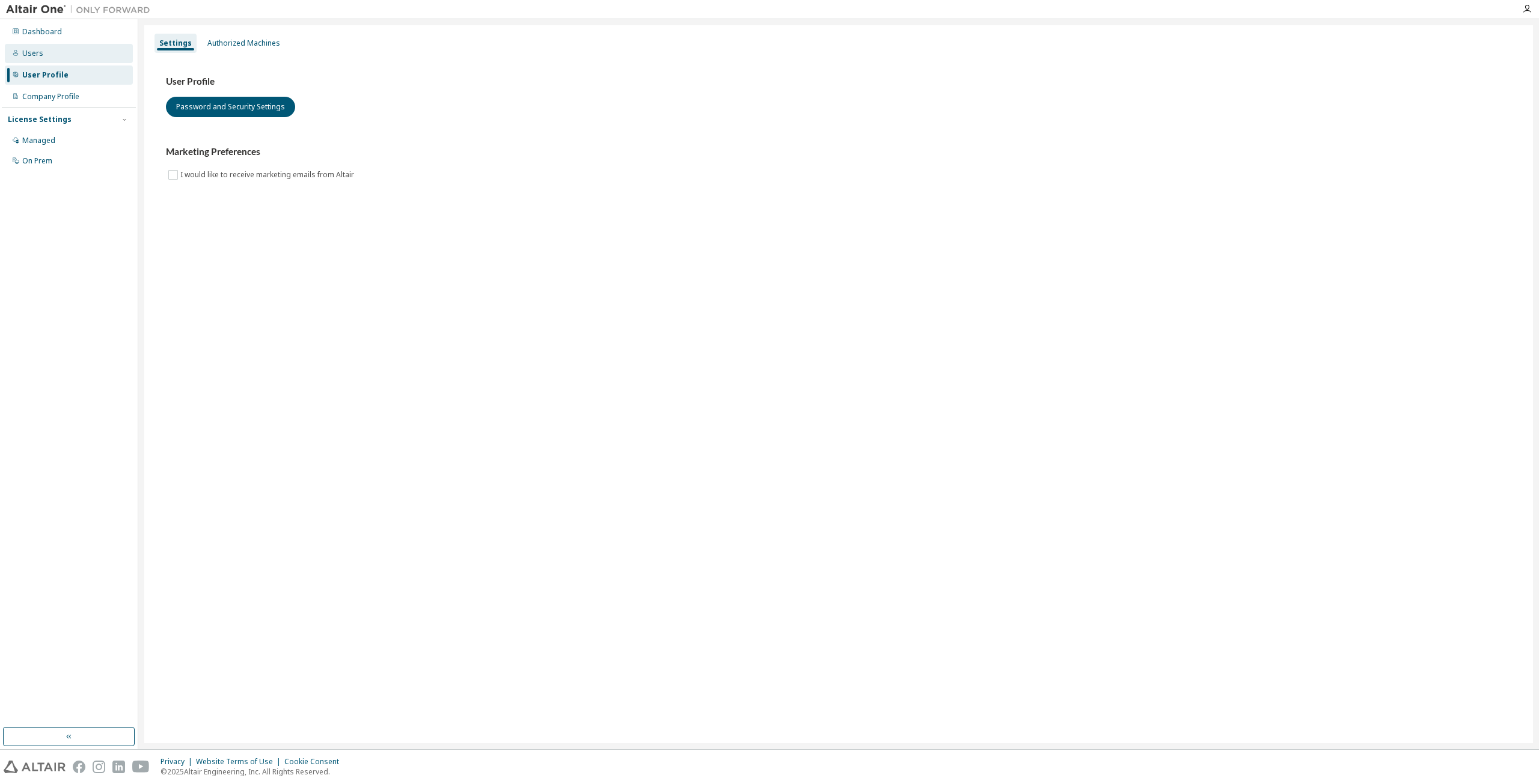
click at [52, 50] on div "Users" at bounding box center [69, 54] width 128 height 20
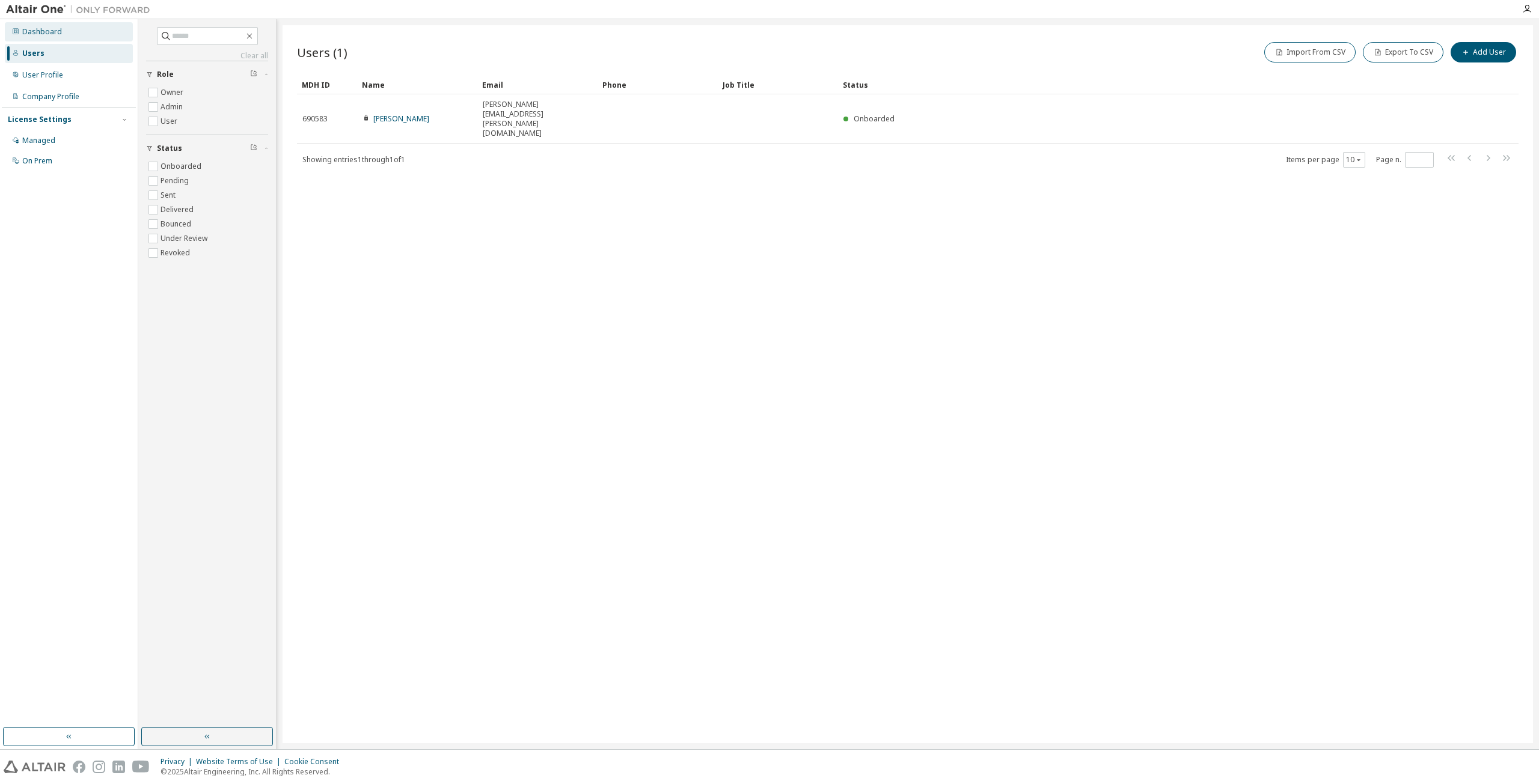
click at [50, 25] on div "Dashboard" at bounding box center [69, 31] width 128 height 20
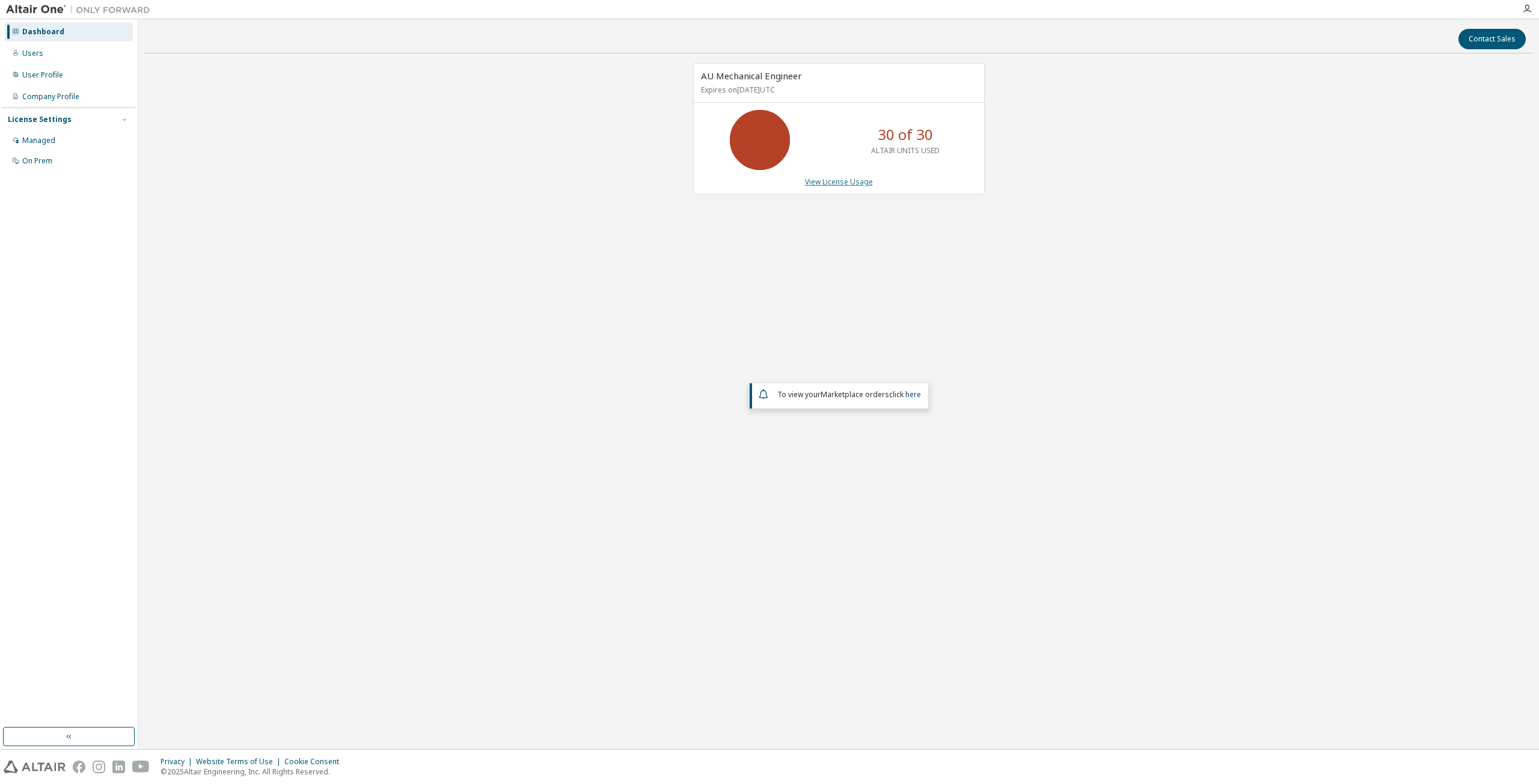
click at [813, 179] on link "View License Usage" at bounding box center [839, 182] width 68 height 10
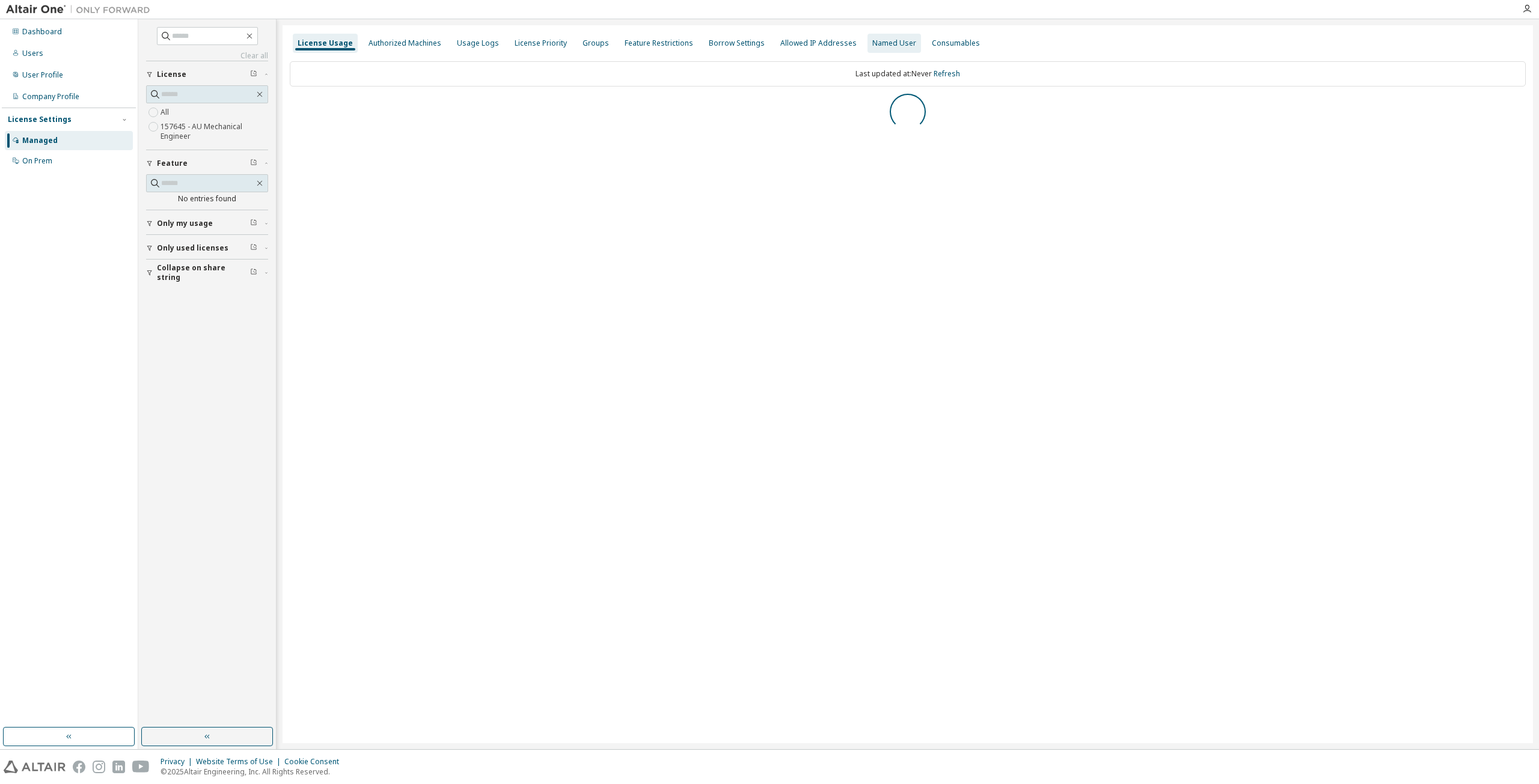
click at [713, 40] on div "Borrow Settings" at bounding box center [736, 43] width 56 height 9
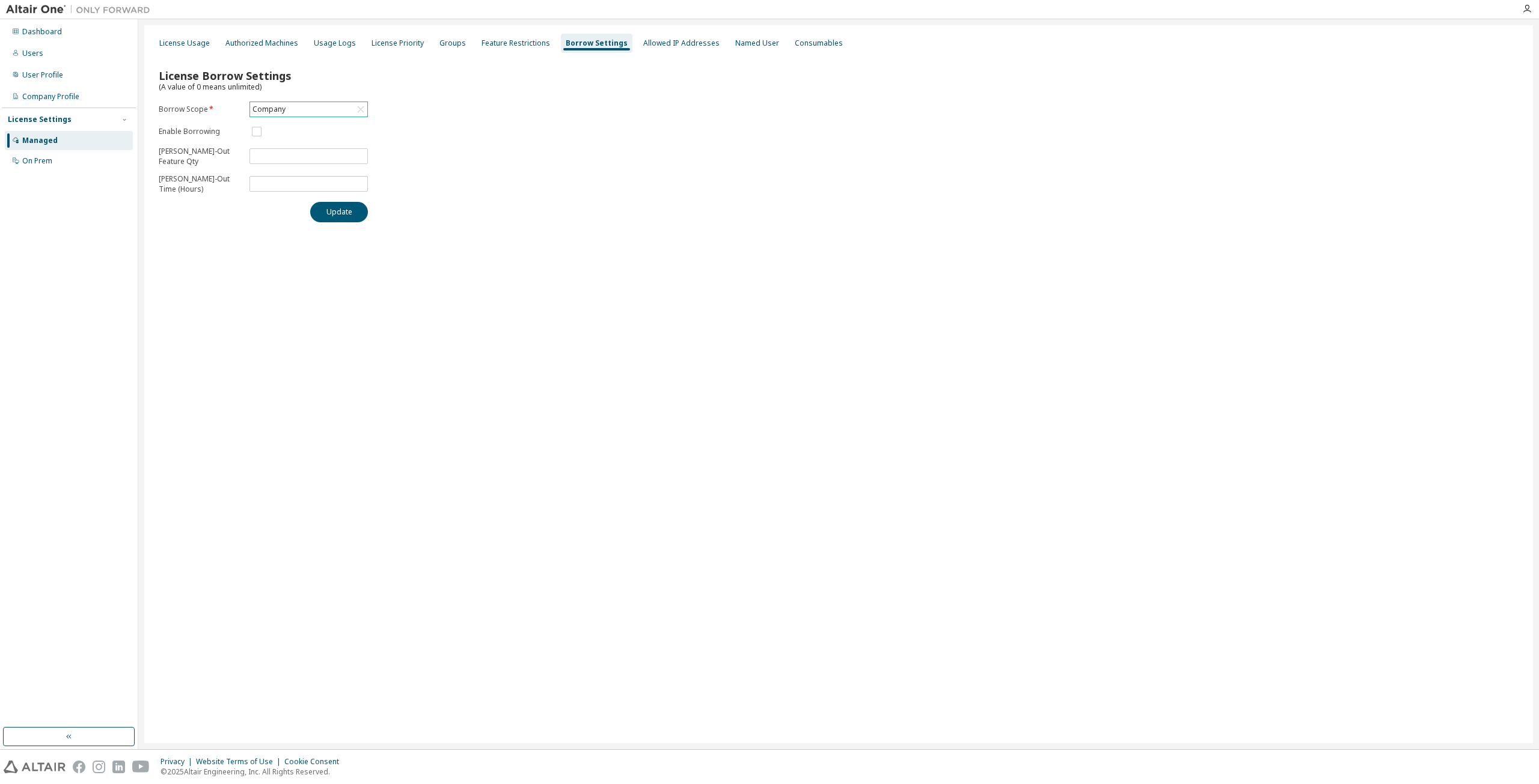
click at [321, 107] on div "Company" at bounding box center [309, 109] width 117 height 14
click at [302, 156] on li "157645 - AU Mechanical Engineer" at bounding box center [308, 163] width 115 height 25
click at [288, 238] on input "*" at bounding box center [309, 234] width 112 height 9
click at [290, 236] on input "*" at bounding box center [309, 234] width 112 height 9
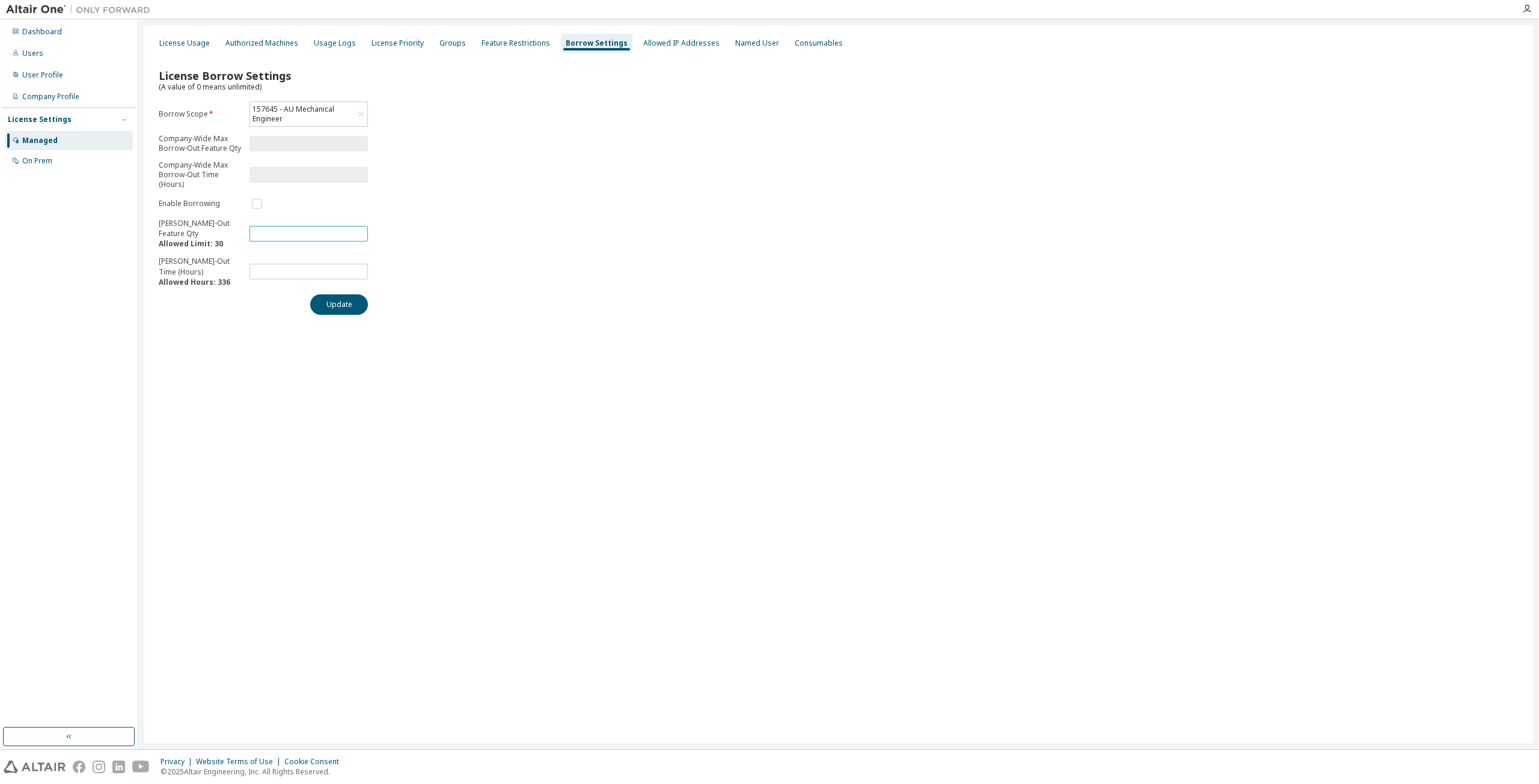
click at [290, 236] on input "*" at bounding box center [309, 234] width 112 height 9
click at [311, 235] on input "*" at bounding box center [309, 234] width 112 height 9
drag, startPoint x: 311, startPoint y: 235, endPoint x: 178, endPoint y: 250, distance: 133.8
click at [180, 250] on form "Borrow Scope * 157645 - AU Mechanical Engineer Company-Wide Max Borrow-Out Feat…" at bounding box center [263, 194] width 209 height 186
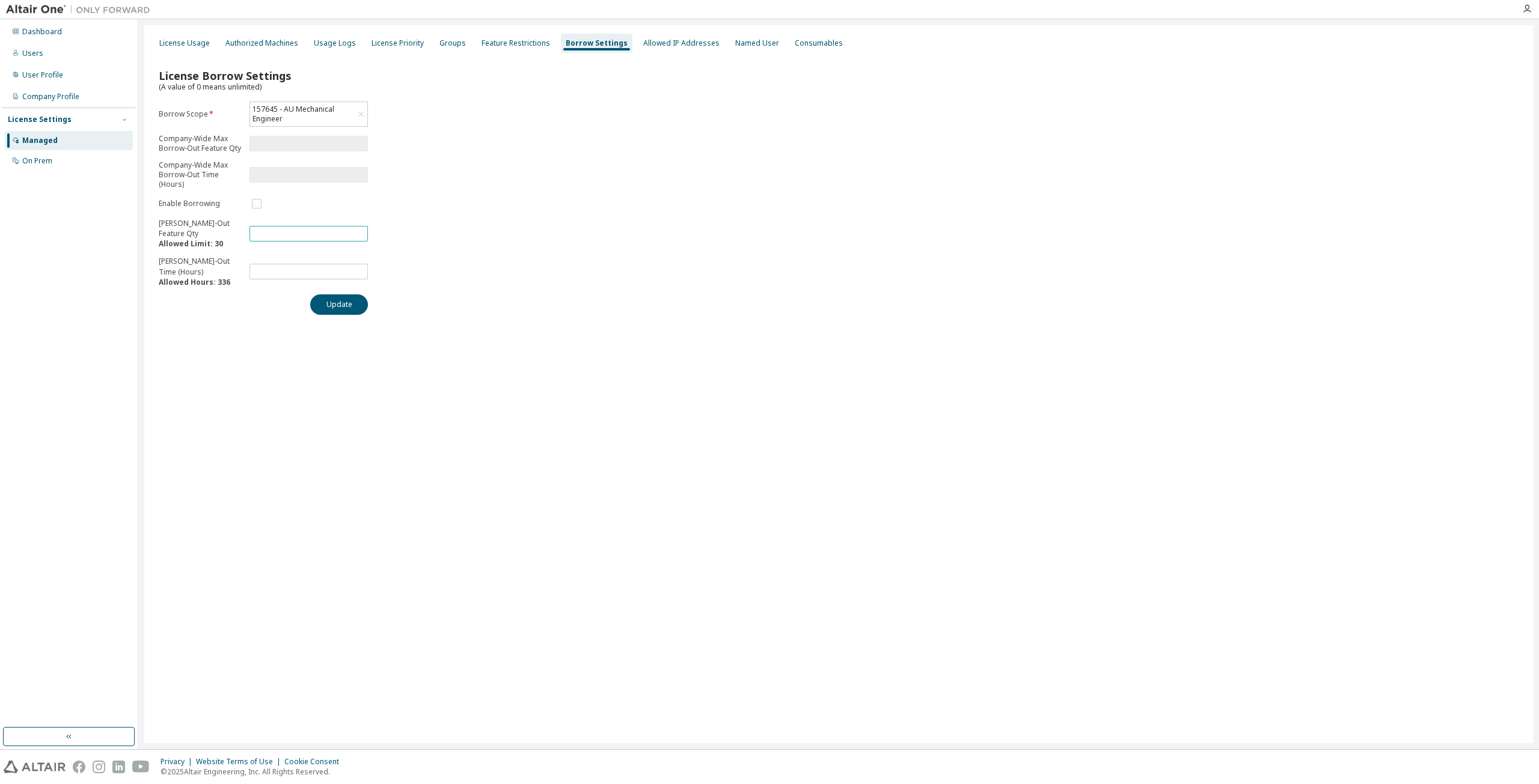
type input "*"
click at [585, 193] on div "License Borrow Settings (A value of 0 means unlimited) Borrow Scope * 157645 - …" at bounding box center [838, 188] width 1374 height 268
click at [335, 310] on button "Update" at bounding box center [339, 305] width 58 height 20
click at [275, 268] on input "*" at bounding box center [309, 271] width 112 height 9
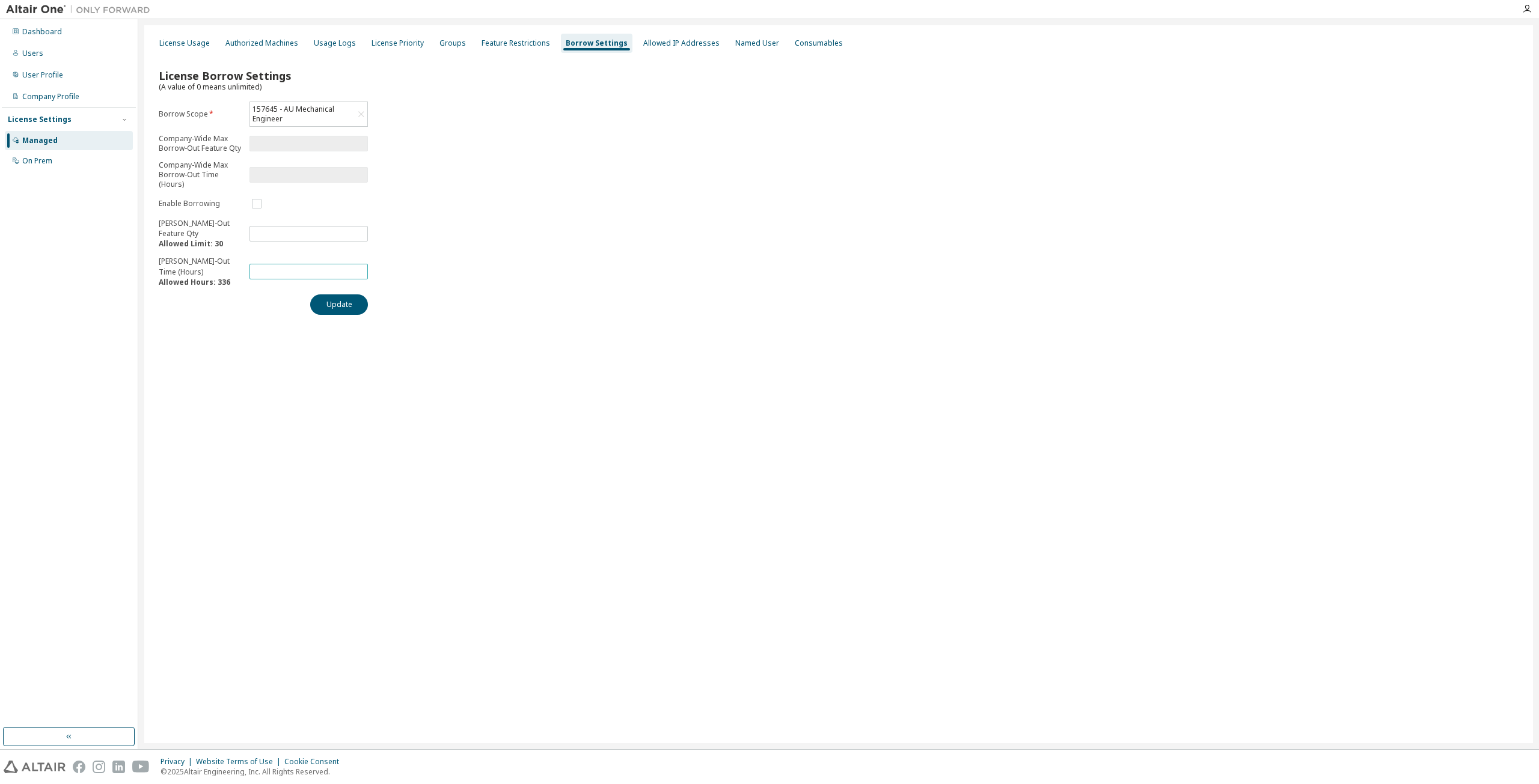
type input "*"
click at [599, 265] on div "License Borrow Settings (A value of 0 means unlimited) Borrow Scope * 157645 - …" at bounding box center [838, 188] width 1374 height 268
click at [358, 314] on button "Update" at bounding box center [339, 305] width 58 height 20
click at [201, 42] on div "License Usage" at bounding box center [185, 43] width 50 height 9
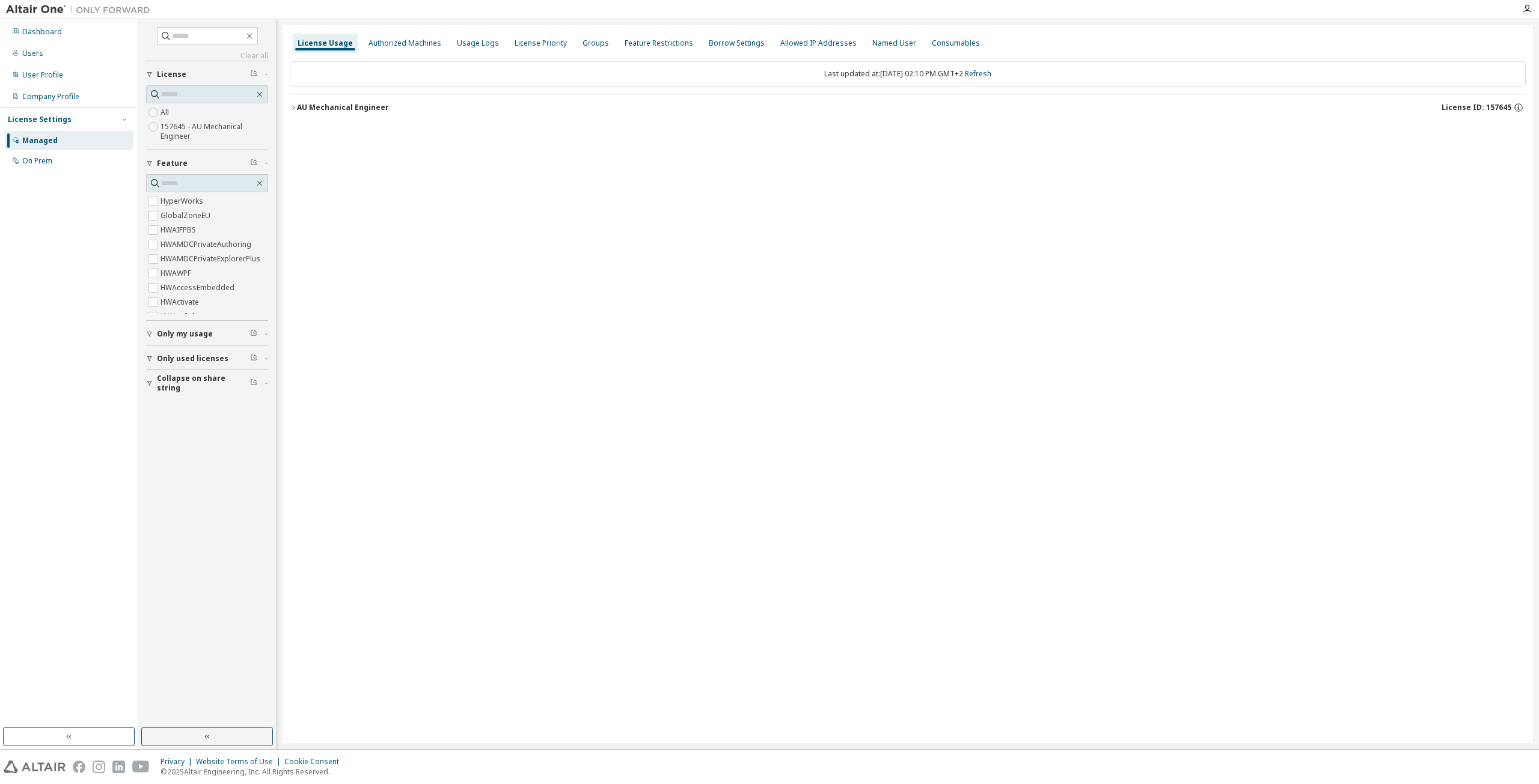
click at [224, 358] on div "Only used licenses" at bounding box center [210, 358] width 108 height 9
click at [57, 35] on div "Dashboard" at bounding box center [42, 31] width 40 height 9
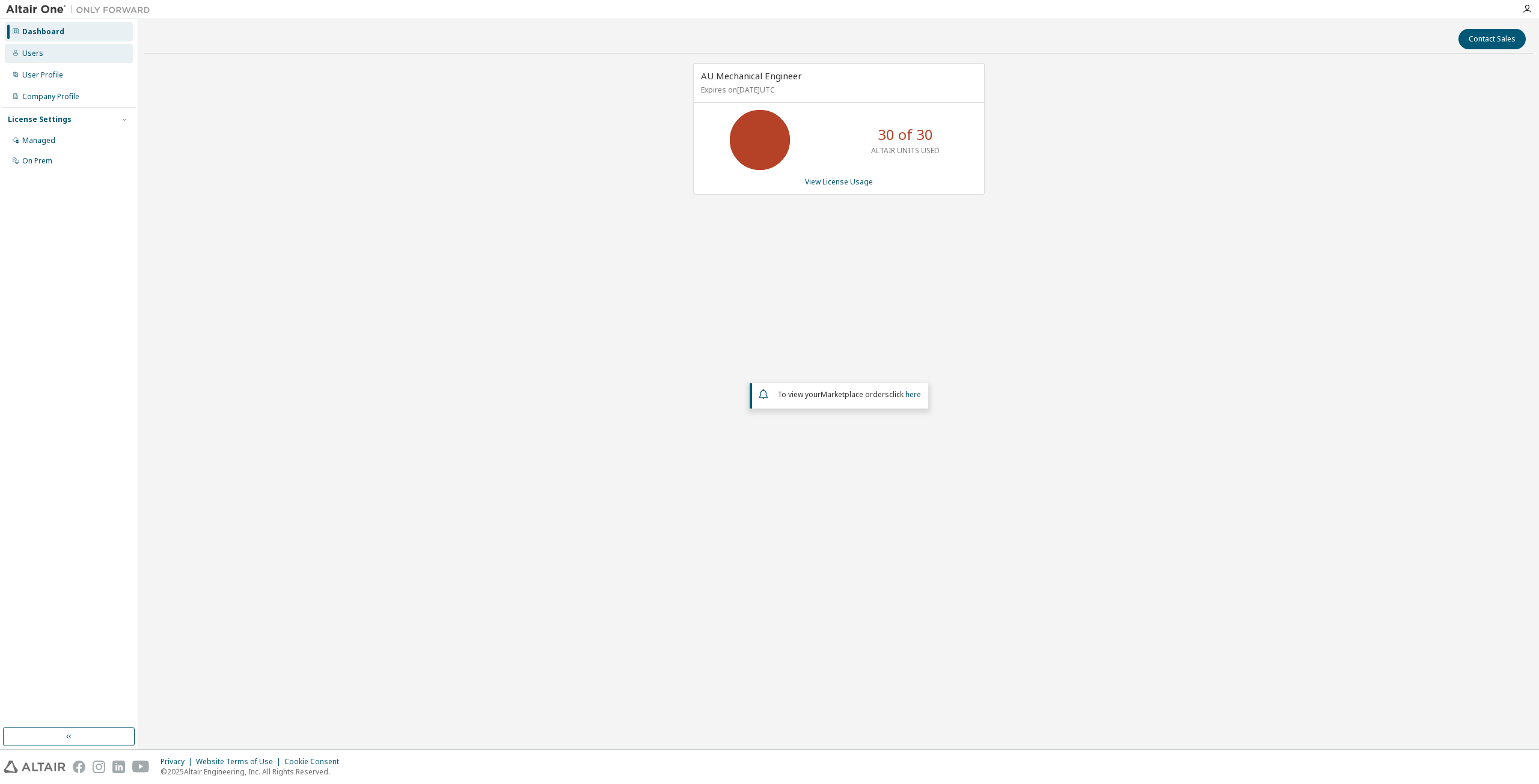
click at [37, 55] on div "Users" at bounding box center [32, 53] width 21 height 9
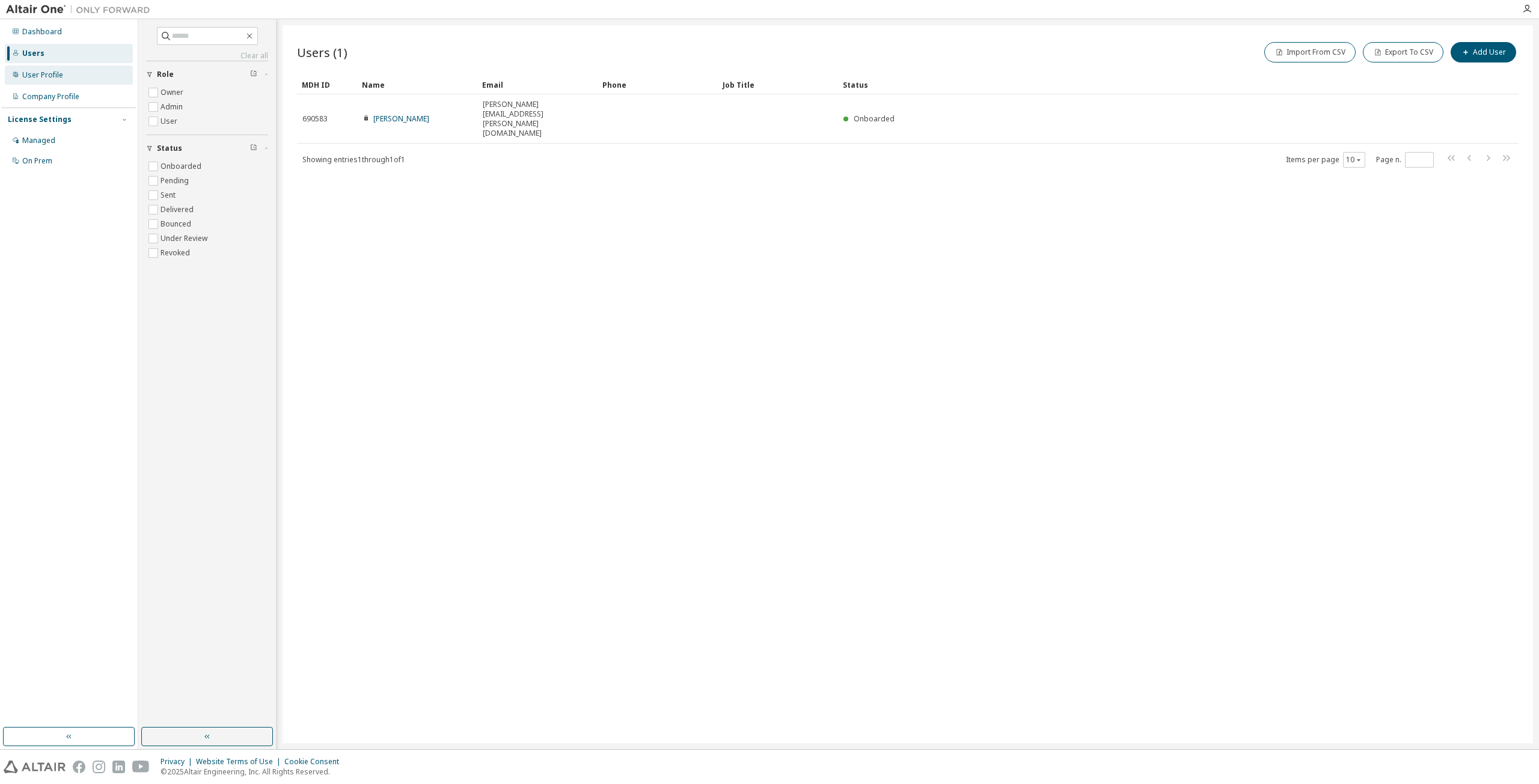
click at [60, 75] on div "User Profile" at bounding box center [42, 75] width 41 height 9
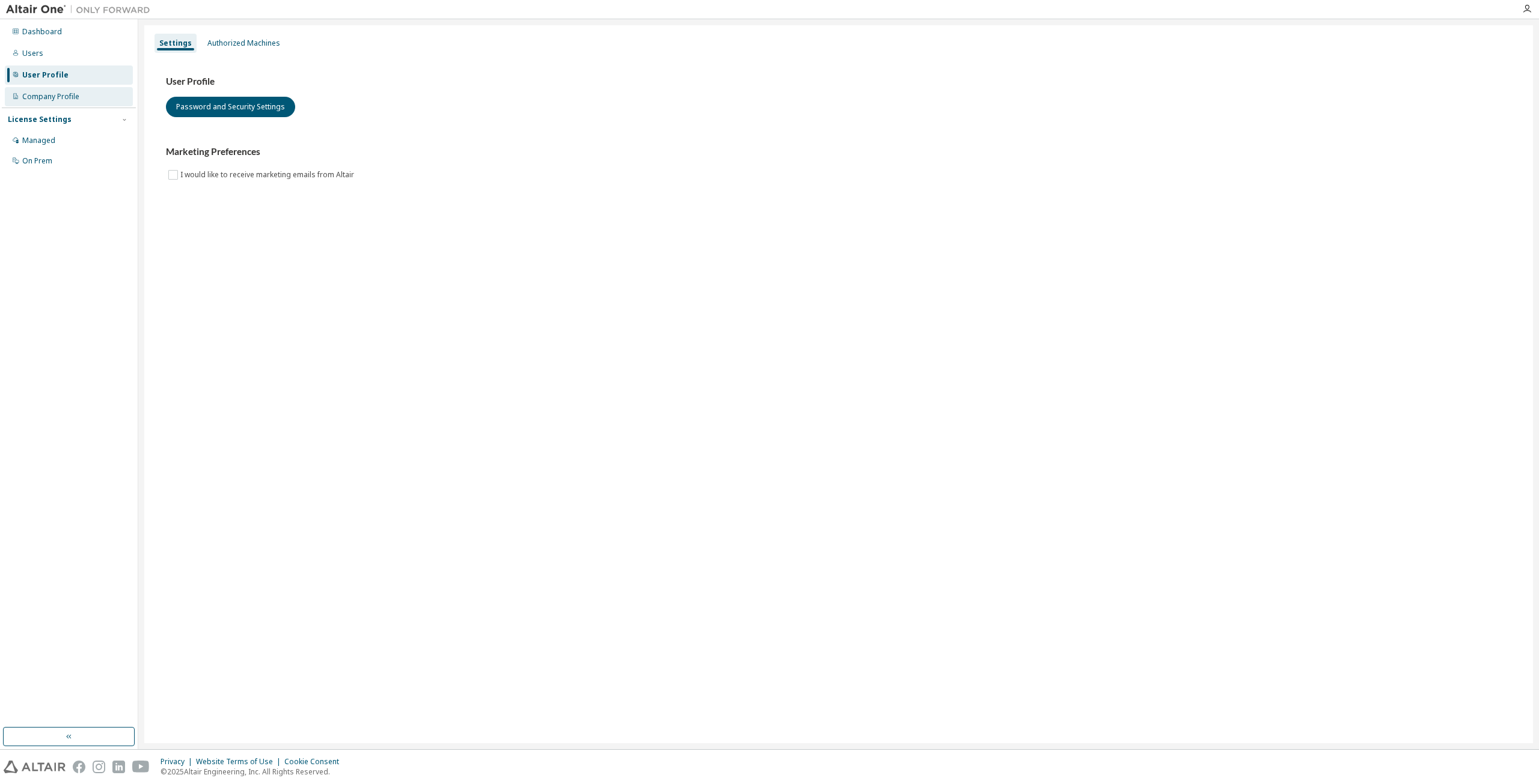
click at [62, 94] on div "Company Profile" at bounding box center [50, 96] width 57 height 9
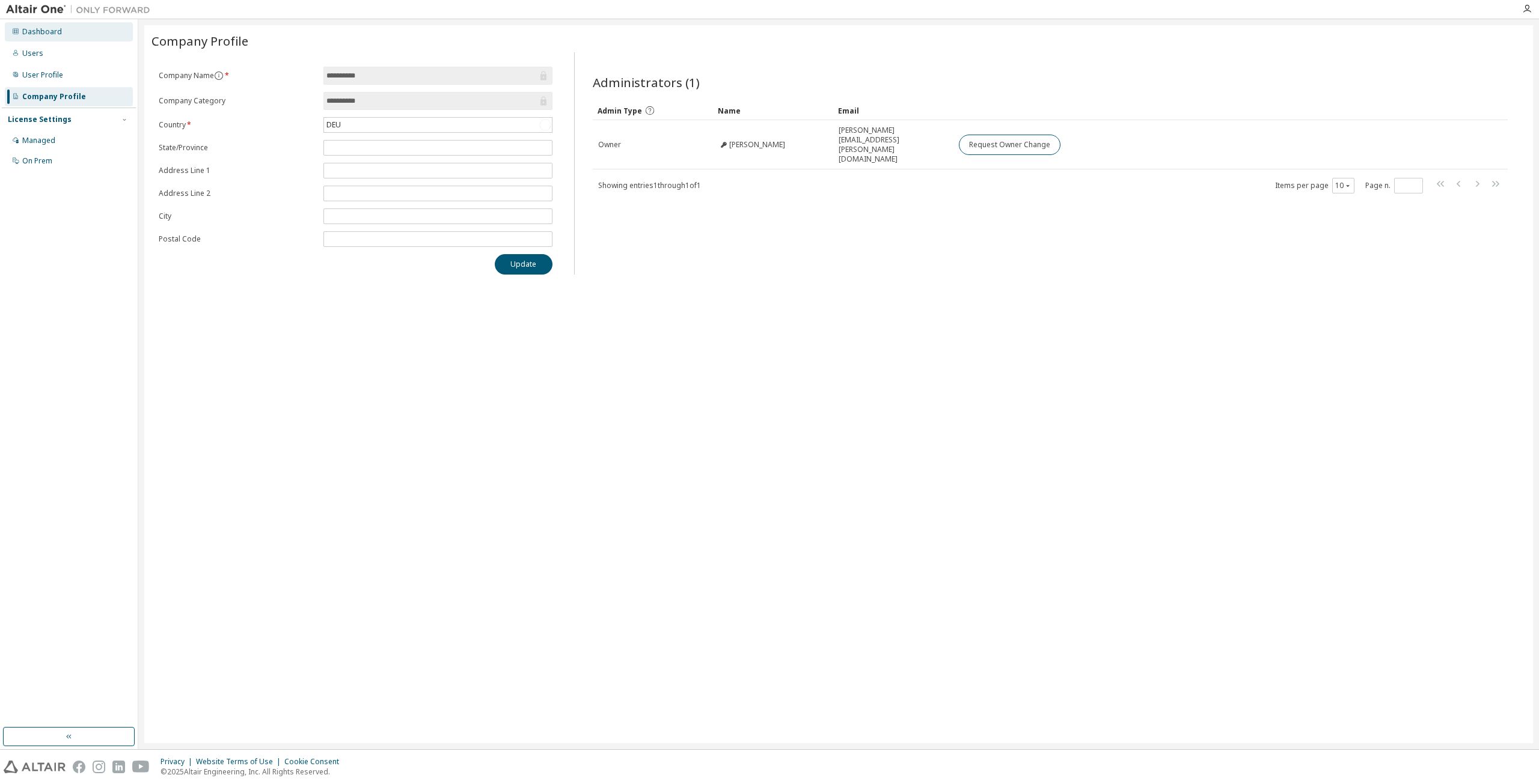
click at [50, 35] on div "Dashboard" at bounding box center [42, 31] width 40 height 9
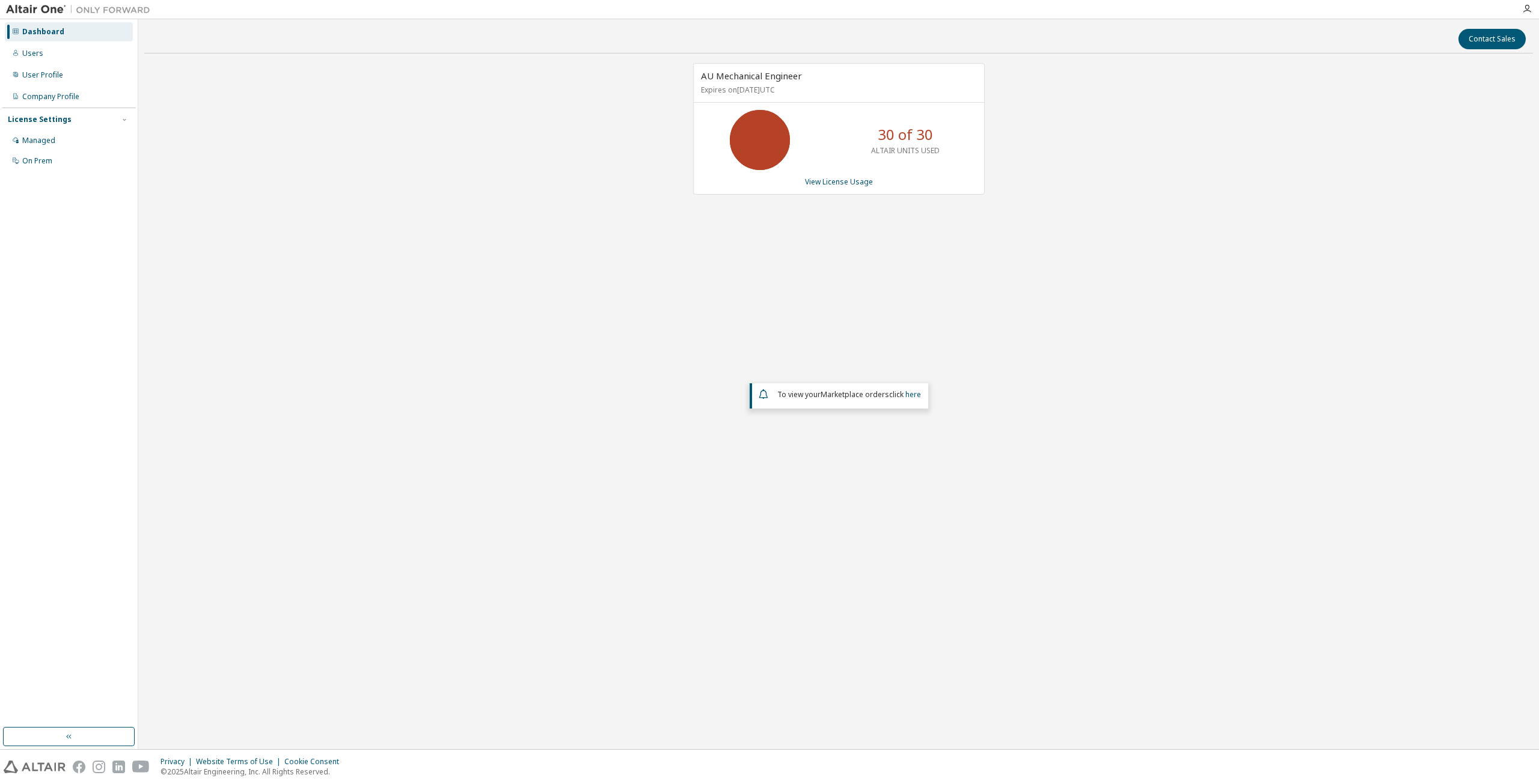
click at [33, 31] on div "Dashboard" at bounding box center [43, 31] width 42 height 9
click at [63, 49] on div "Users" at bounding box center [69, 54] width 128 height 20
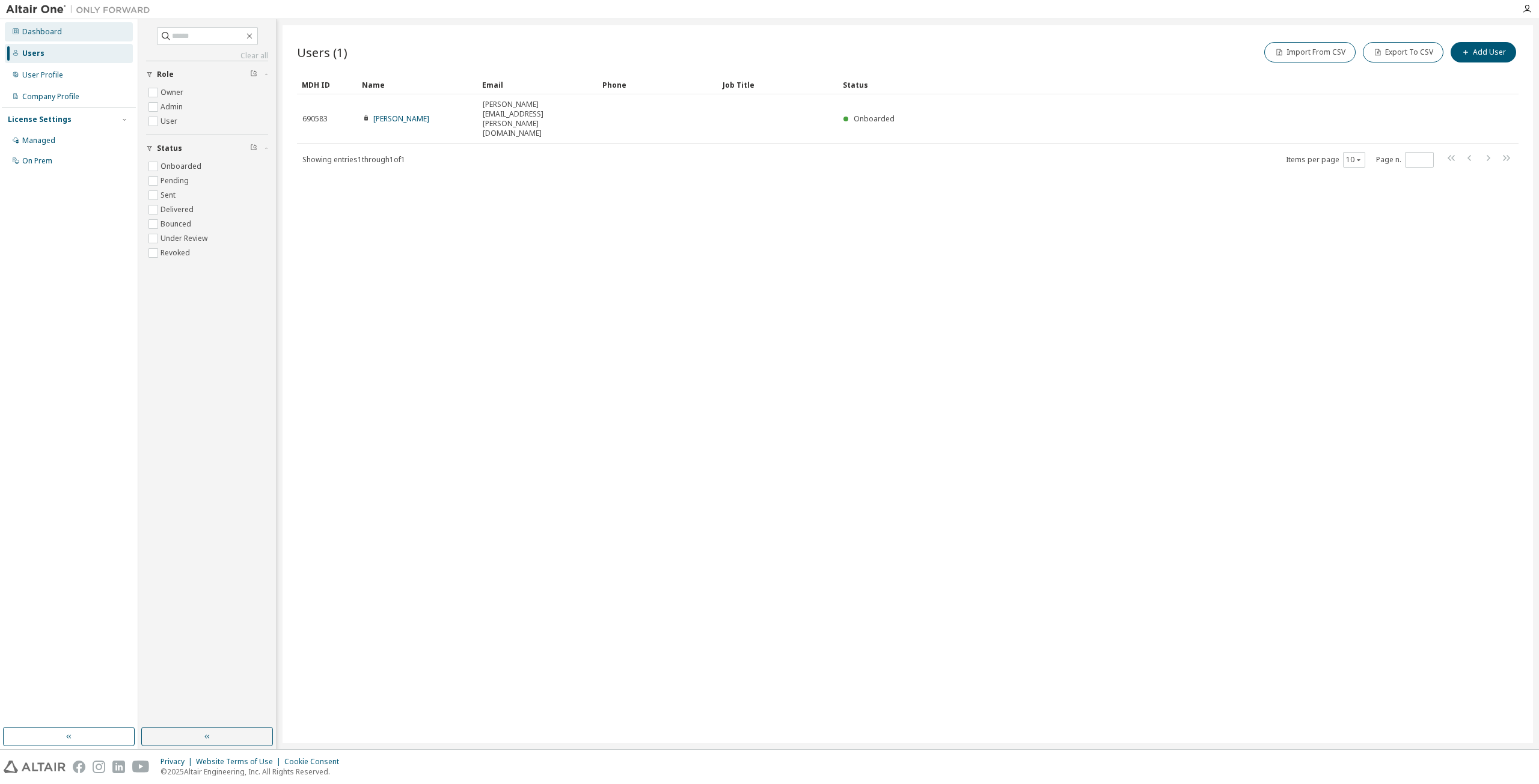
click at [59, 34] on div "Dashboard" at bounding box center [42, 31] width 40 height 9
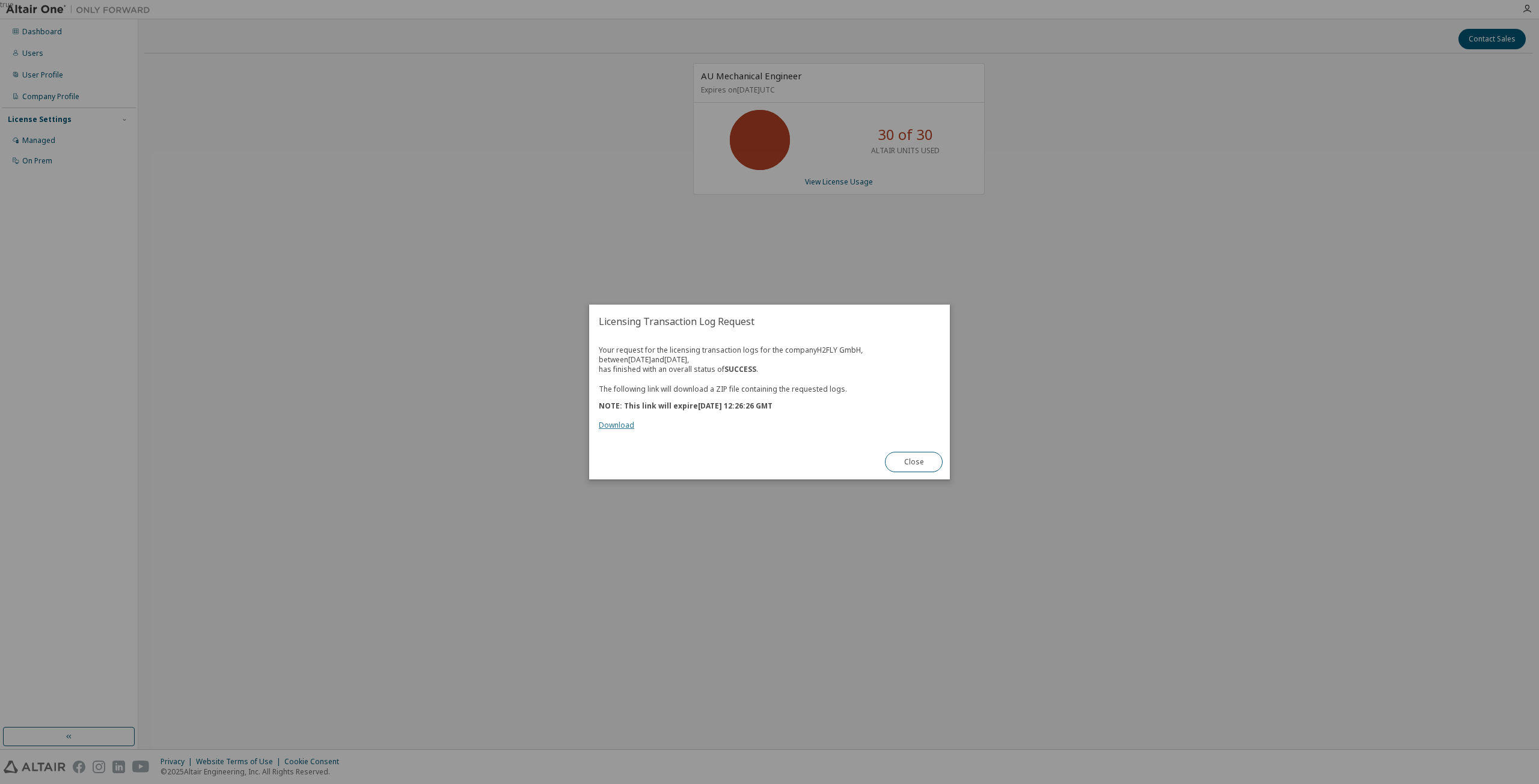
click at [626, 424] on link "Download" at bounding box center [616, 425] width 35 height 10
click at [922, 455] on button "Close" at bounding box center [914, 462] width 58 height 20
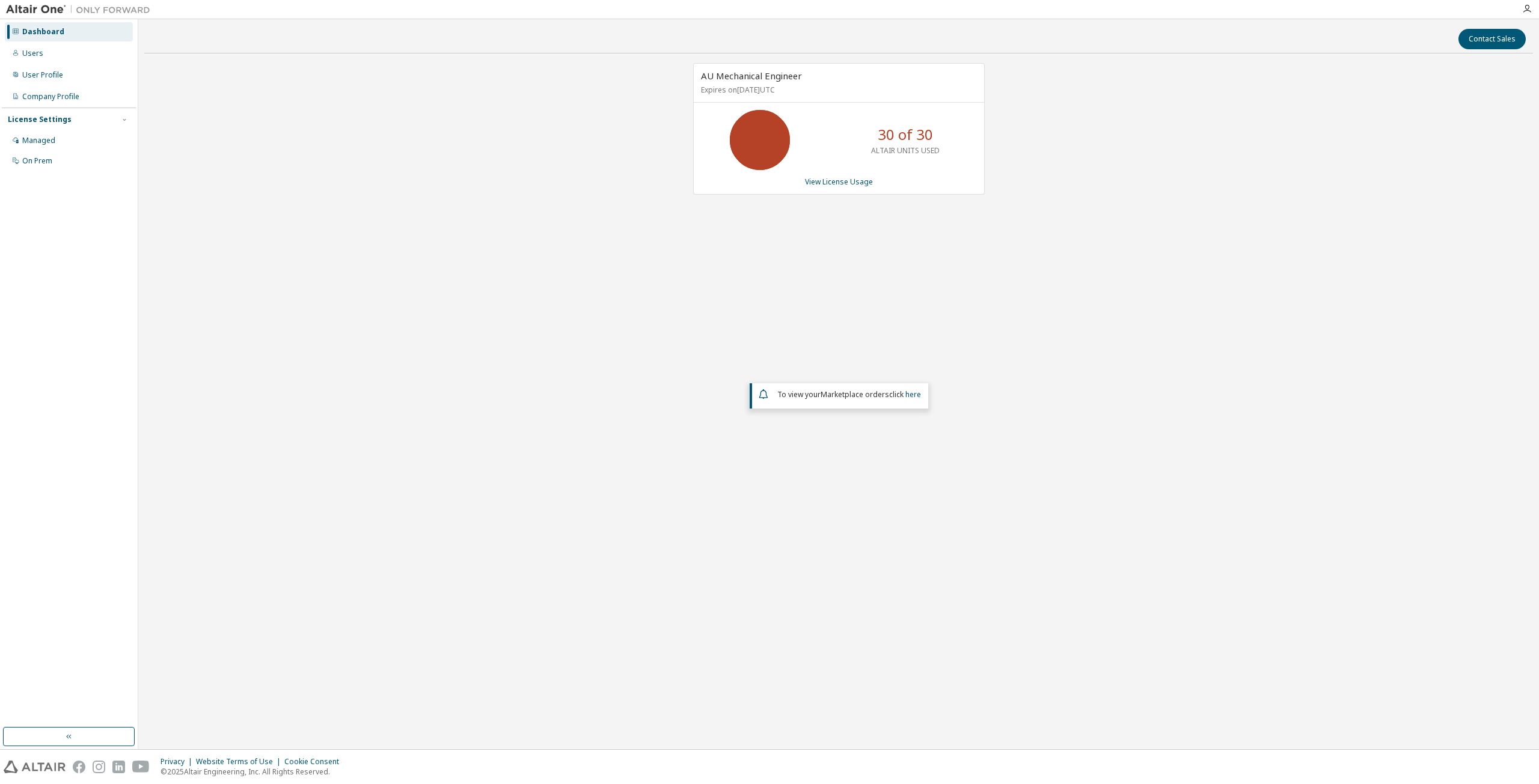
click at [69, 35] on div "Dashboard" at bounding box center [69, 31] width 128 height 20
click at [32, 47] on div "Users" at bounding box center [69, 54] width 128 height 20
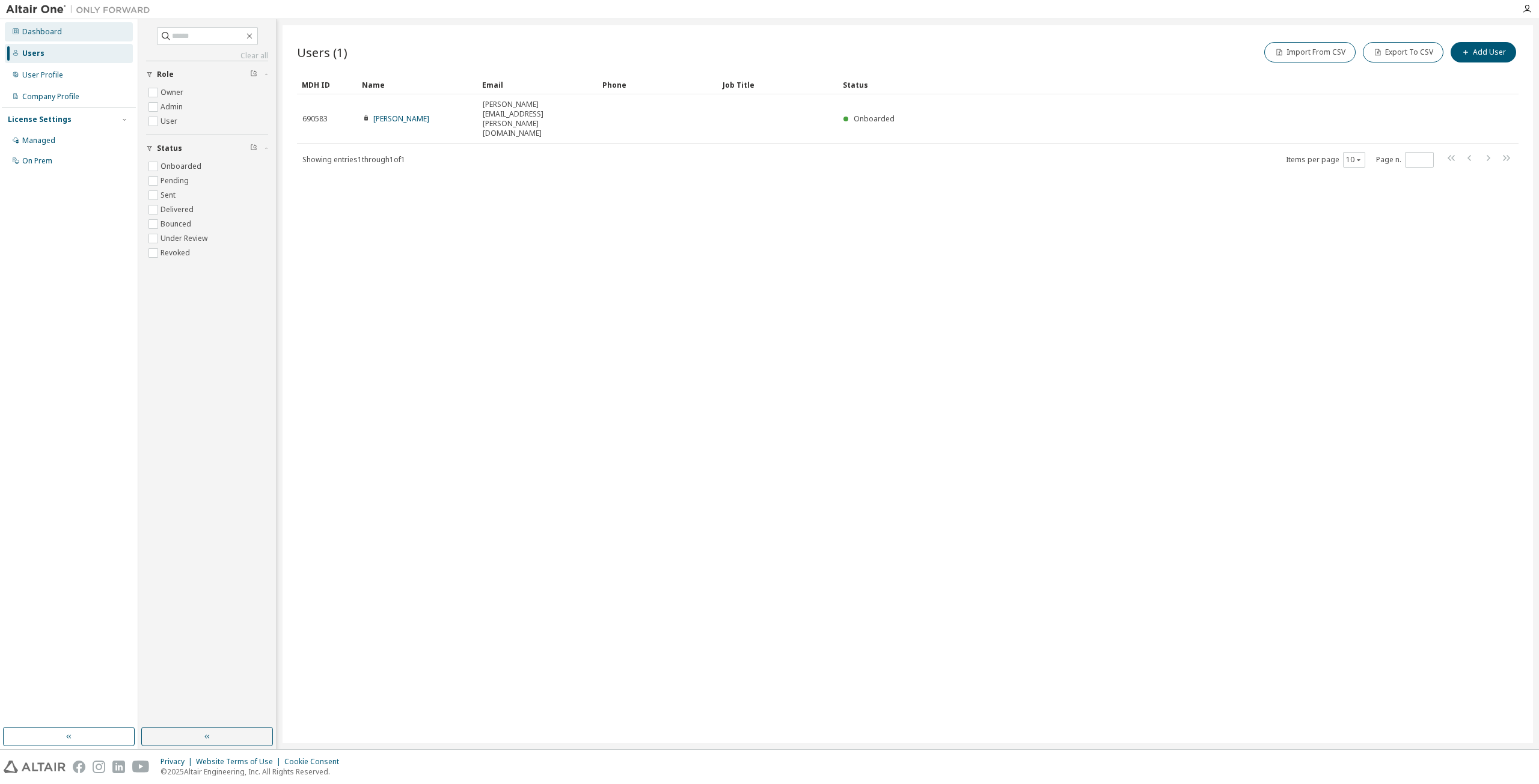
click at [42, 29] on div "Dashboard" at bounding box center [42, 31] width 40 height 9
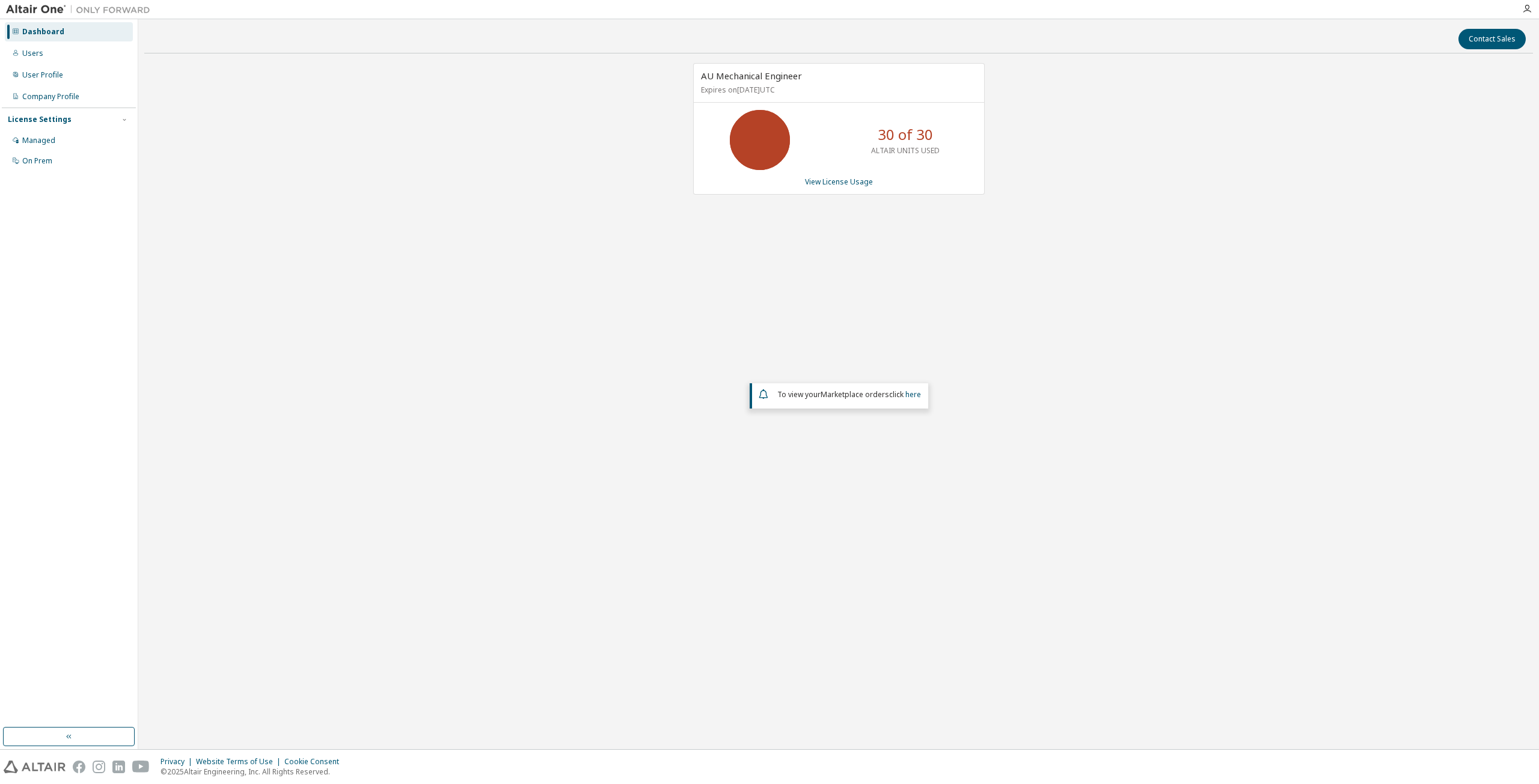
click at [60, 41] on div "Dashboard" at bounding box center [69, 31] width 128 height 20
click at [58, 33] on div "Dashboard" at bounding box center [43, 31] width 42 height 9
click at [51, 47] on div "Users" at bounding box center [69, 54] width 128 height 20
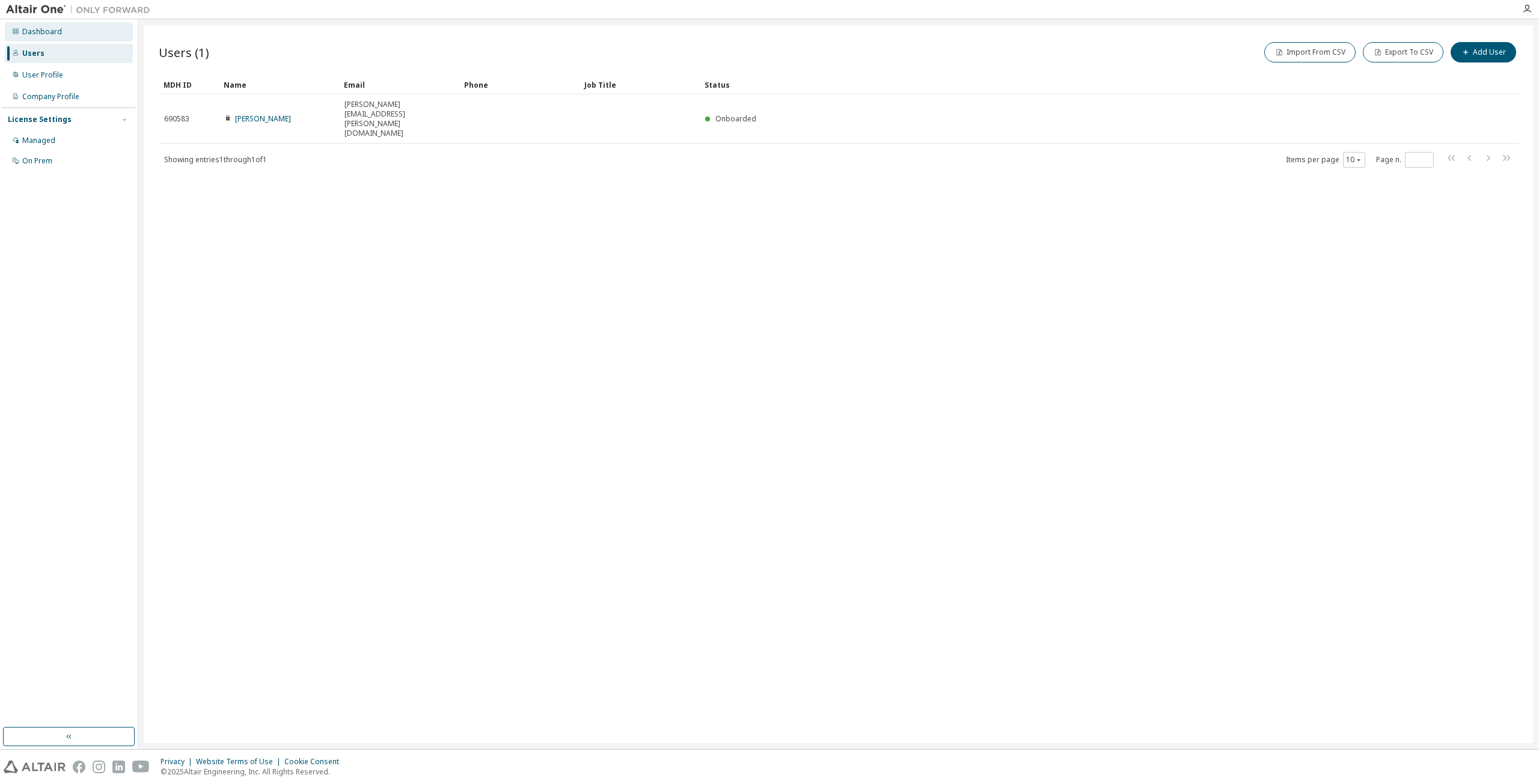
click at [49, 30] on div "Dashboard" at bounding box center [42, 31] width 40 height 9
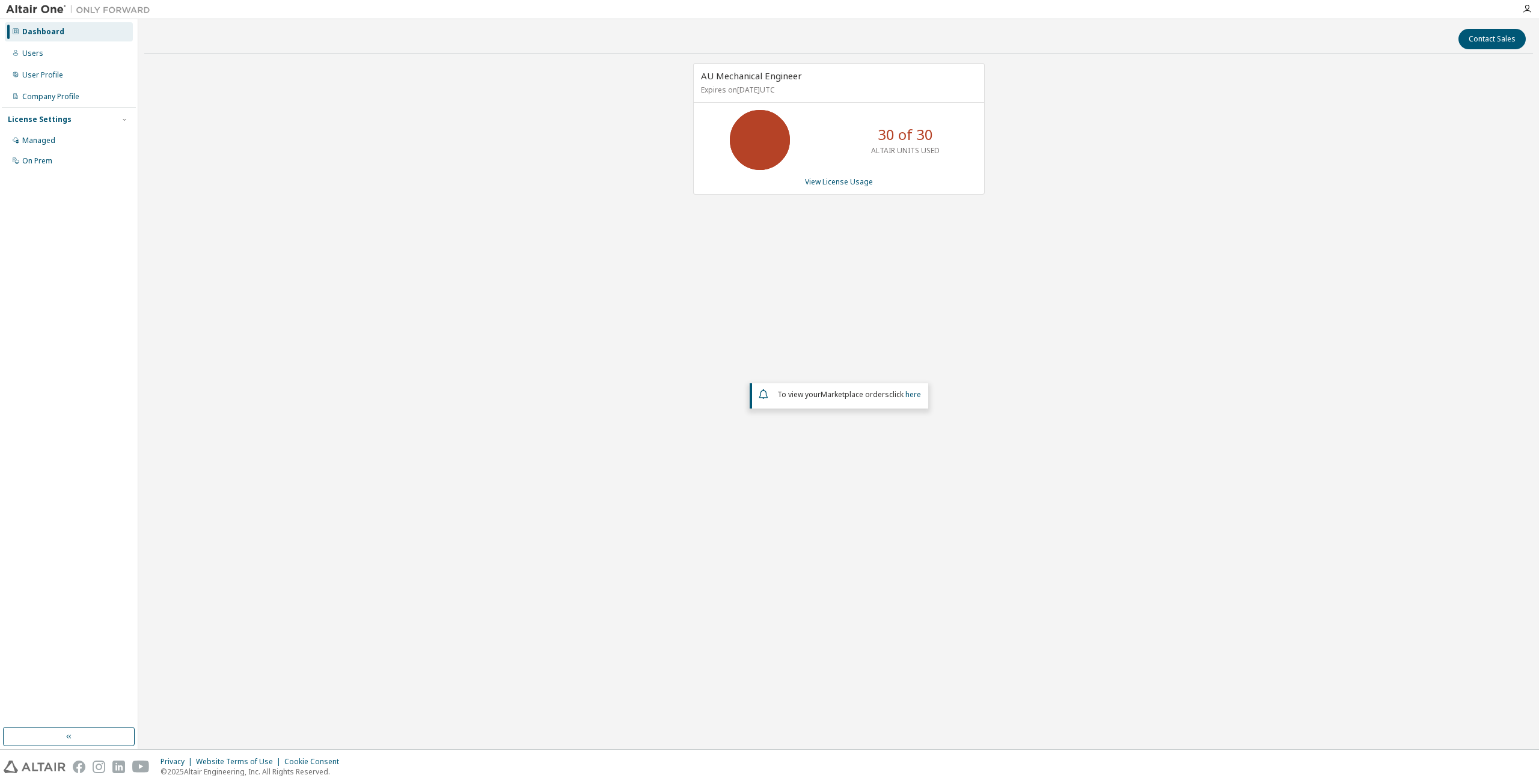
click at [30, 38] on div "Dashboard" at bounding box center [69, 31] width 128 height 20
click at [33, 54] on div "Users" at bounding box center [32, 53] width 21 height 9
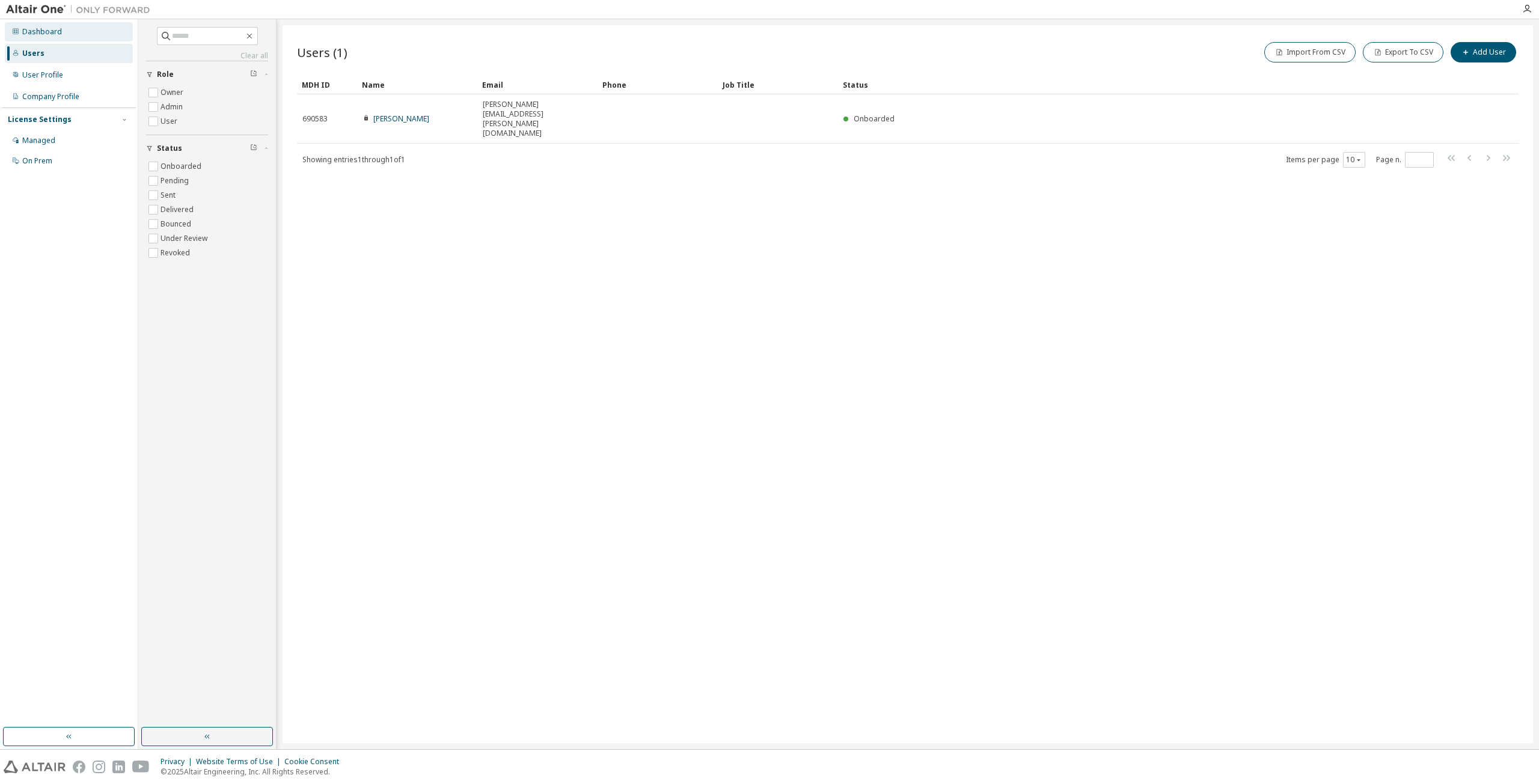
click at [39, 31] on div "Dashboard" at bounding box center [42, 31] width 40 height 9
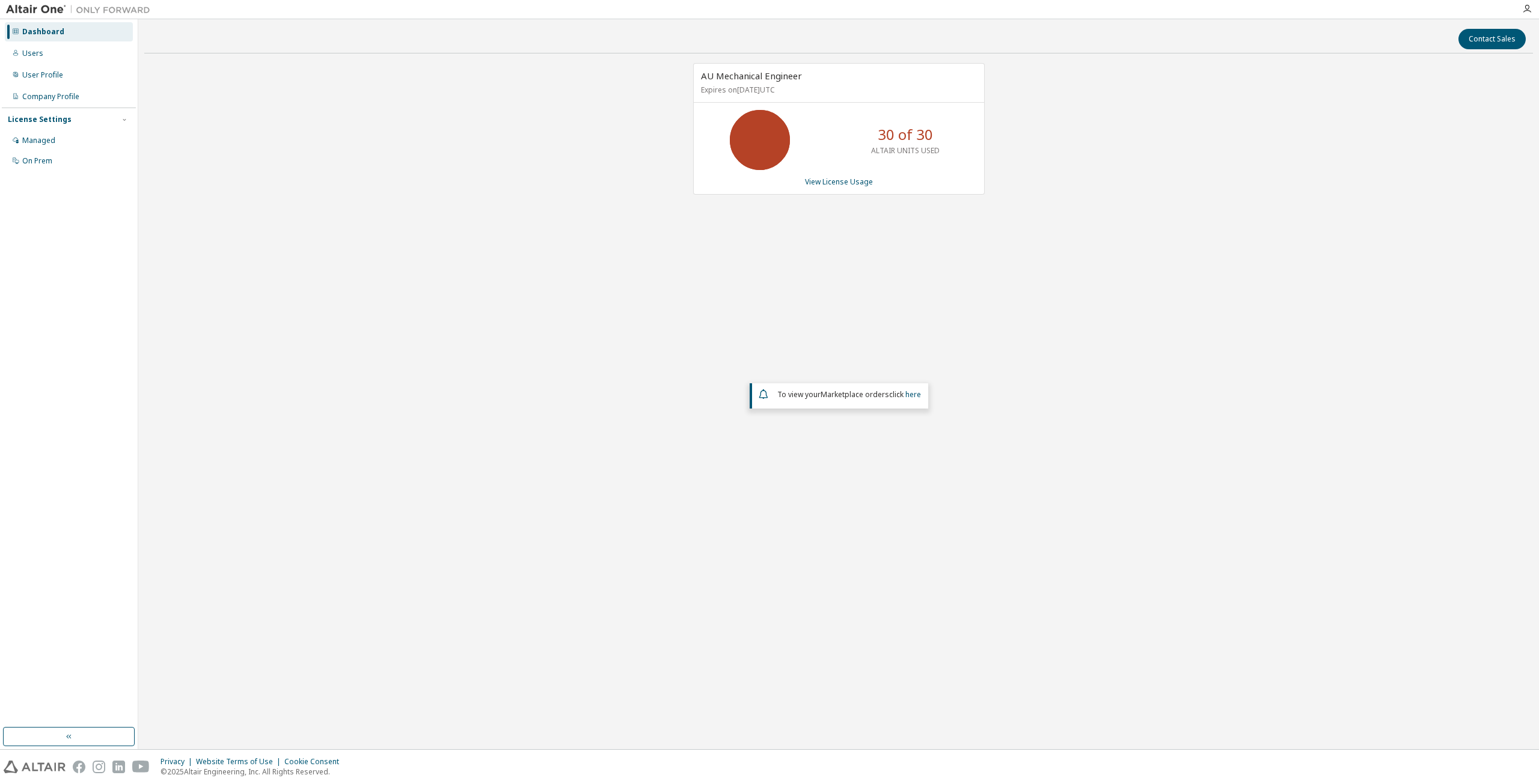
click at [89, 6] on img at bounding box center [81, 9] width 151 height 12
click at [50, 8] on img at bounding box center [81, 9] width 151 height 12
click at [45, 33] on div "Dashboard" at bounding box center [43, 31] width 42 height 9
click at [762, 127] on icon at bounding box center [760, 140] width 30 height 30
click at [832, 178] on link "View License Usage" at bounding box center [839, 182] width 68 height 10
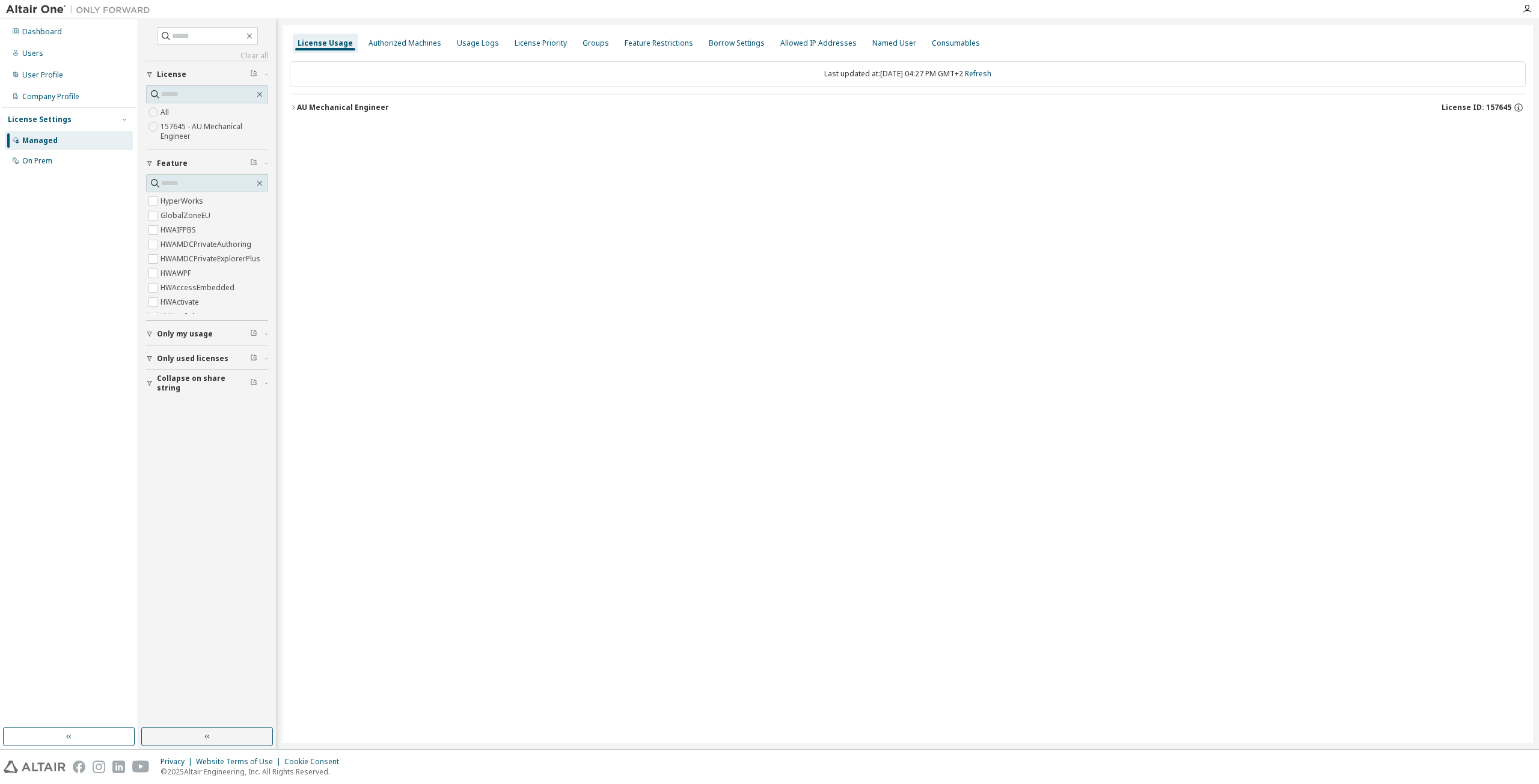
click at [299, 105] on div "AU Mechanical Engineer" at bounding box center [343, 107] width 92 height 9
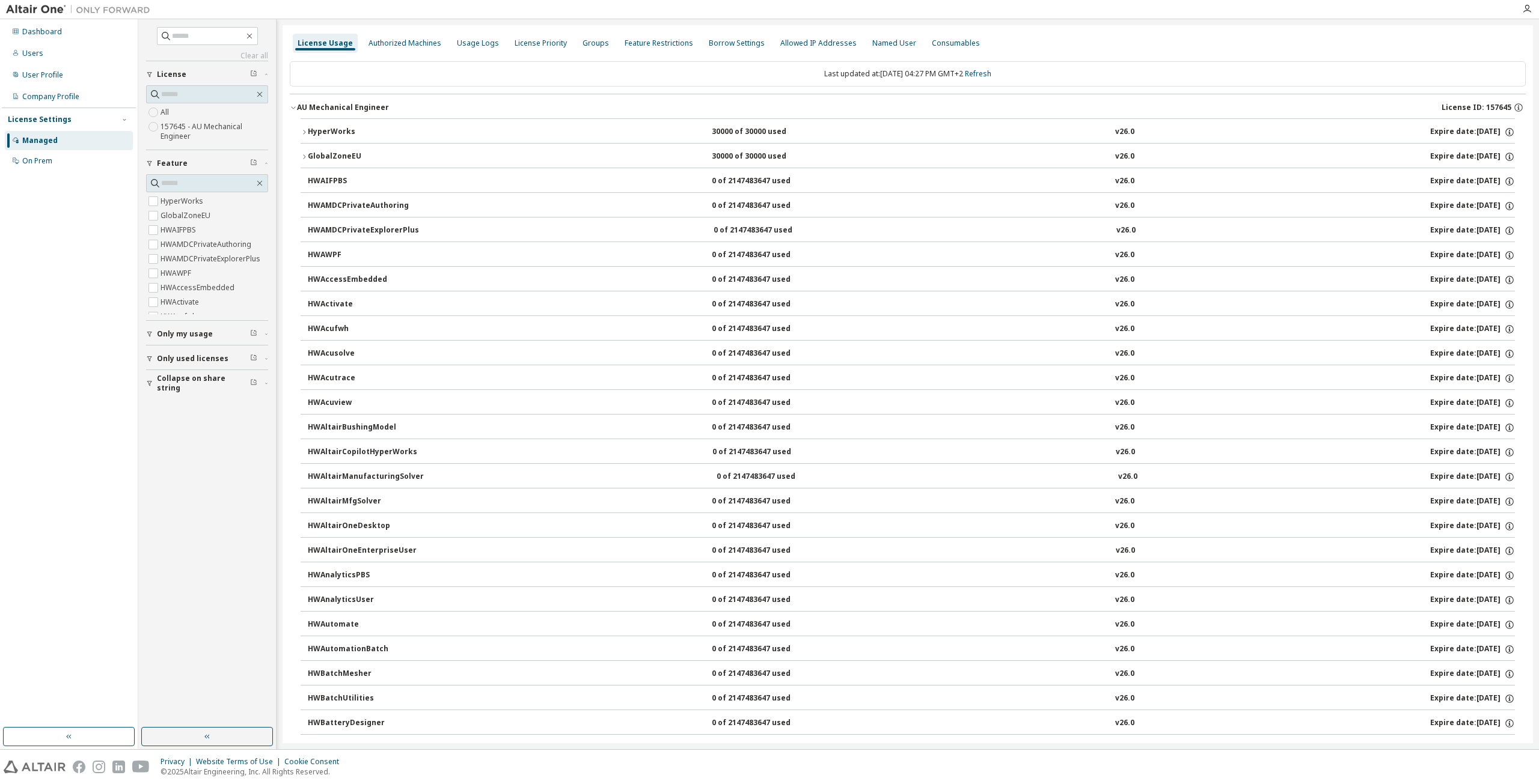
click at [309, 119] on button "HyperWorks 30000 of 30000 used v26.0 Expire date: 2026-09-15" at bounding box center [907, 132] width 1214 height 26
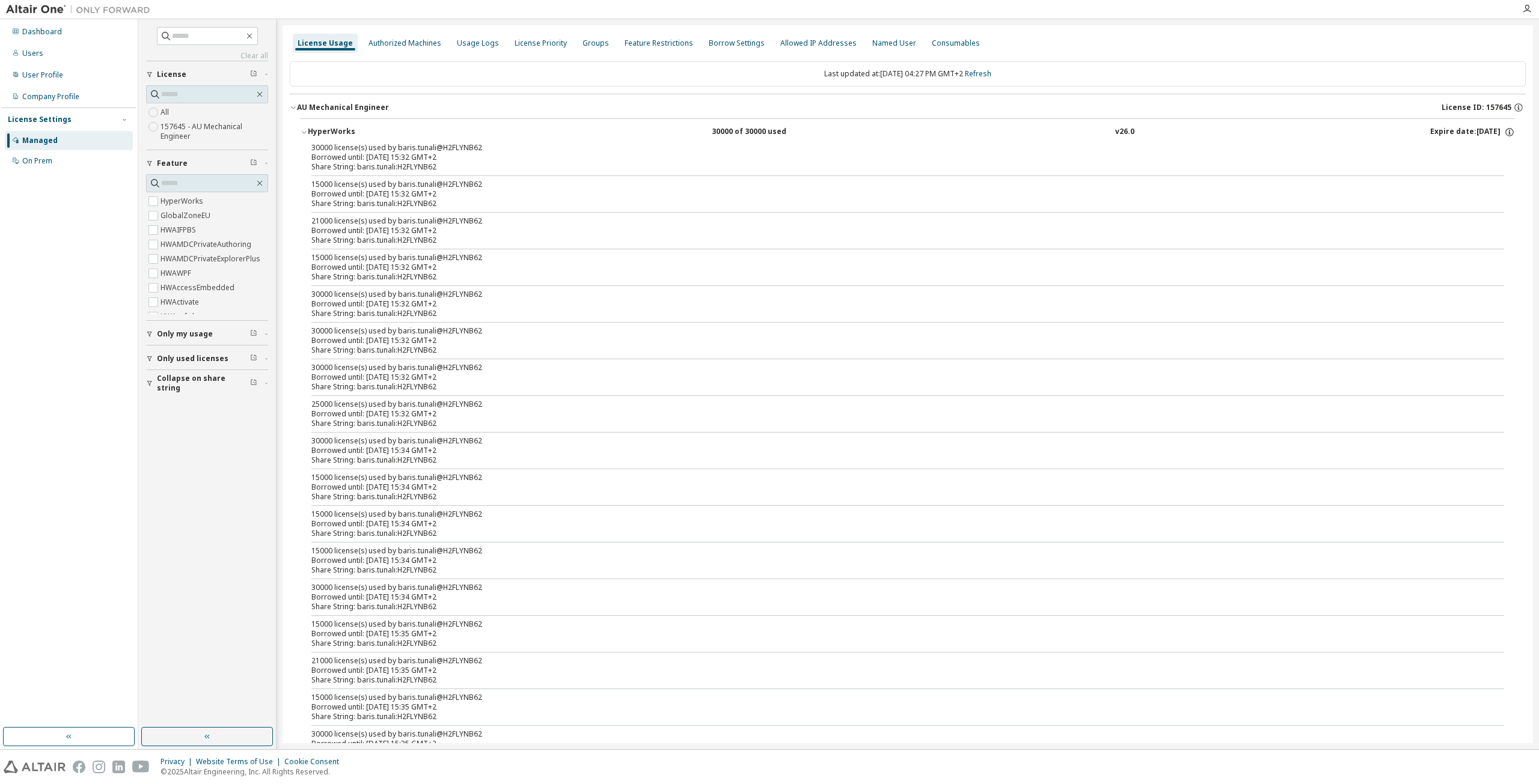
click at [309, 119] on button "HyperWorks 30000 of 30000 used v26.0 Expire date: 2026-09-15" at bounding box center [907, 132] width 1214 height 26
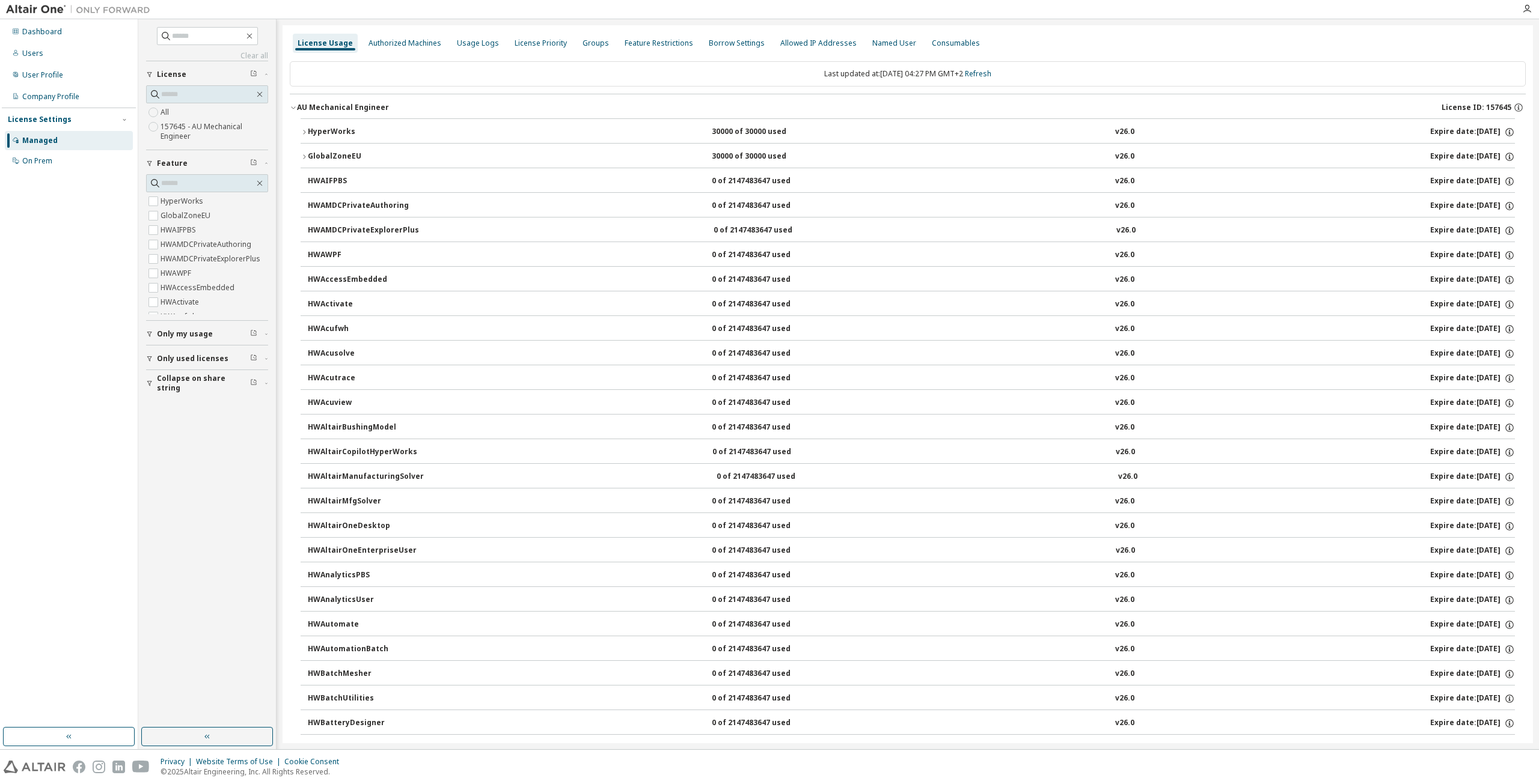
click at [301, 100] on button "AU Mechanical Engineer License ID: 157645" at bounding box center [908, 108] width 1236 height 26
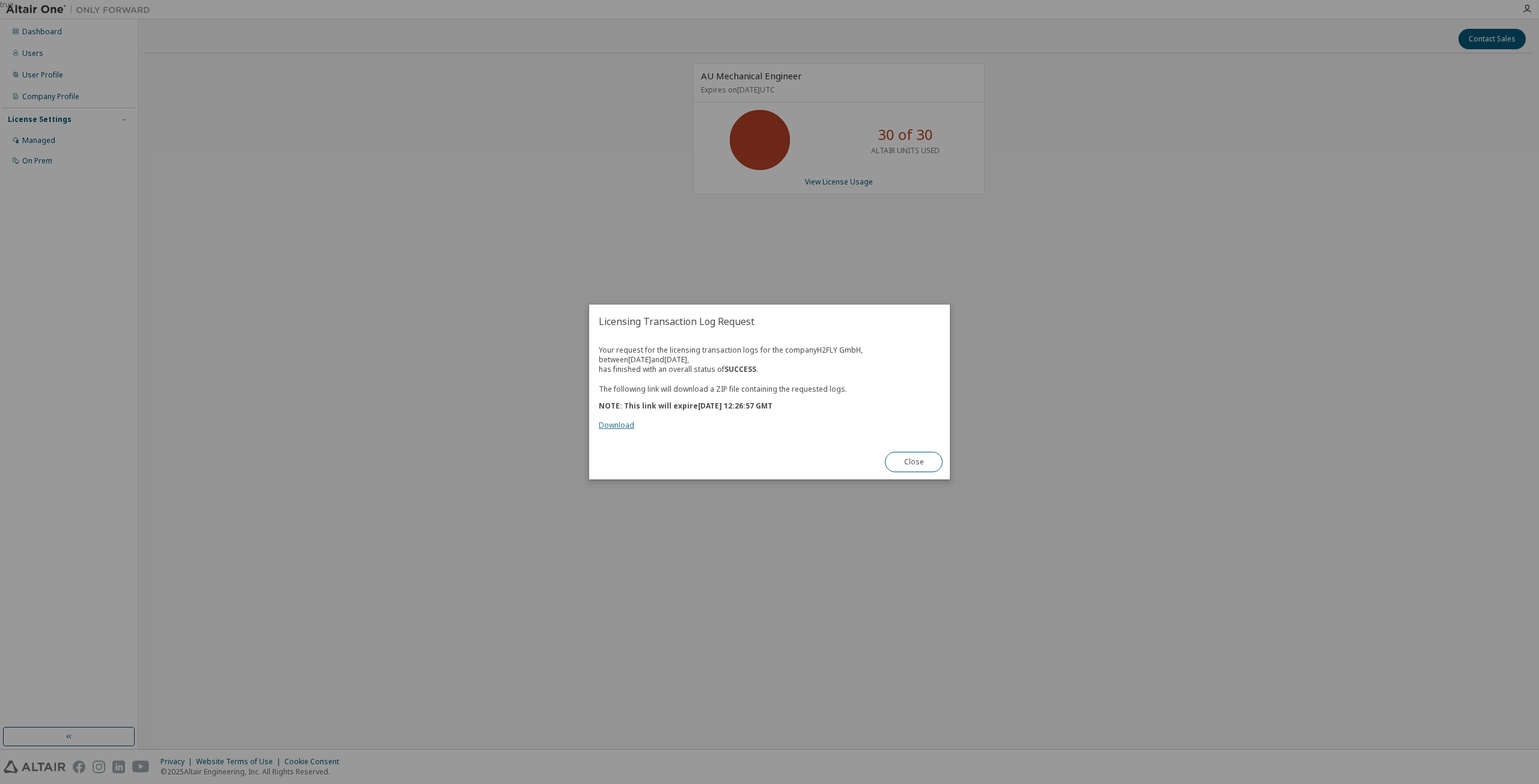
click at [609, 428] on link "Download" at bounding box center [616, 425] width 35 height 10
click at [922, 465] on button "Close" at bounding box center [914, 462] width 58 height 20
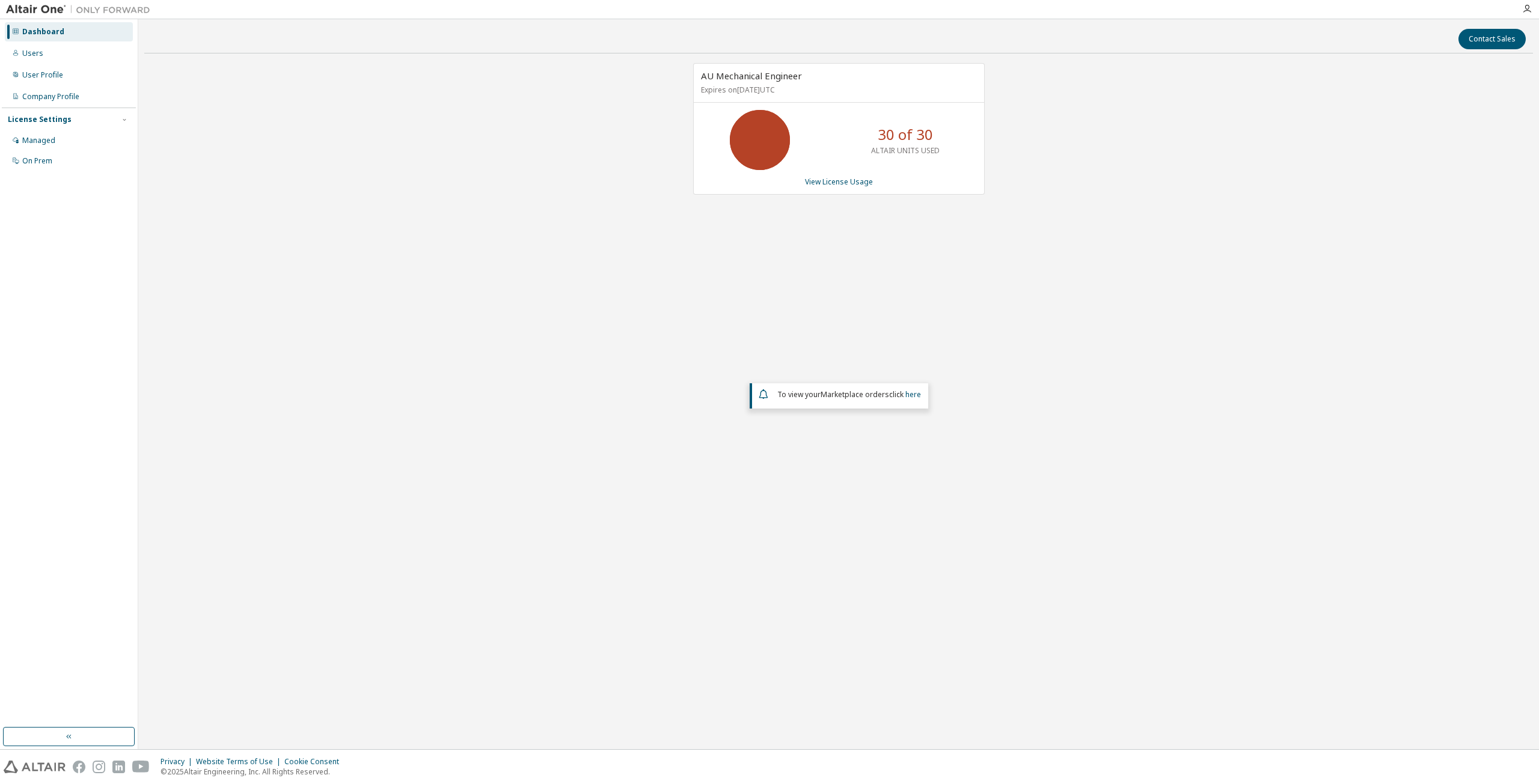
drag, startPoint x: 363, startPoint y: 217, endPoint x: 186, endPoint y: 149, distance: 189.6
click at [361, 217] on div "AU Mechanical Engineer Expires on September 15, 2026 UTC 30 of 30 ALTAIR UNITS …" at bounding box center [838, 317] width 1388 height 509
click at [31, 20] on div "Dashboard Users User Profile Company Profile License Settings Managed On Prem" at bounding box center [69, 384] width 138 height 730
click at [30, 28] on div "Dashboard" at bounding box center [43, 31] width 42 height 9
click at [1526, 5] on icon "button" at bounding box center [1526, 9] width 9 height 9
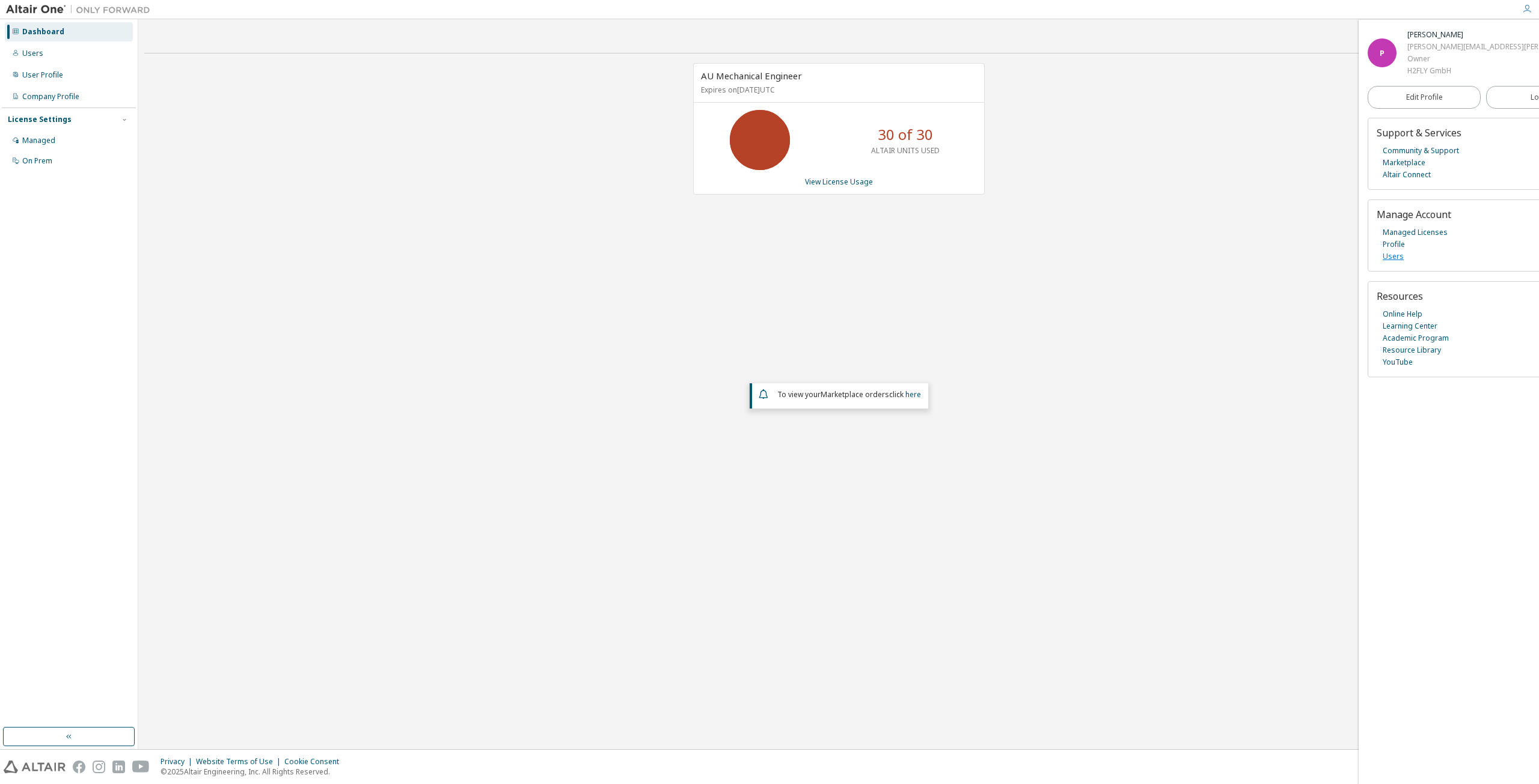
click at [1388, 261] on link "Users" at bounding box center [1393, 256] width 21 height 12
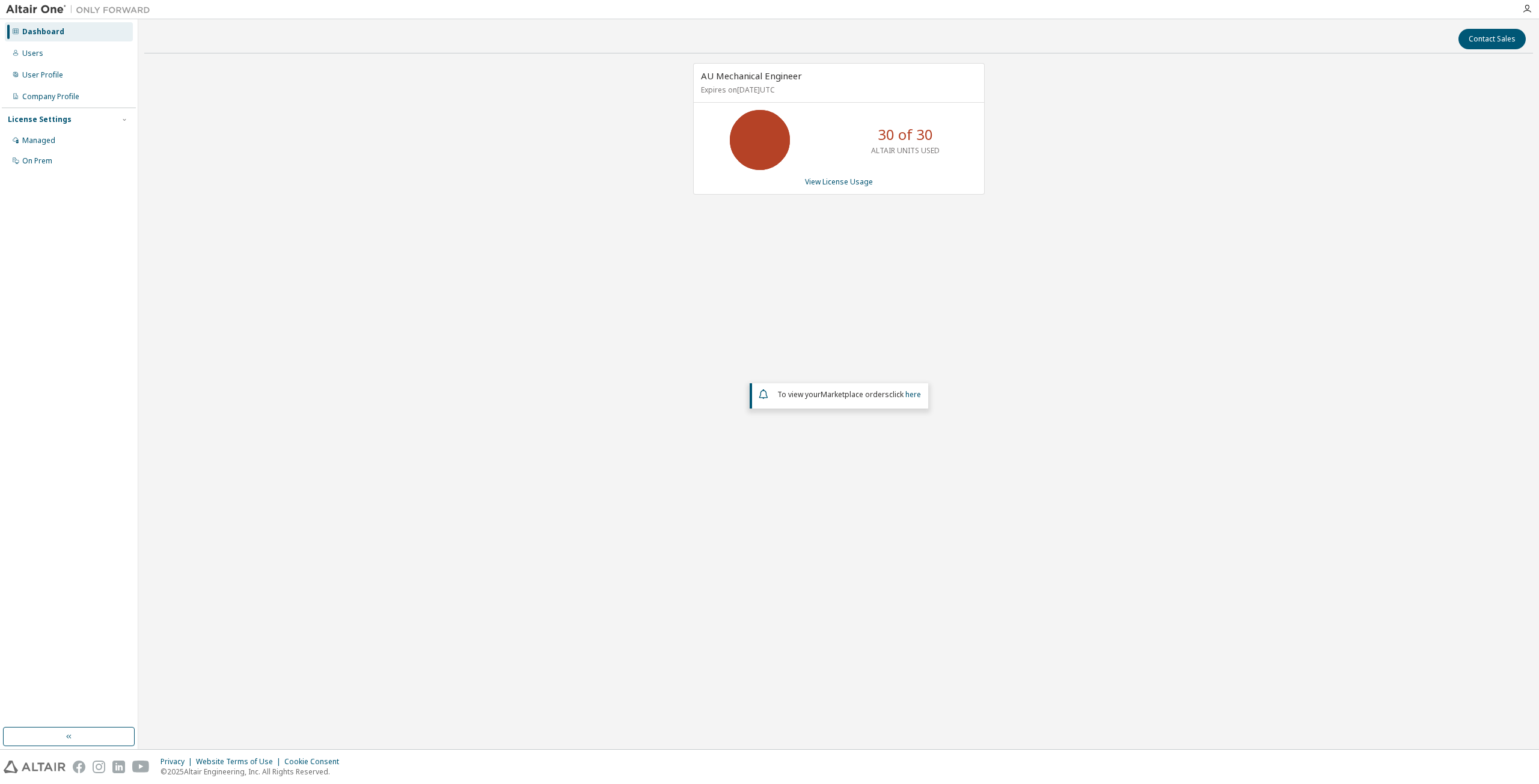
click at [775, 155] on icon at bounding box center [760, 140] width 30 height 30
click at [65, 76] on div "User Profile" at bounding box center [69, 75] width 128 height 20
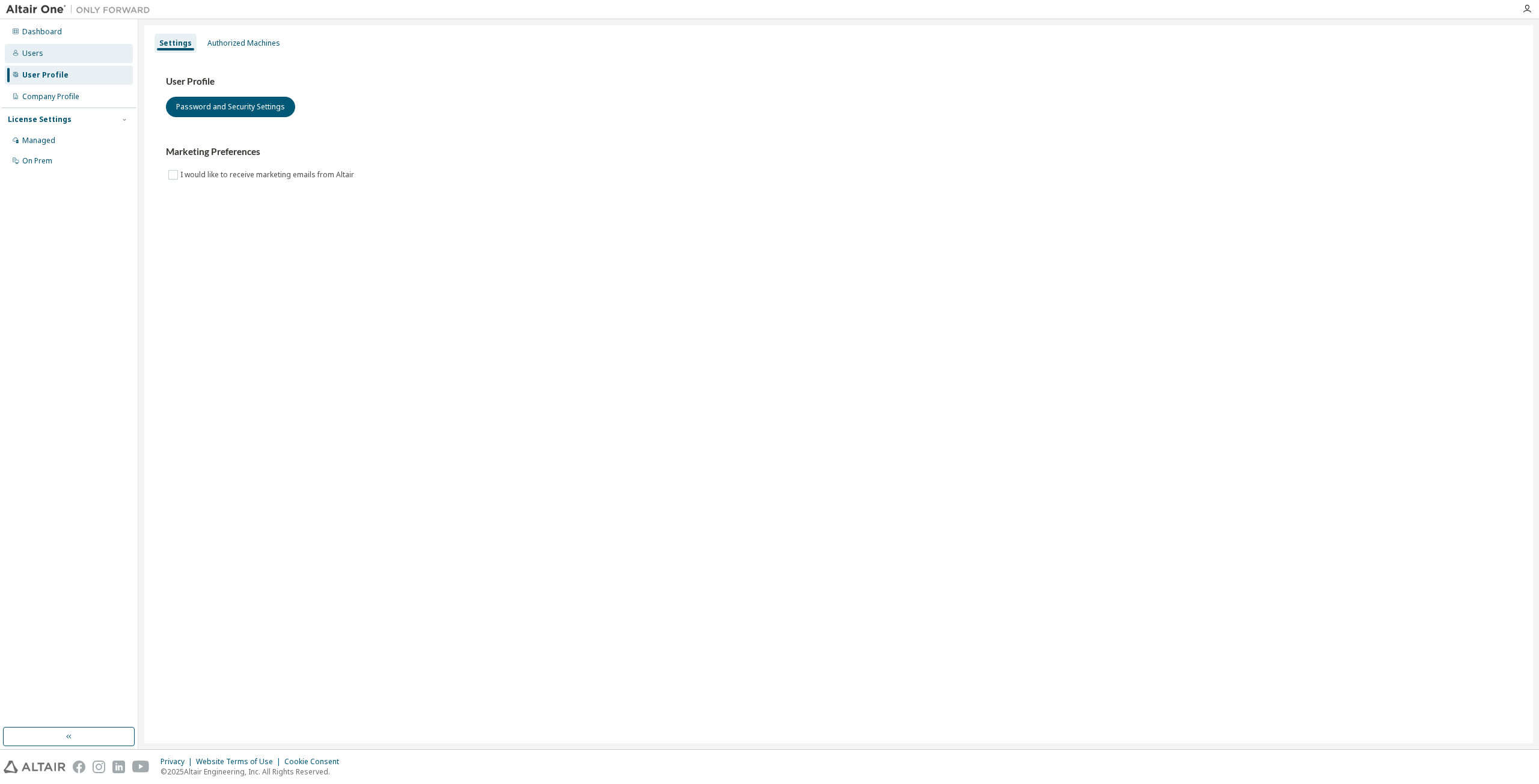
click at [16, 50] on icon at bounding box center [15, 52] width 7 height 7
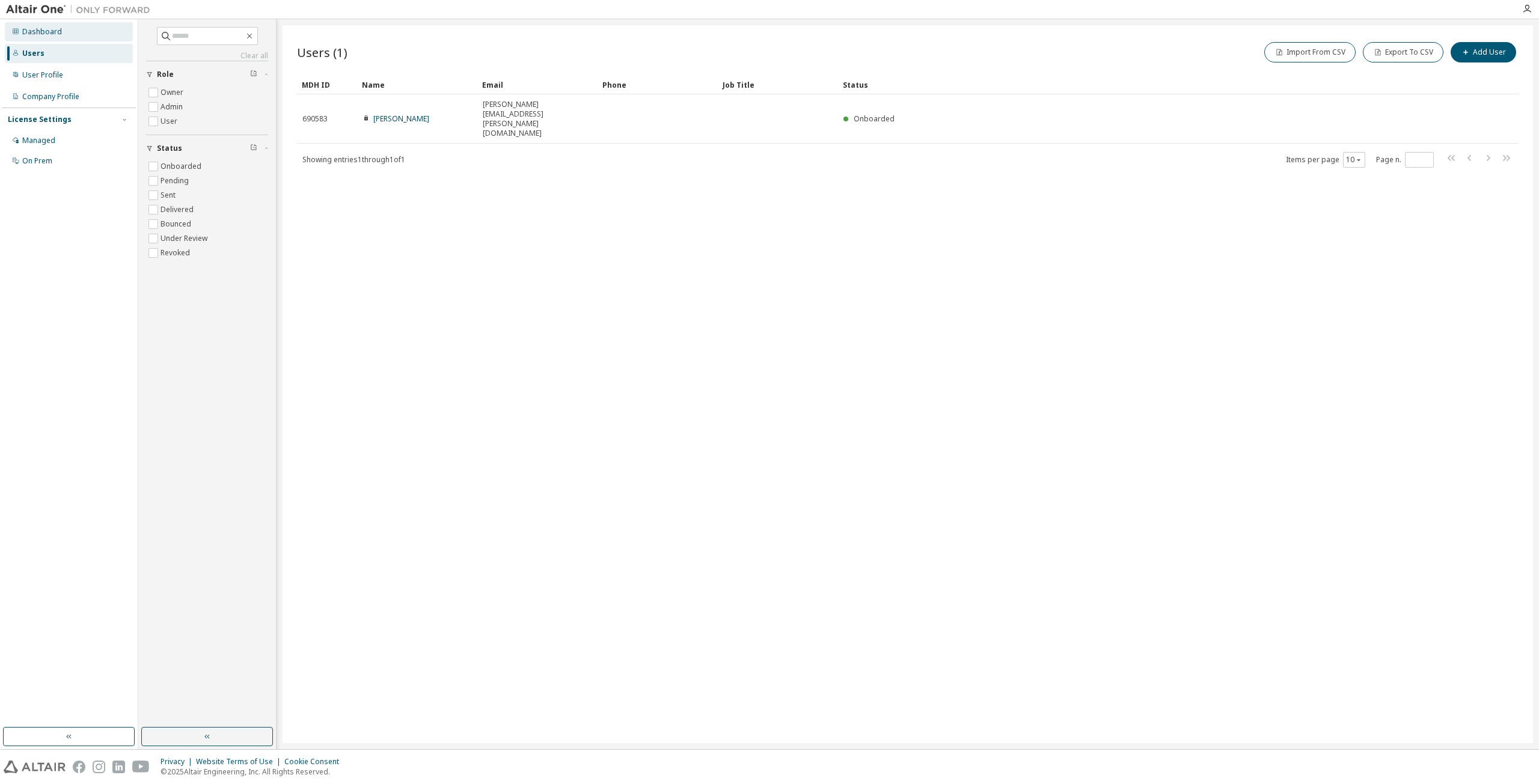
click at [28, 32] on div "Dashboard" at bounding box center [42, 31] width 40 height 9
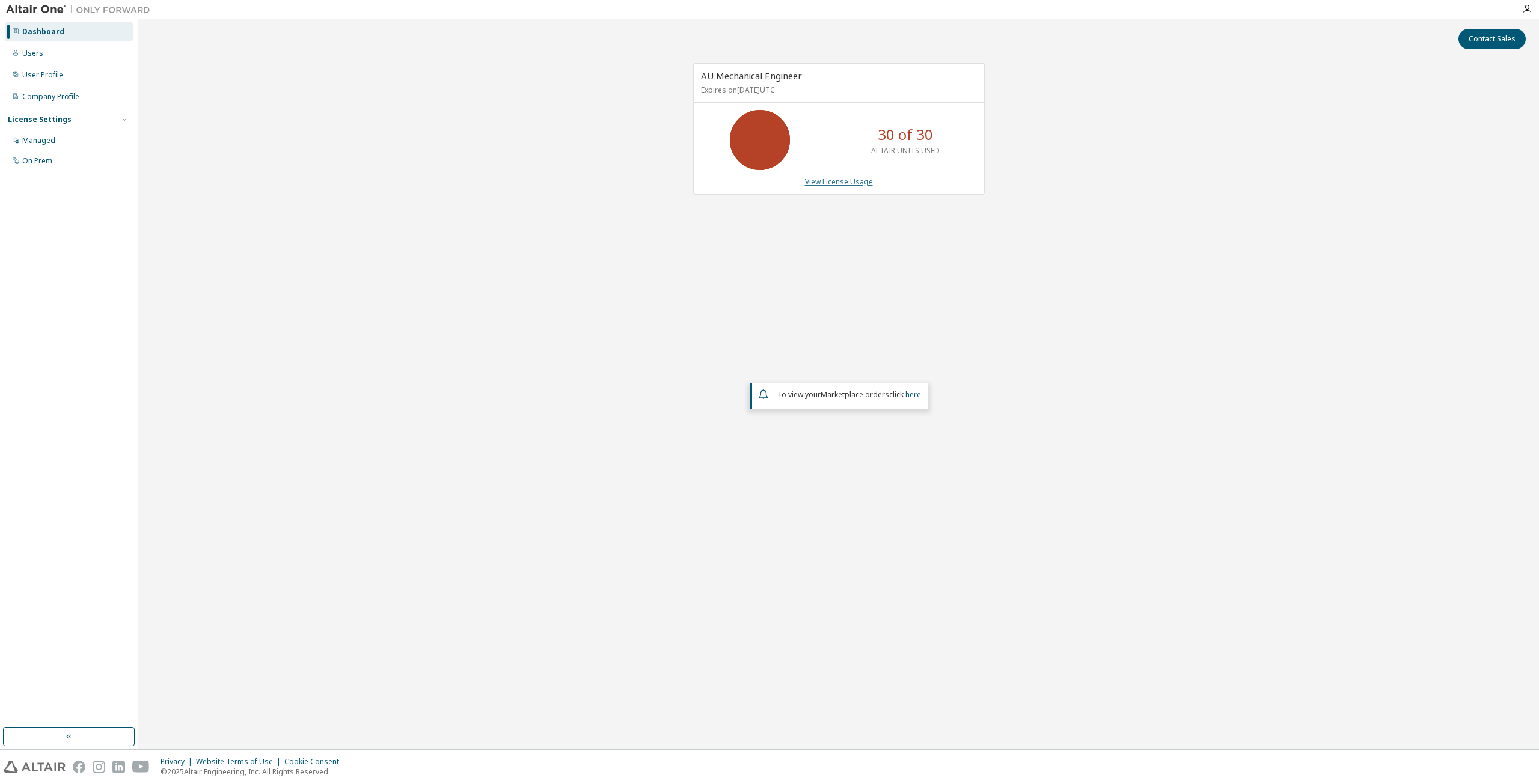
click at [846, 181] on link "View License Usage" at bounding box center [839, 182] width 68 height 10
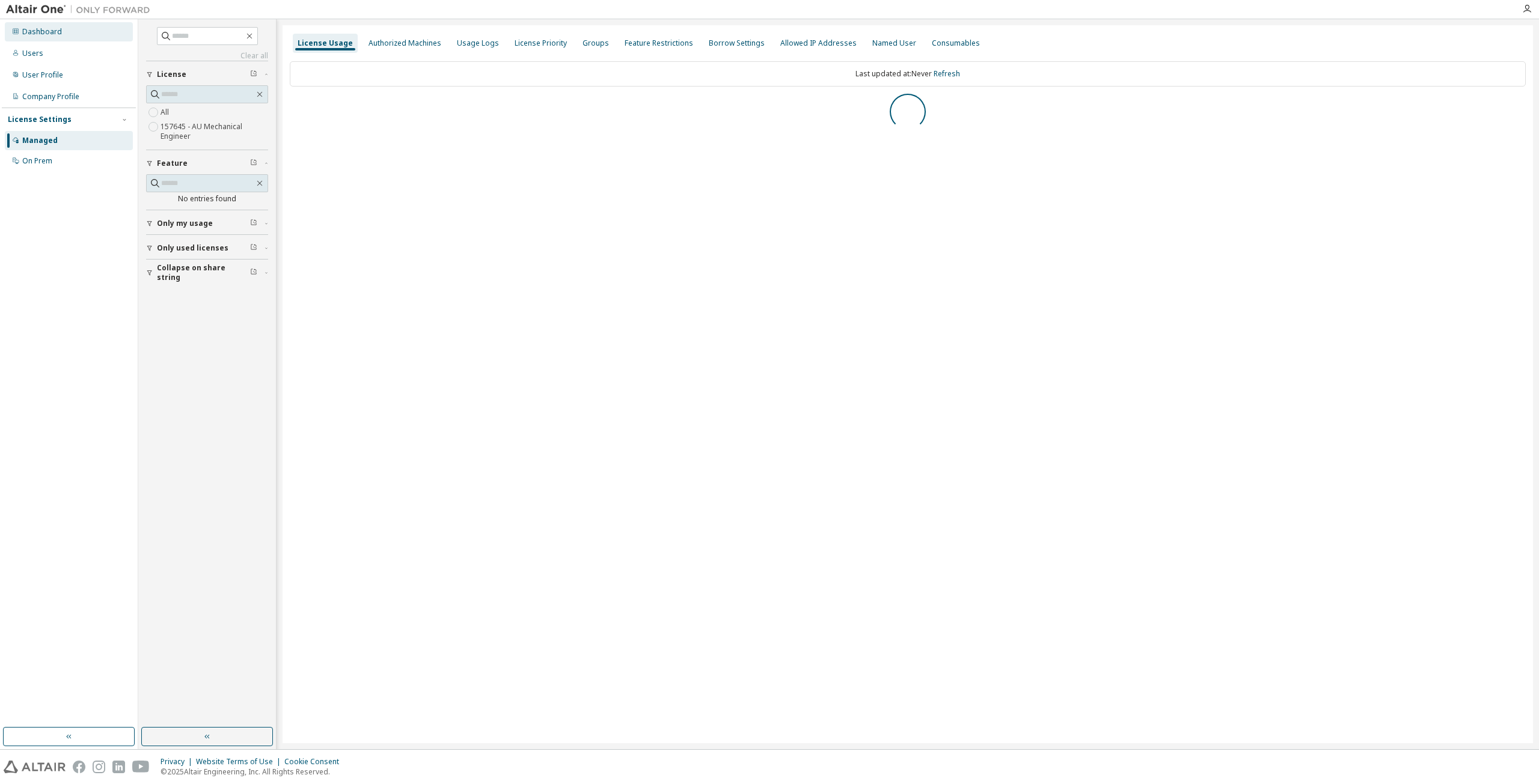
click at [49, 31] on div "Dashboard" at bounding box center [42, 31] width 40 height 9
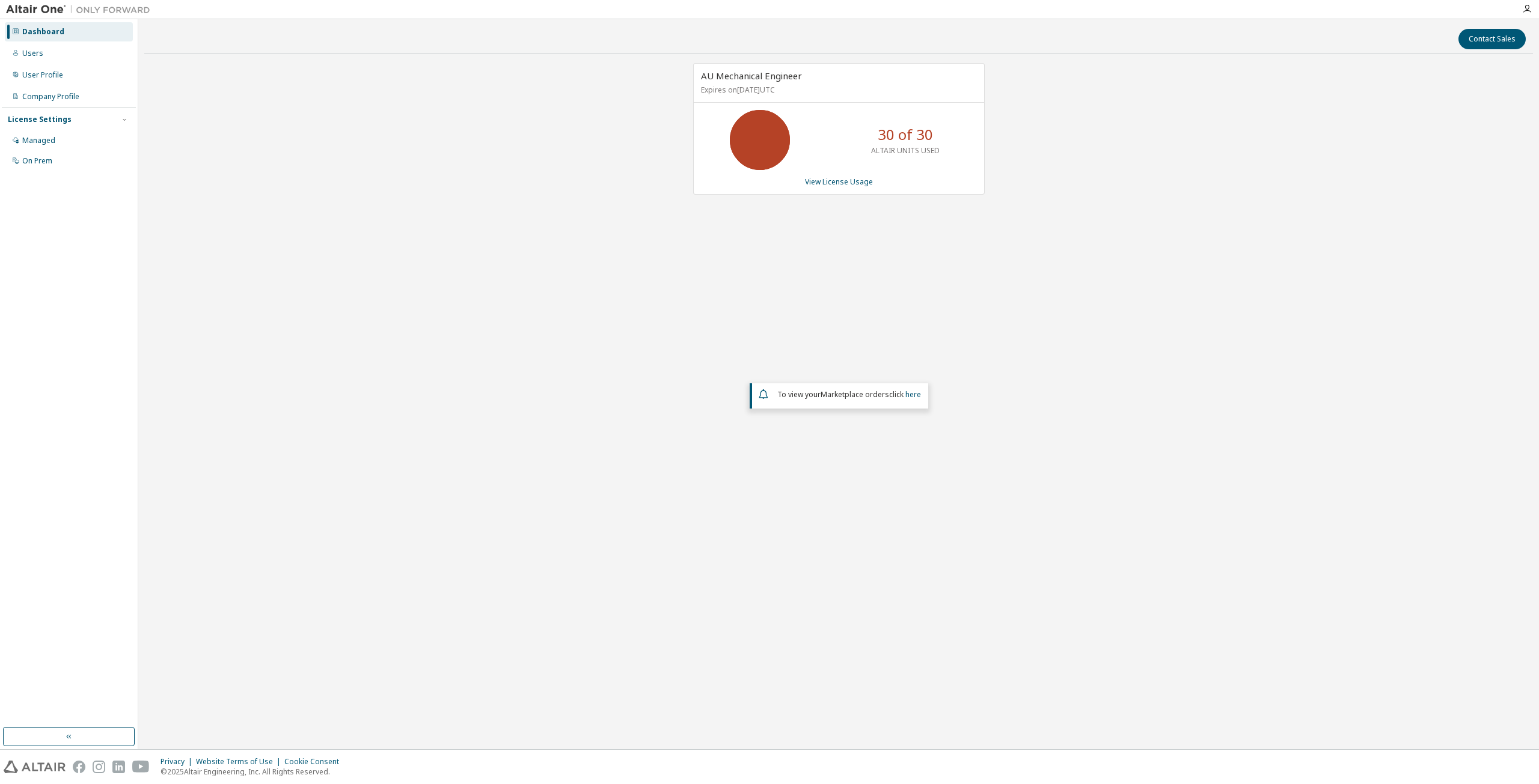
click at [911, 142] on p "30 of 30" at bounding box center [905, 135] width 55 height 20
click at [50, 34] on div "Dashboard" at bounding box center [43, 31] width 42 height 9
click at [171, 127] on div "AU Mechanical Engineer Expires on [DATE] UTC 30 of 30 ALTAIR UNITS USED View Li…" at bounding box center [838, 317] width 1388 height 509
click at [28, 4] on img at bounding box center [81, 9] width 151 height 12
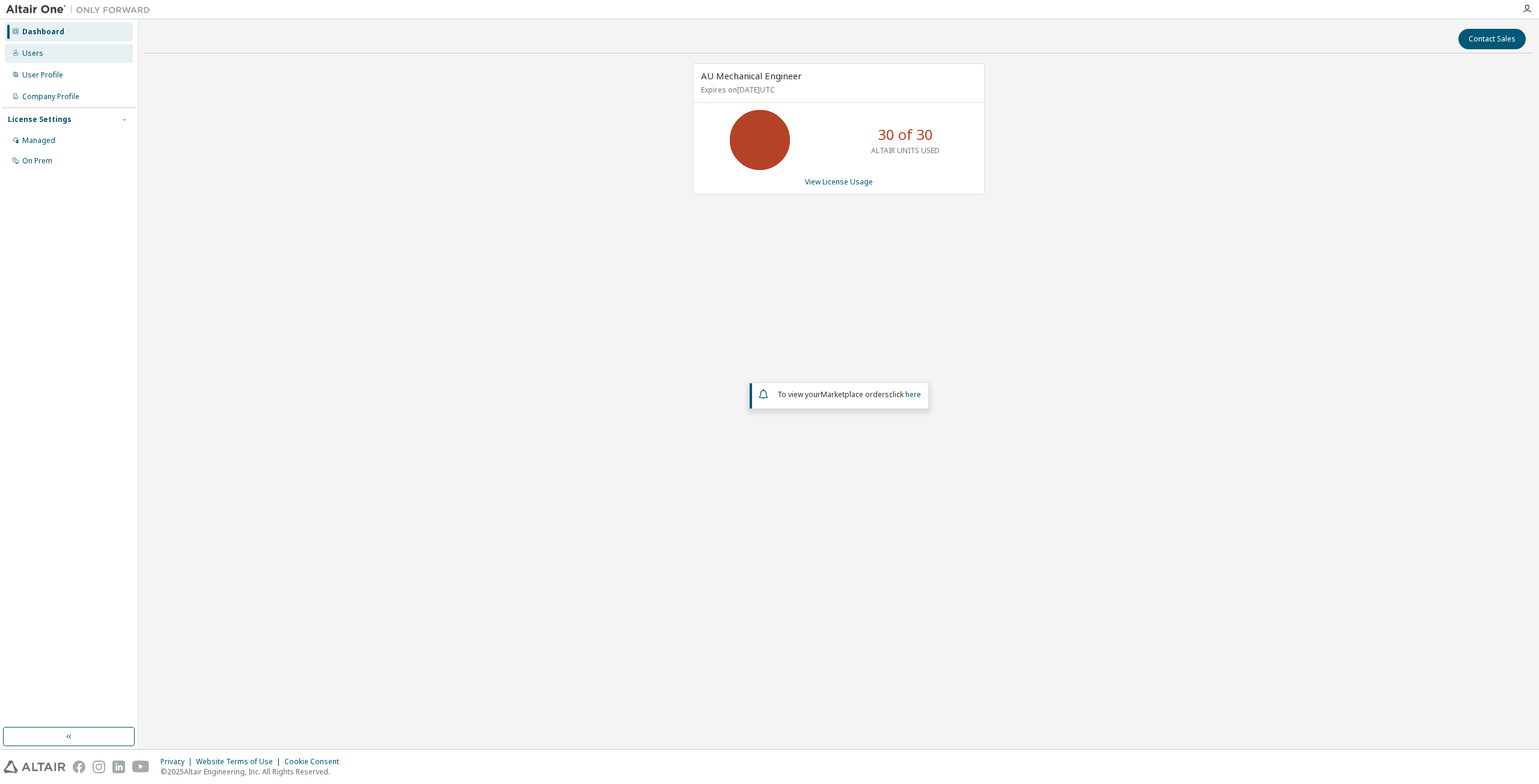
click at [45, 50] on div "Users" at bounding box center [69, 54] width 128 height 20
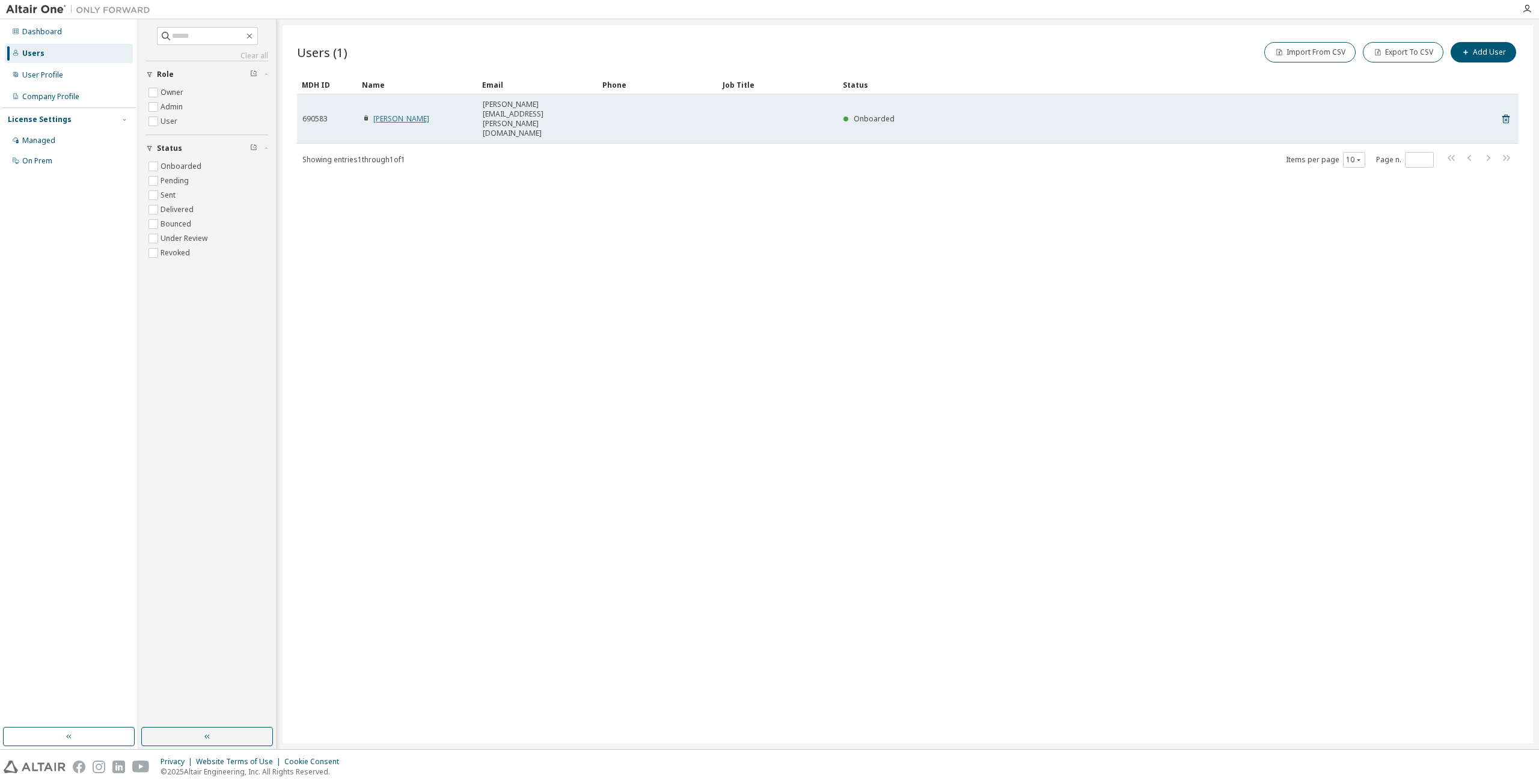
click at [409, 113] on link "[PERSON_NAME]" at bounding box center [401, 118] width 56 height 10
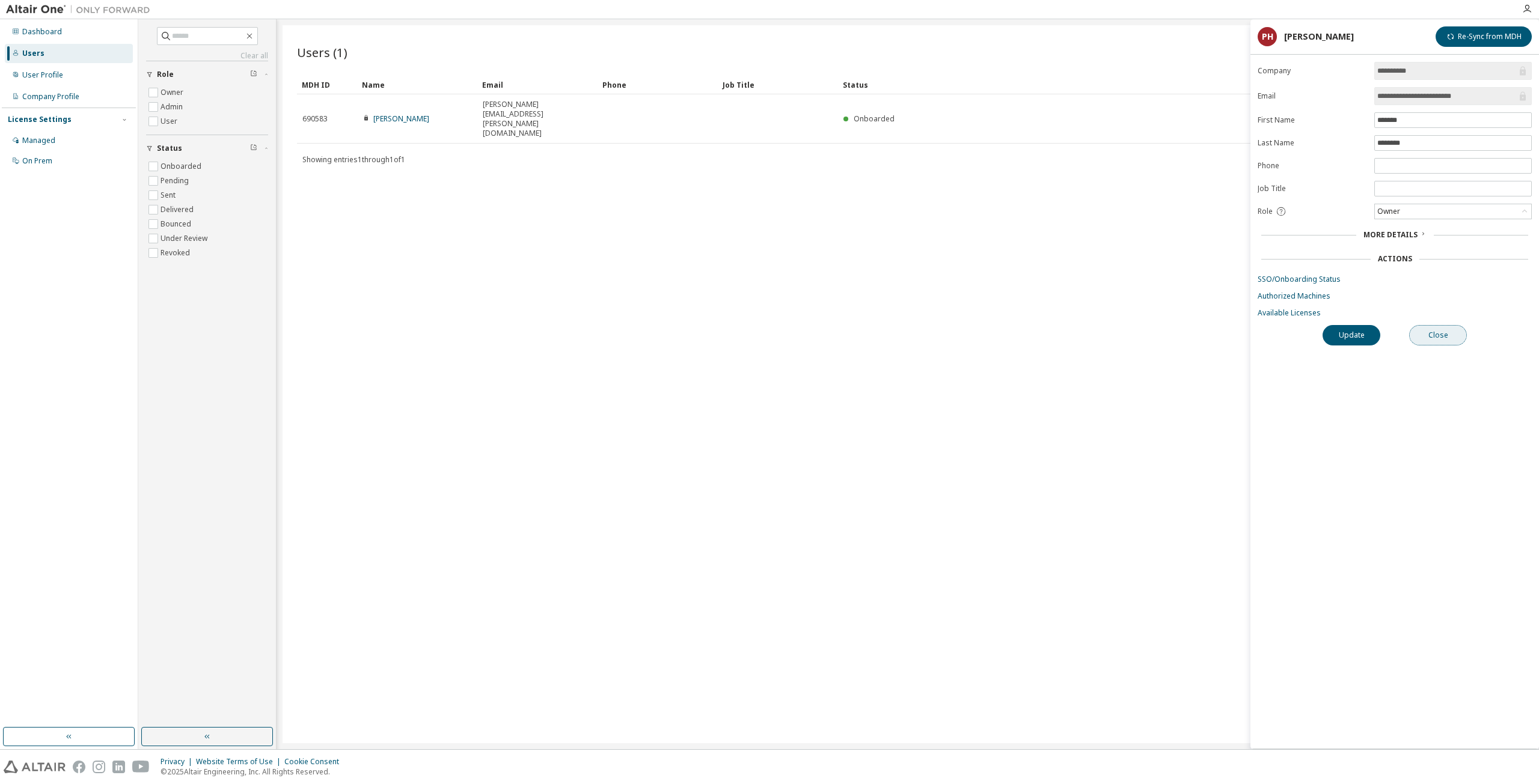
click at [1429, 334] on button "Close" at bounding box center [1438, 335] width 58 height 20
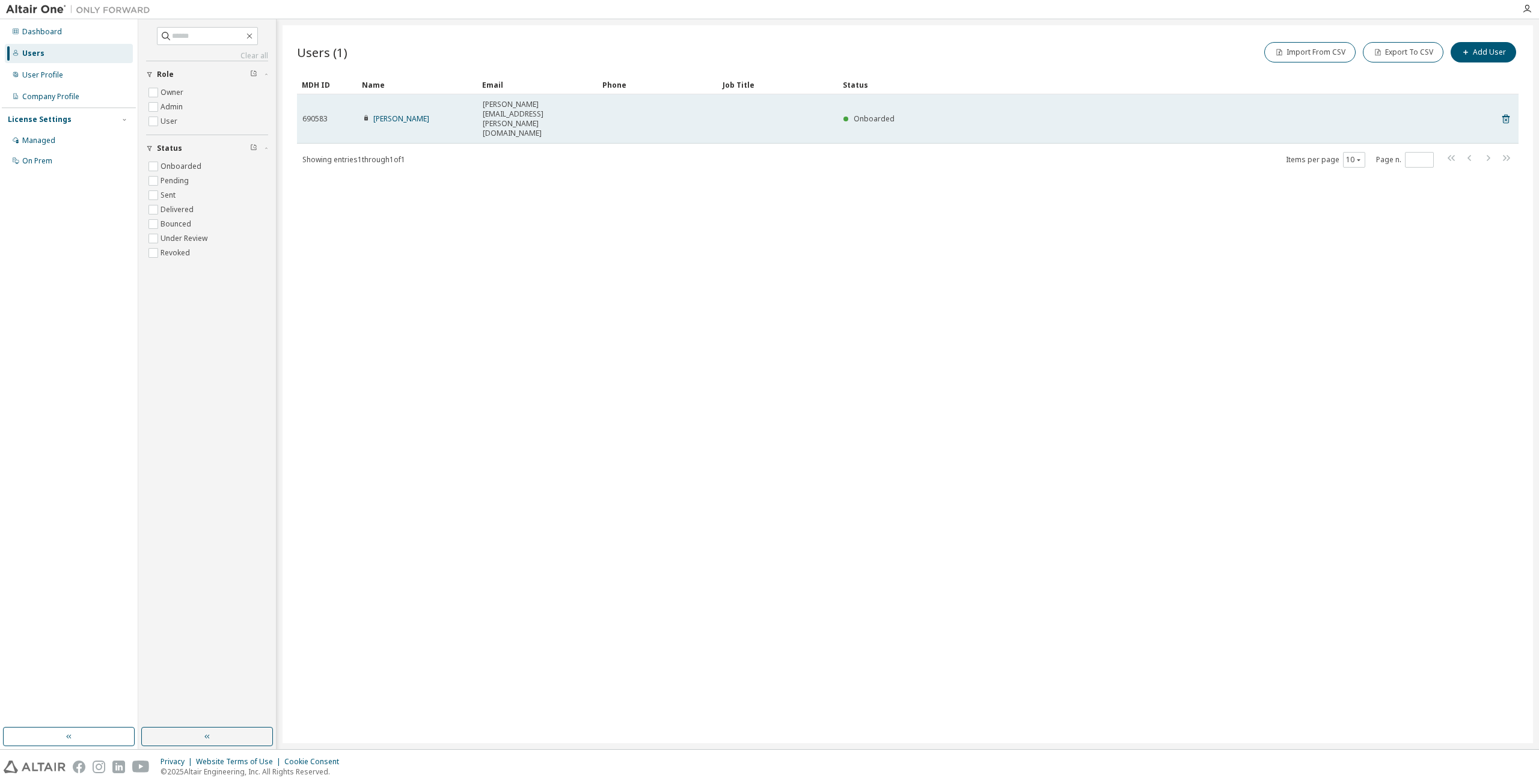
click at [891, 98] on td "Onboarded" at bounding box center [1149, 119] width 623 height 49
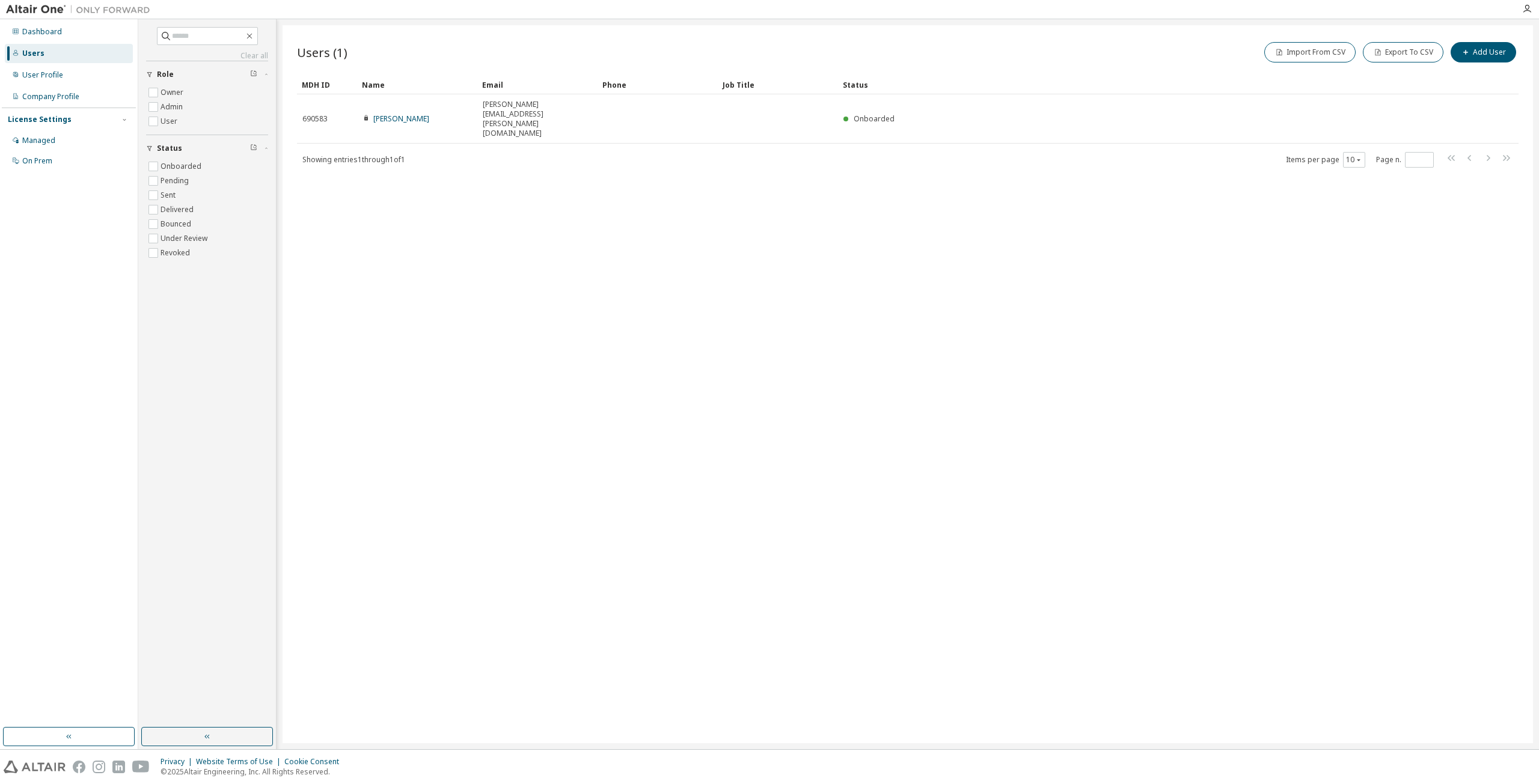
drag, startPoint x: 423, startPoint y: 156, endPoint x: 430, endPoint y: 155, distance: 7.1
click at [423, 155] on div "Users (1) Import From CSV Export To CSV Add User Clear Load Save Save As Field …" at bounding box center [907, 384] width 1250 height 718
click at [1480, 52] on button "Add User" at bounding box center [1483, 52] width 66 height 20
click at [1522, 42] on icon "button" at bounding box center [1519, 38] width 8 height 9
click at [545, 339] on div "Users (1) Import From CSV Export To CSV Add User Clear Load Save Save As Field …" at bounding box center [907, 384] width 1250 height 718
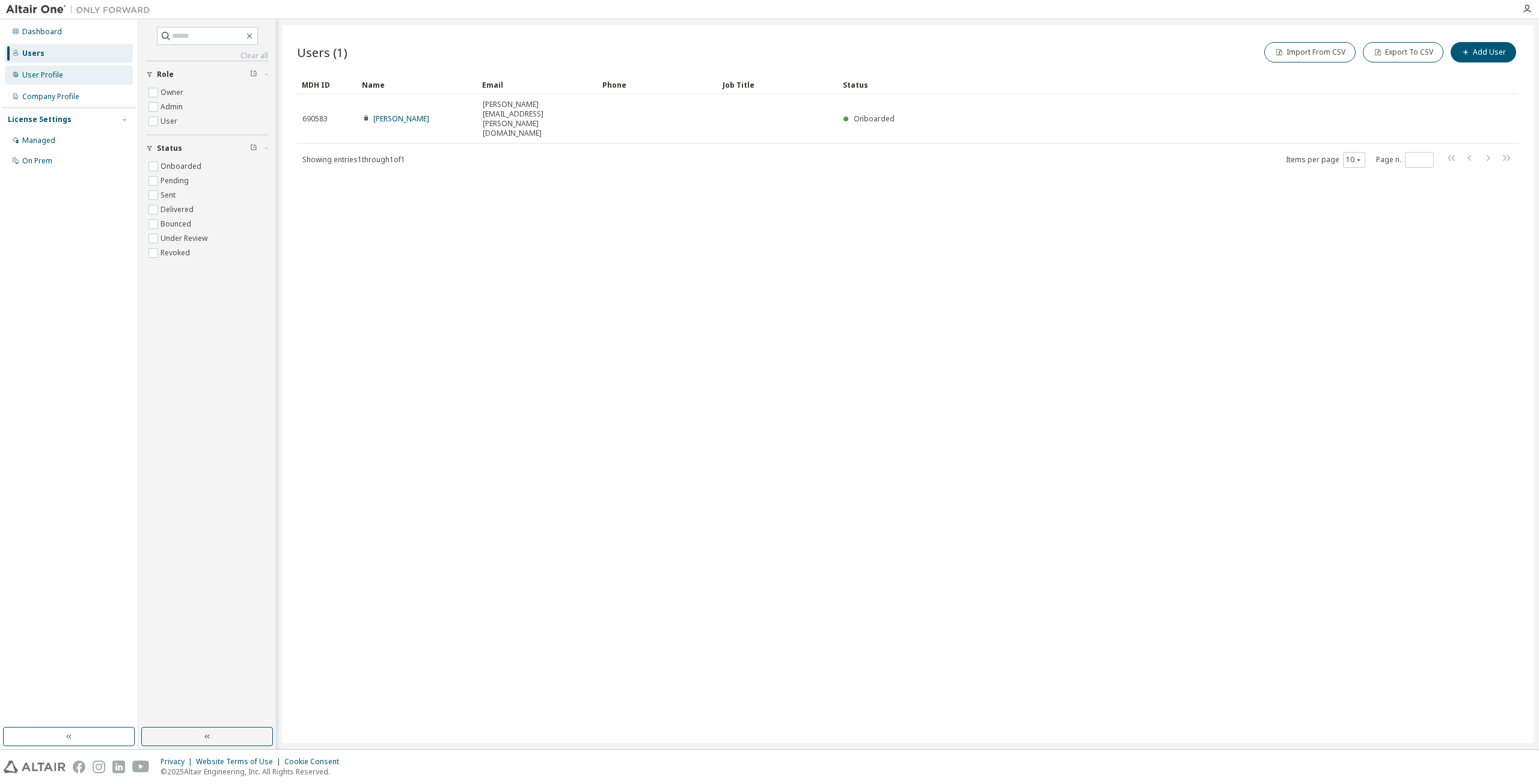
click at [57, 76] on div "User Profile" at bounding box center [42, 75] width 41 height 9
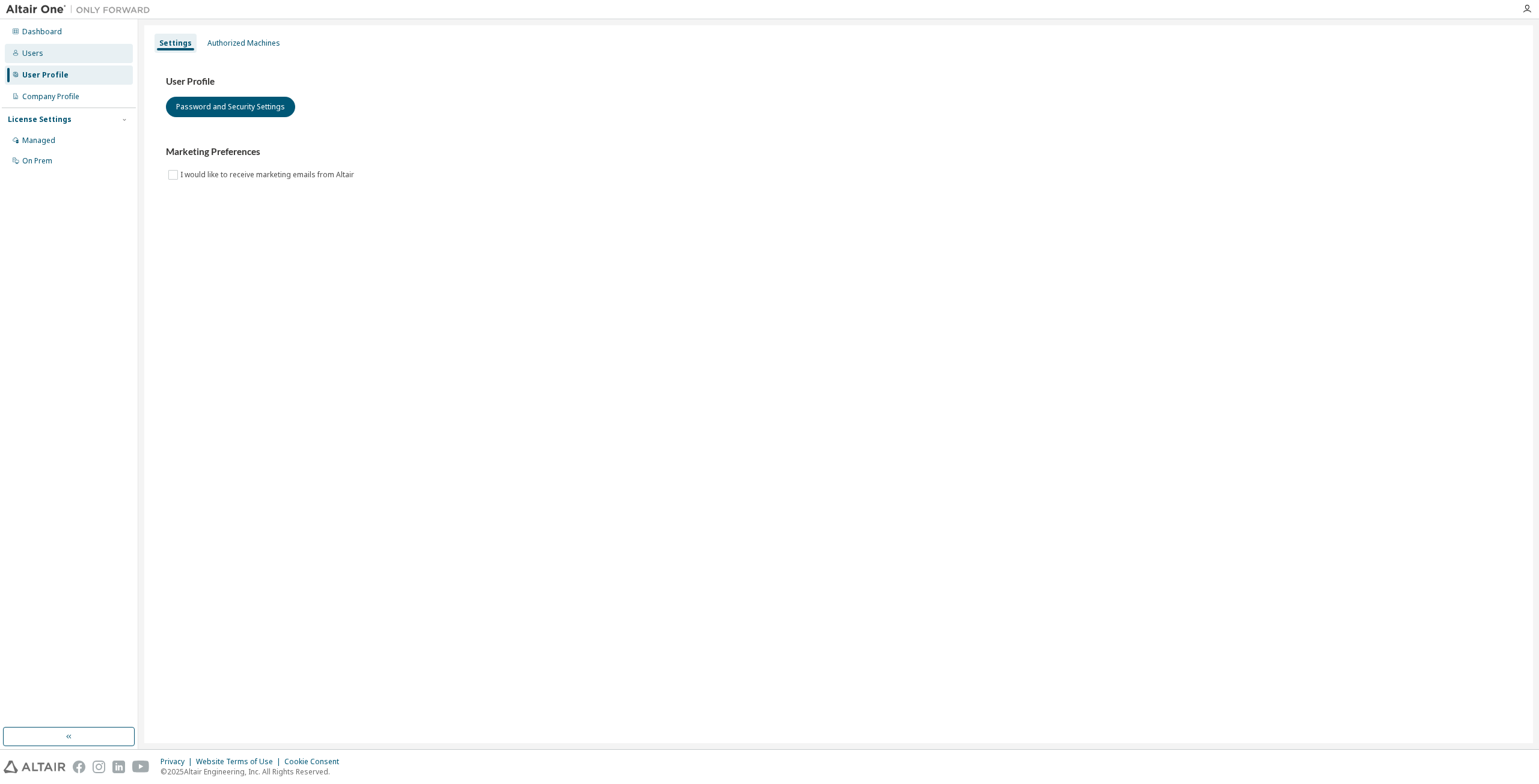
click at [59, 44] on div "Users" at bounding box center [69, 54] width 128 height 20
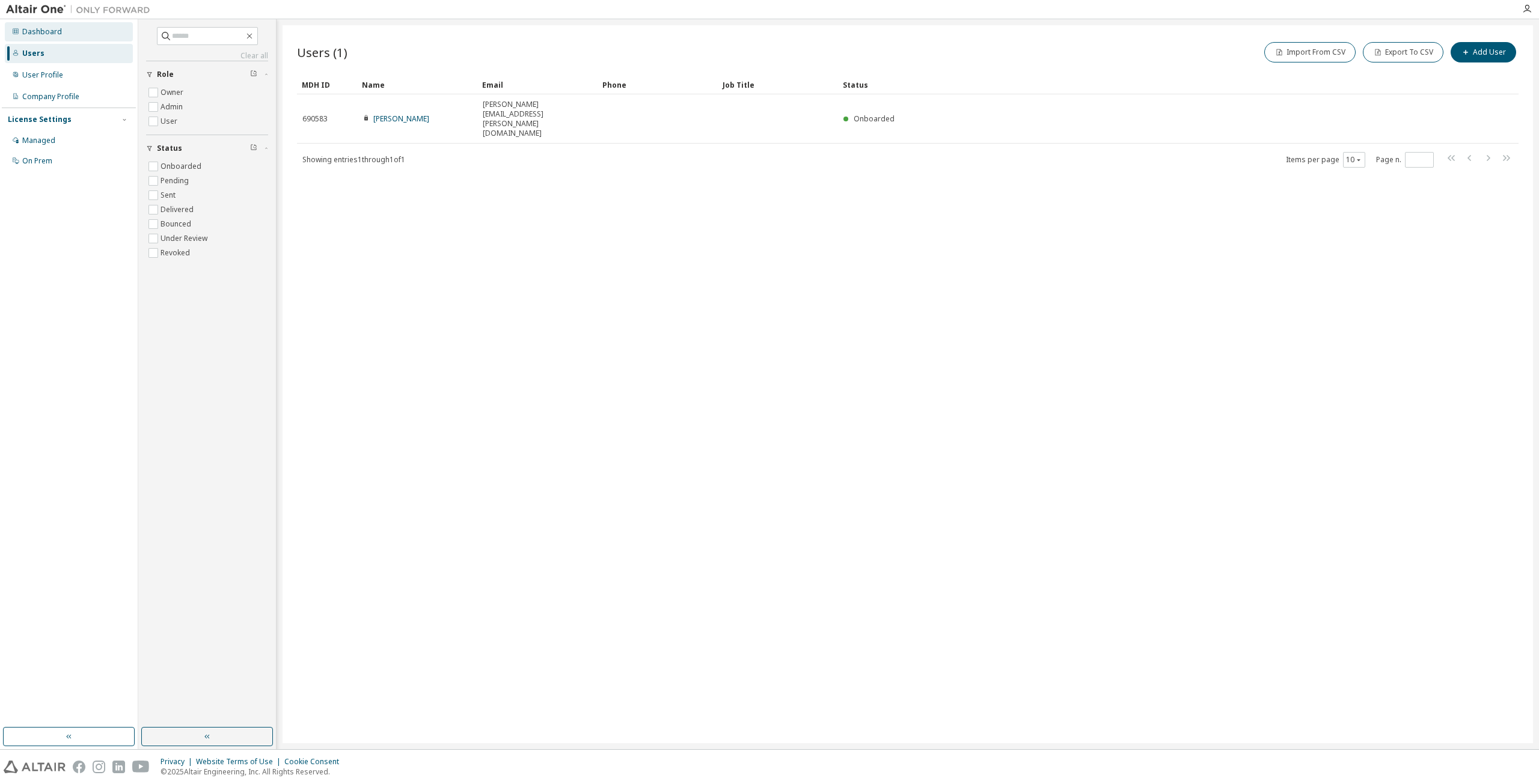
click at [60, 37] on div "Dashboard" at bounding box center [69, 31] width 128 height 20
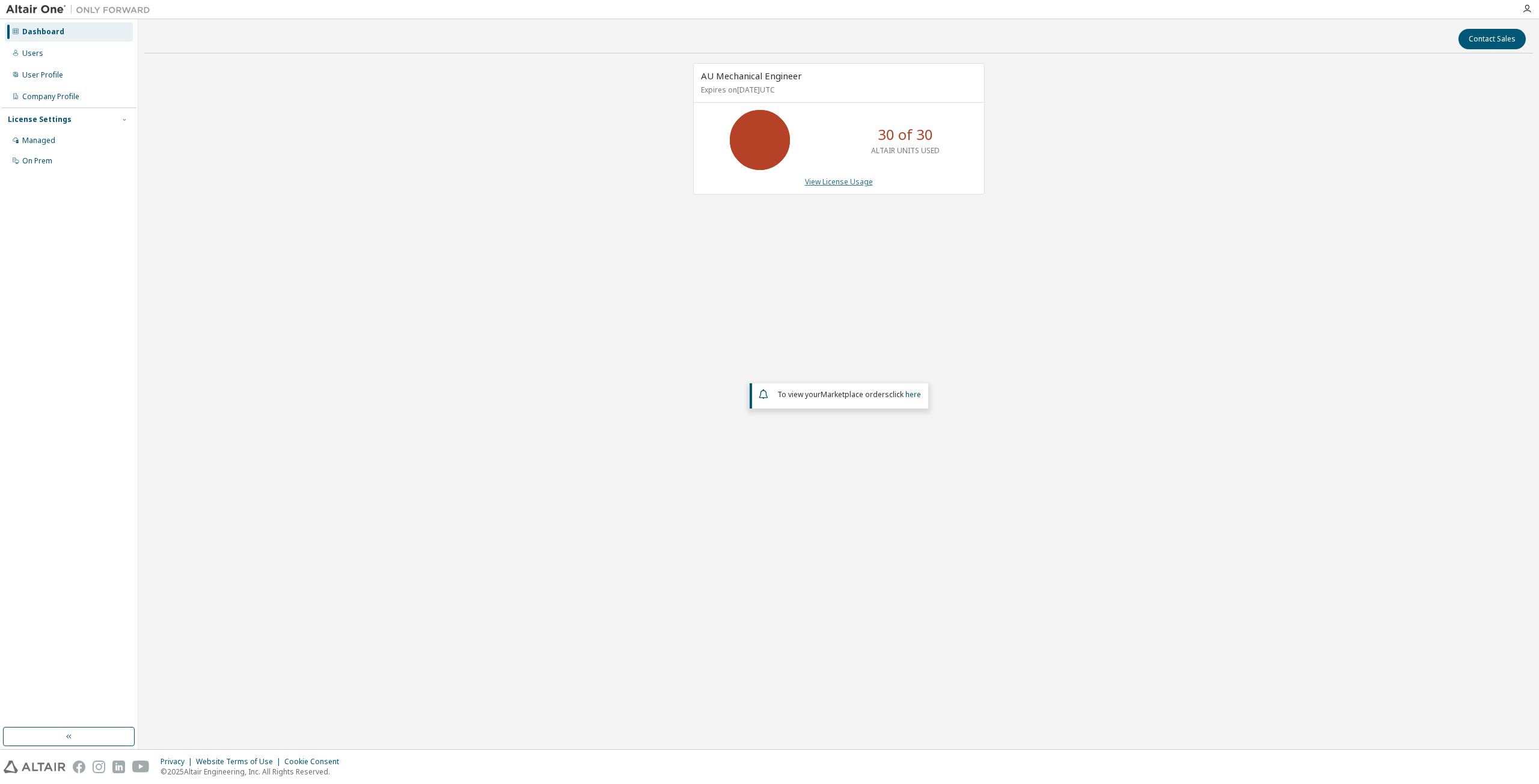
click at [865, 182] on link "View License Usage" at bounding box center [839, 182] width 68 height 10
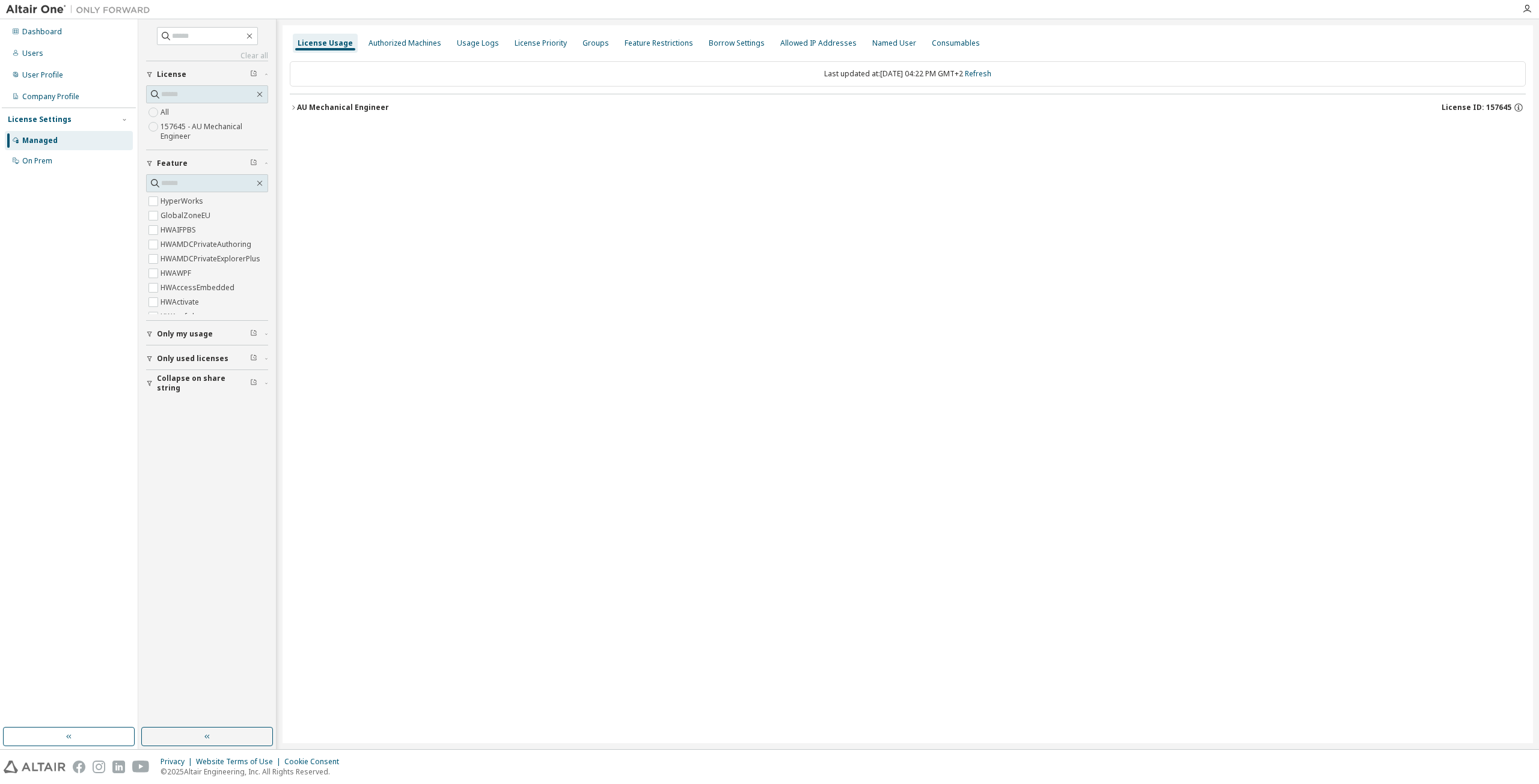
click at [296, 110] on icon "button" at bounding box center [293, 107] width 7 height 7
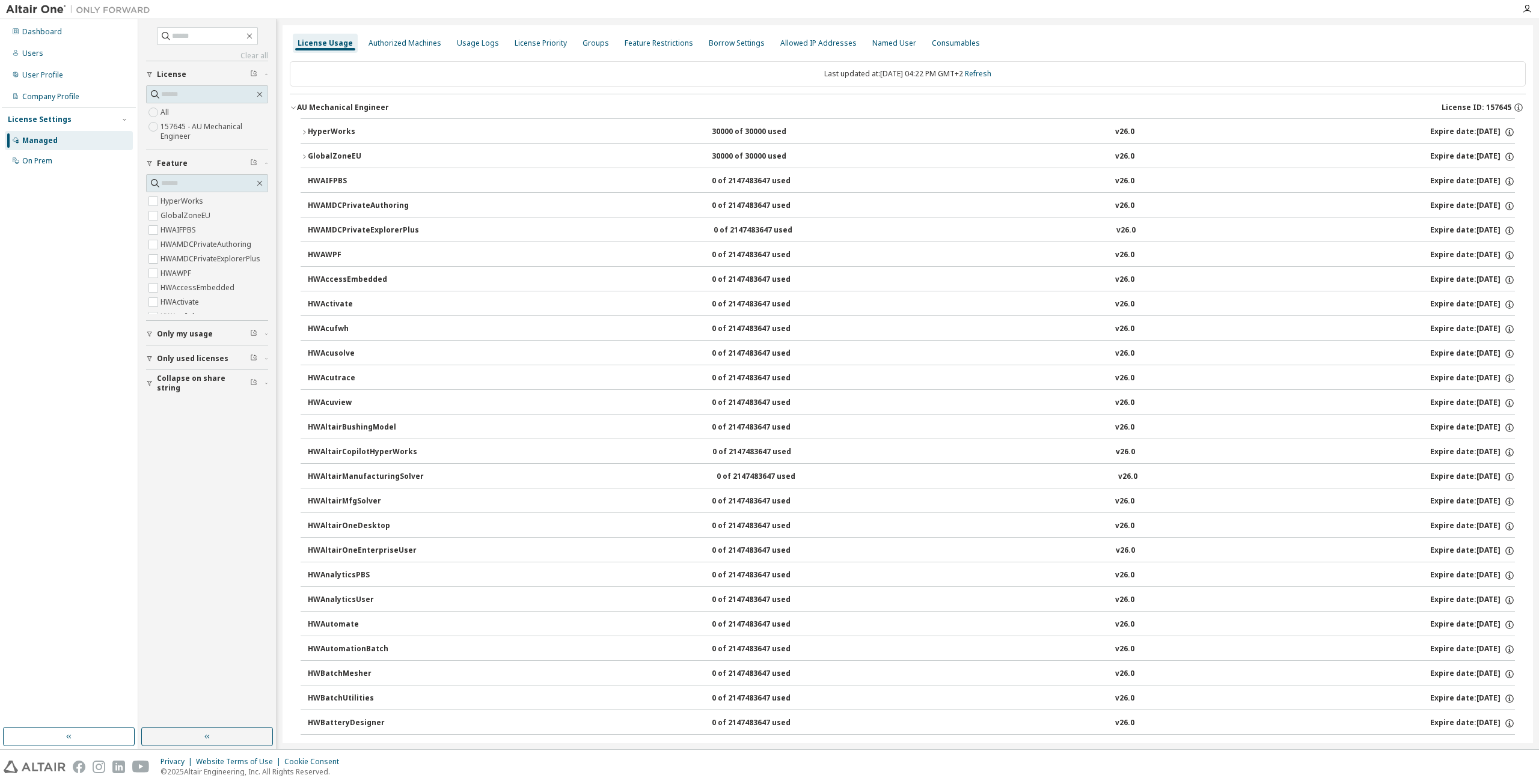
click at [329, 122] on button "HyperWorks 30000 of 30000 used v26.0 Expire date: [DATE]" at bounding box center [907, 132] width 1214 height 26
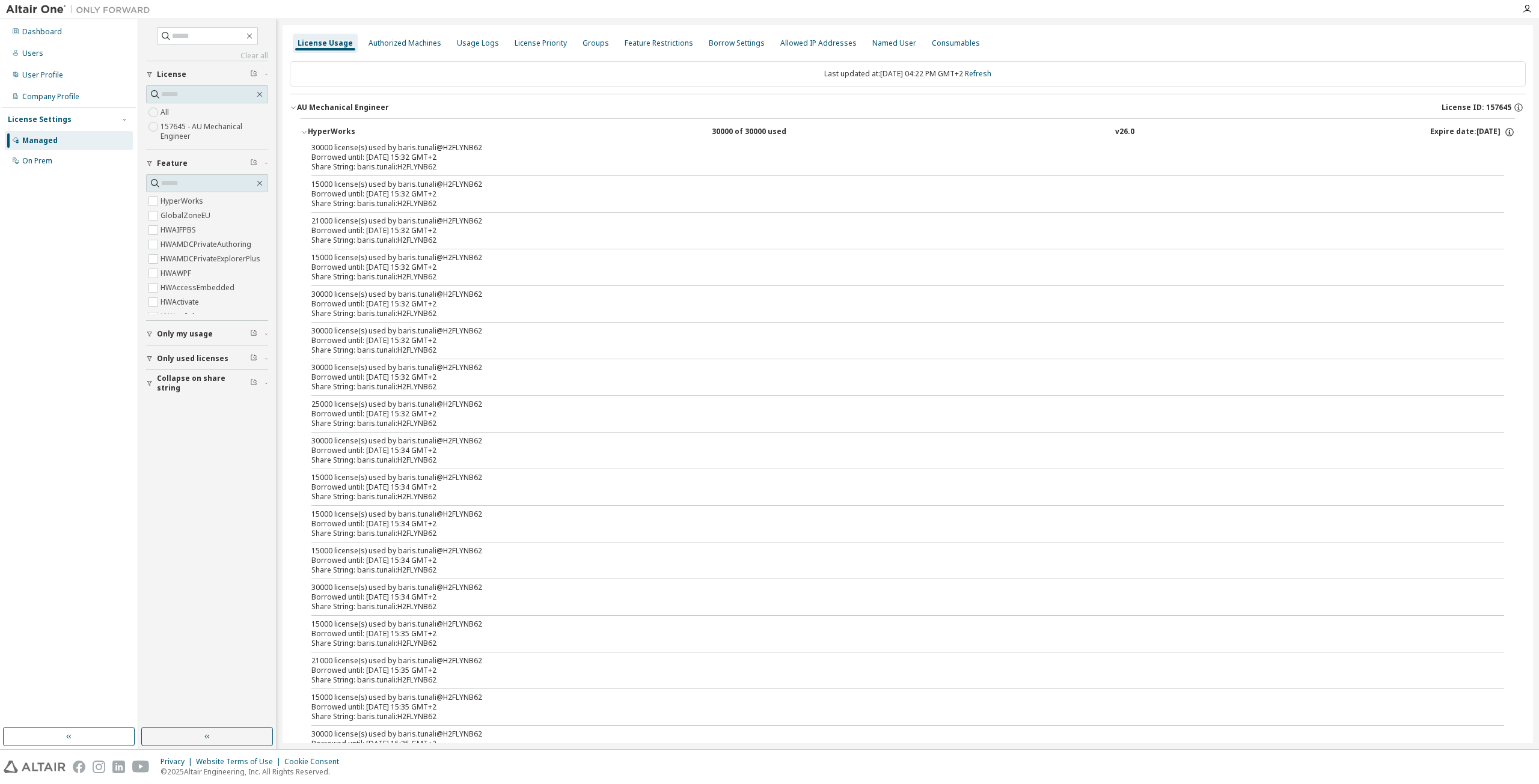
click at [329, 122] on button "HyperWorks 30000 of 30000 used v26.0 Expire date: [DATE]" at bounding box center [907, 132] width 1214 height 26
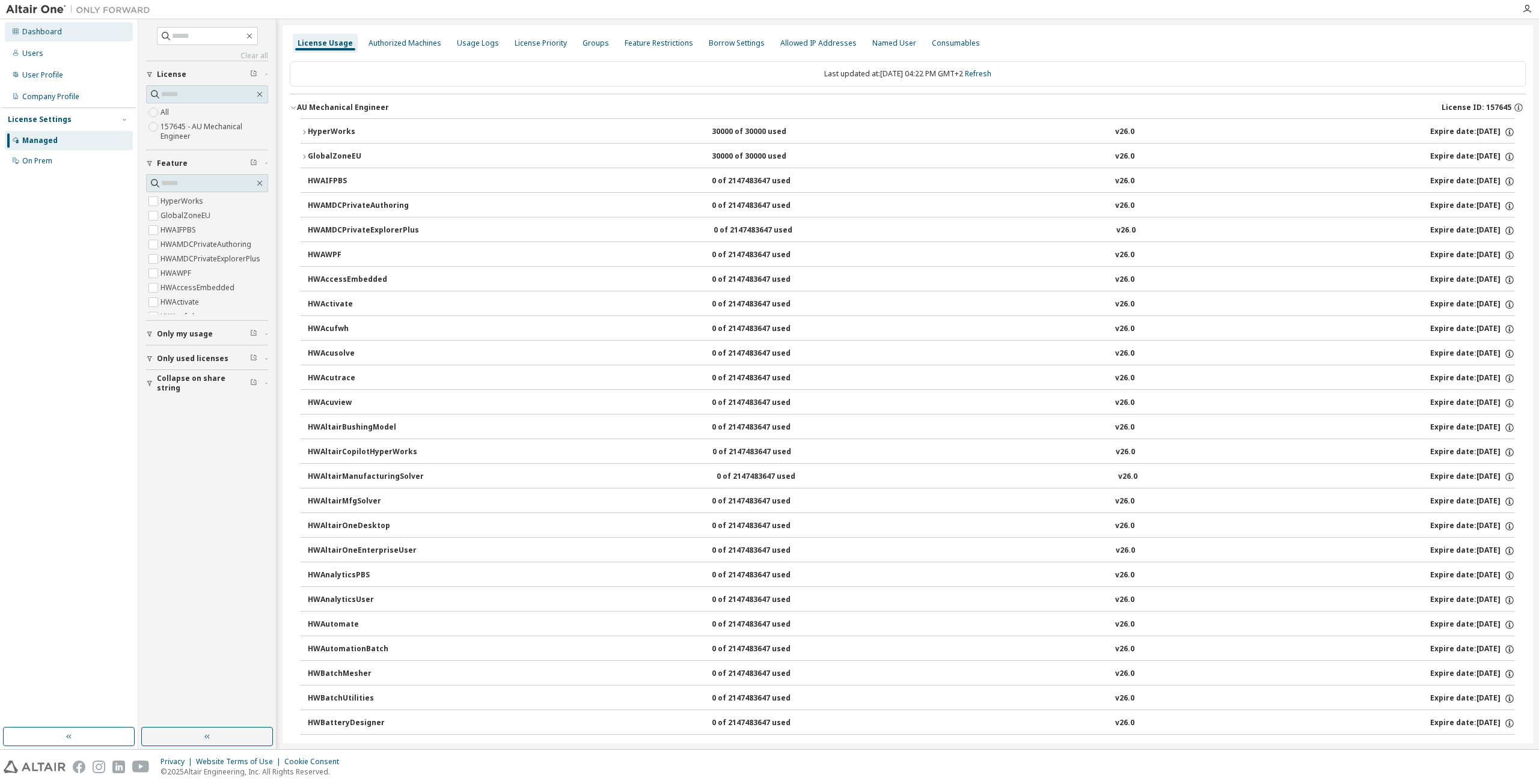
click at [59, 35] on div "Dashboard" at bounding box center [42, 31] width 40 height 9
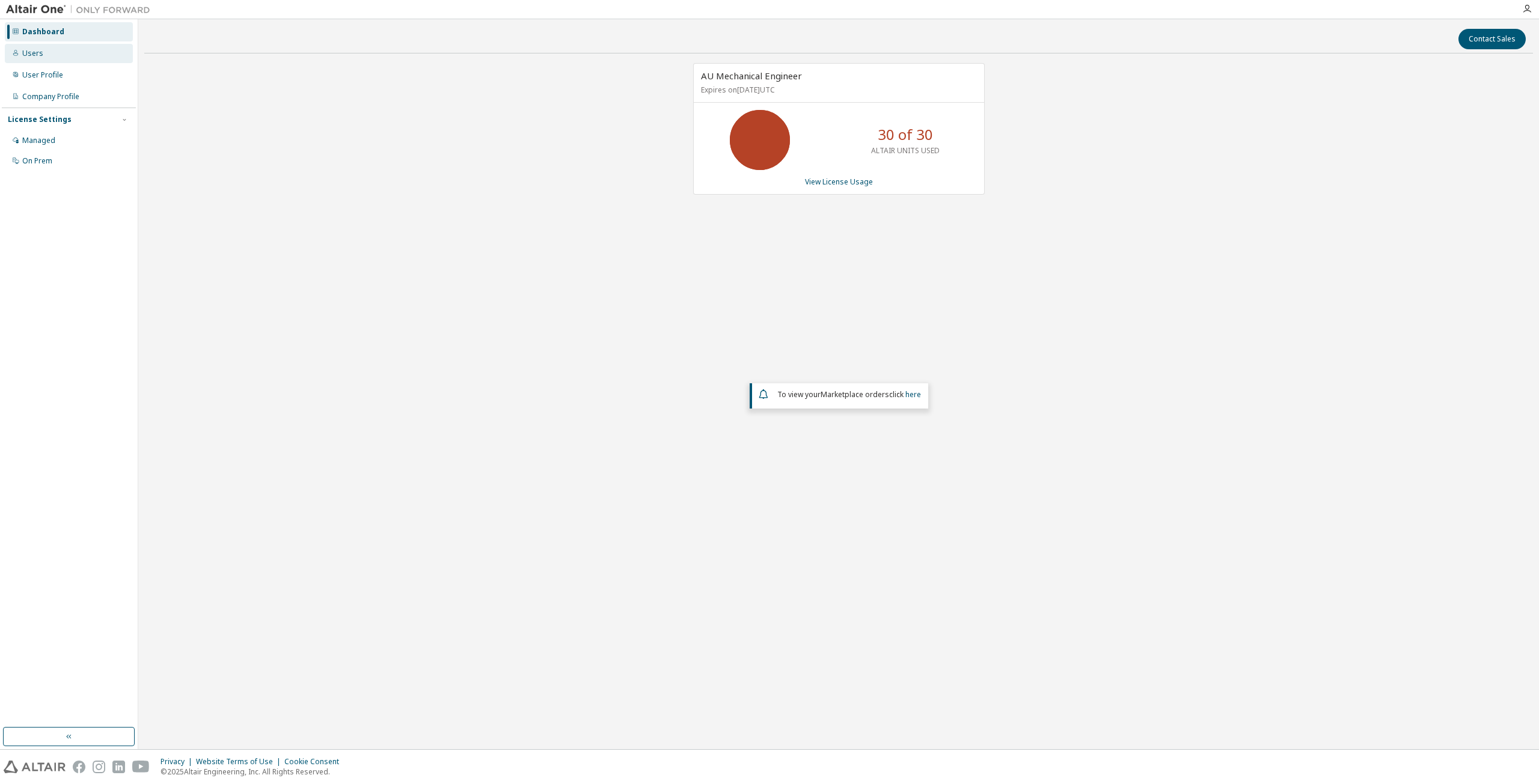
click at [16, 56] on icon at bounding box center [15, 52] width 7 height 7
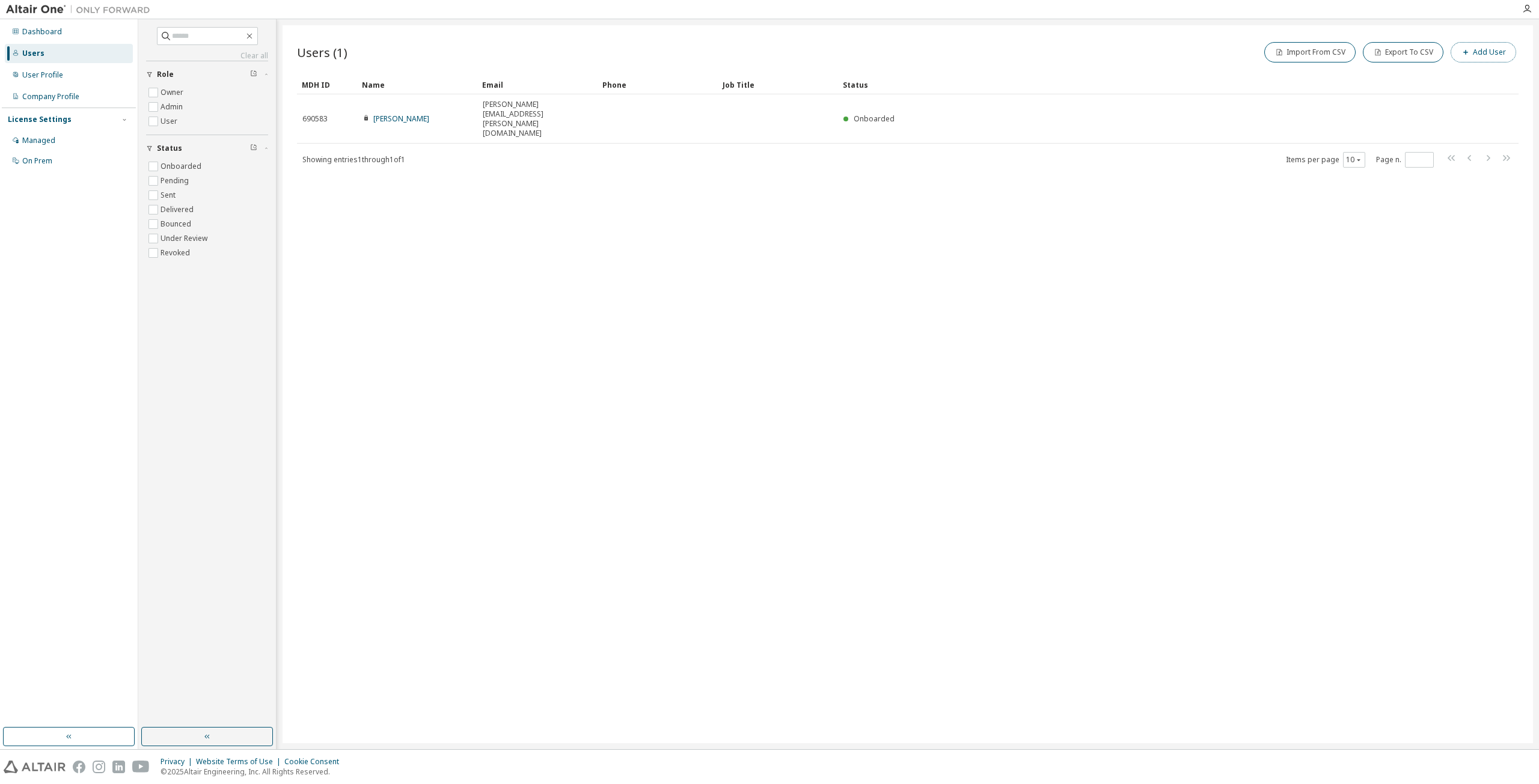
click at [1495, 55] on button "Add User" at bounding box center [1483, 52] width 66 height 20
click at [1412, 76] on input "email" at bounding box center [1453, 77] width 151 height 9
click at [1436, 99] on span at bounding box center [1453, 106] width 157 height 16
click at [1430, 110] on input "email" at bounding box center [1453, 106] width 151 height 9
paste input "**********"
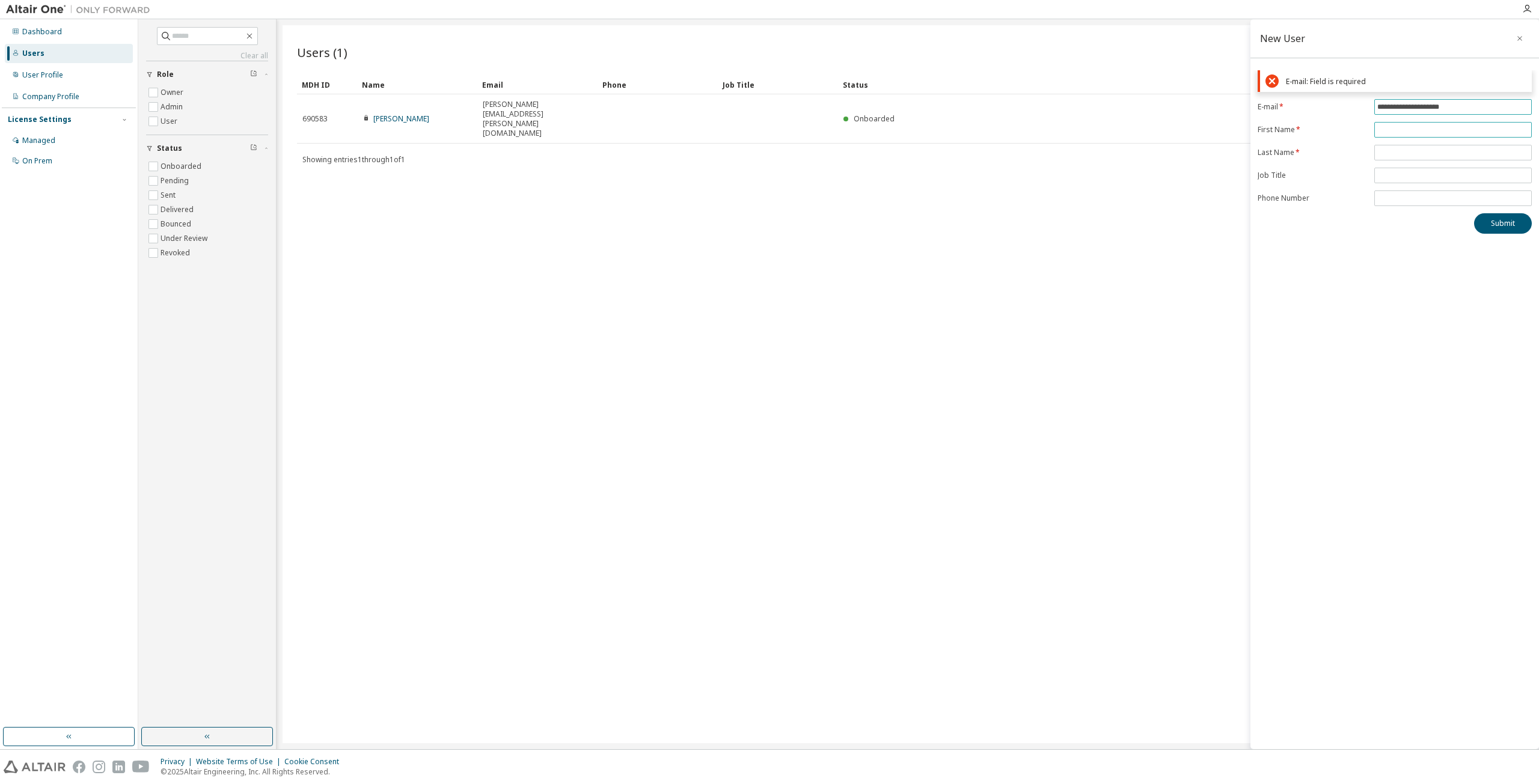
type input "**********"
click at [1393, 128] on form "**********" at bounding box center [1394, 152] width 274 height 107
type input "*****"
type input "******"
click at [1407, 150] on input "text" at bounding box center [1453, 146] width 151 height 9
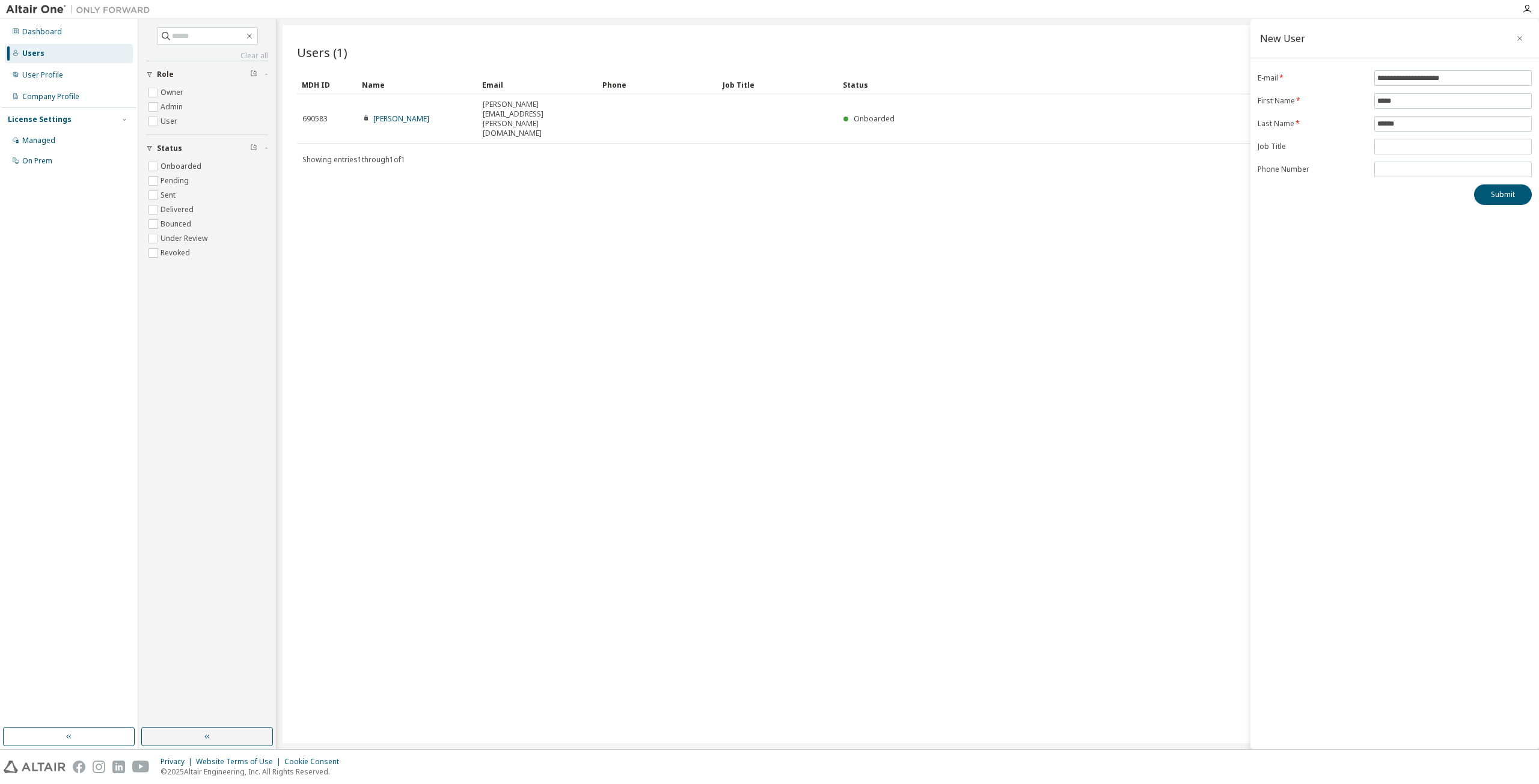
click at [1313, 211] on div "**********" at bounding box center [1395, 384] width 289 height 730
click at [1502, 193] on button "Submit" at bounding box center [1503, 195] width 58 height 20
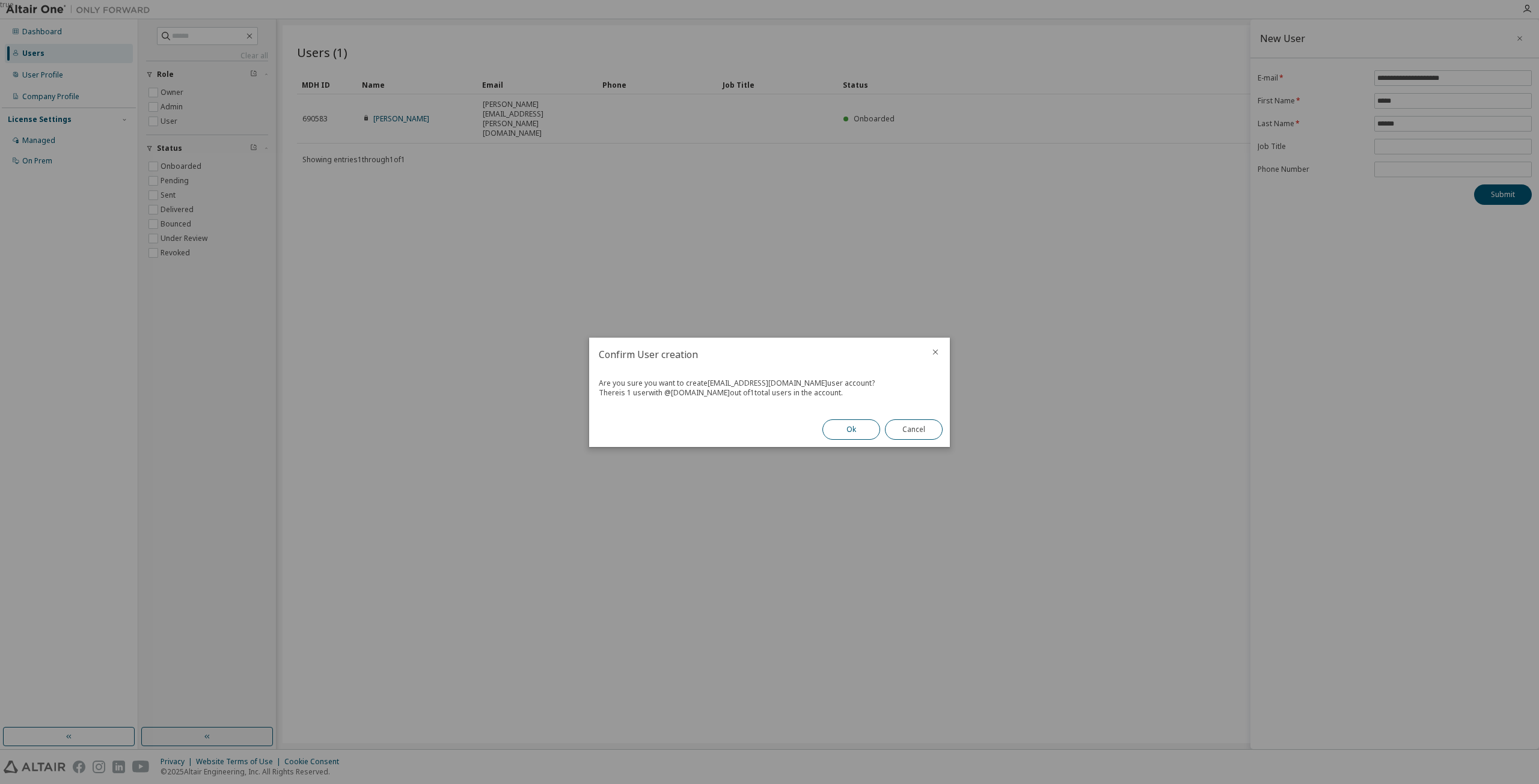
click at [855, 424] on button "Ok" at bounding box center [851, 429] width 58 height 20
click at [907, 434] on button "Close" at bounding box center [914, 429] width 58 height 20
